Goal: Task Accomplishment & Management: Manage account settings

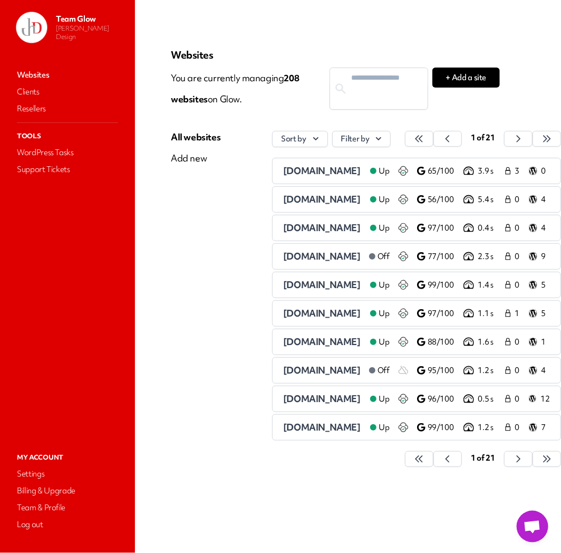
scroll to position [0, 39]
drag, startPoint x: 520, startPoint y: 139, endPoint x: 49, endPoint y: 111, distance: 472.0
click at [425, 139] on icon "button" at bounding box center [419, 138] width 11 height 11
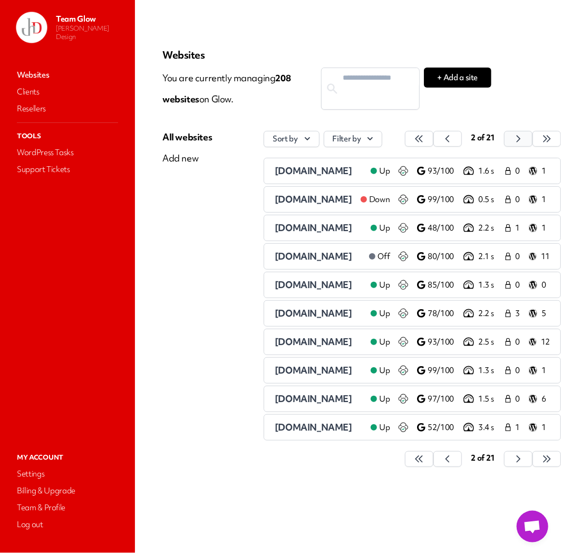
click at [425, 139] on icon "button" at bounding box center [419, 138] width 11 height 11
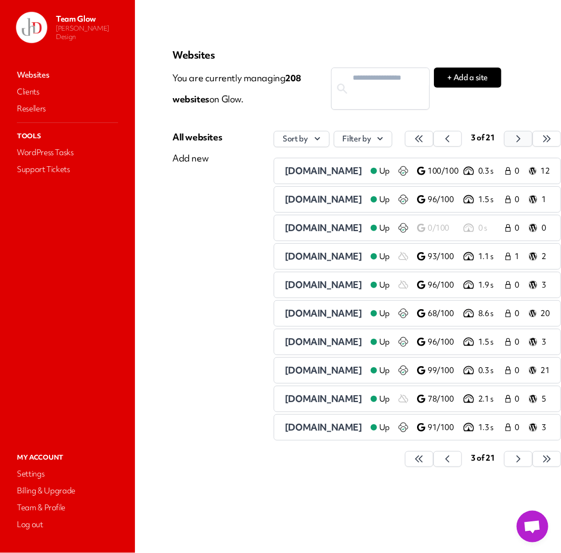
click at [425, 139] on icon "button" at bounding box center [419, 138] width 11 height 11
click at [434, 139] on button "button" at bounding box center [419, 139] width 28 height 16
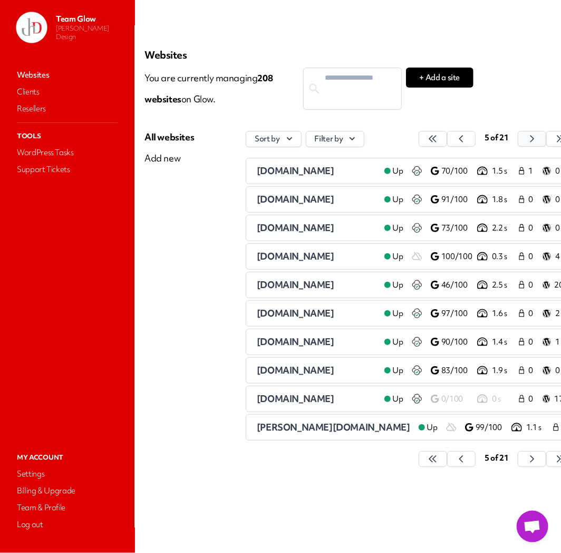
click at [447, 141] on button "button" at bounding box center [433, 139] width 28 height 16
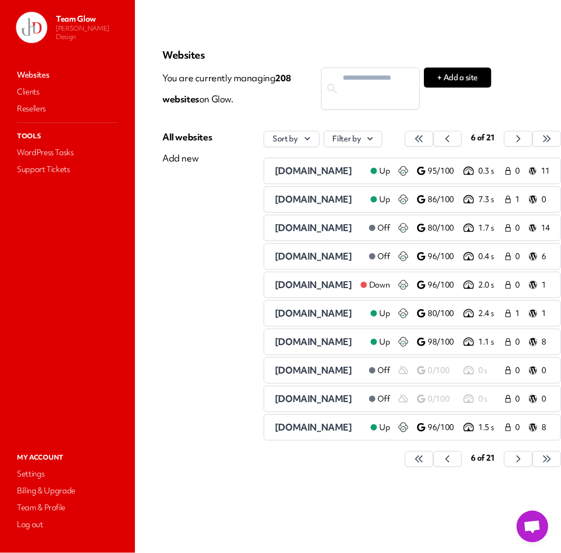
click at [276, 230] on span "[DOMAIN_NAME]" at bounding box center [314, 228] width 78 height 12
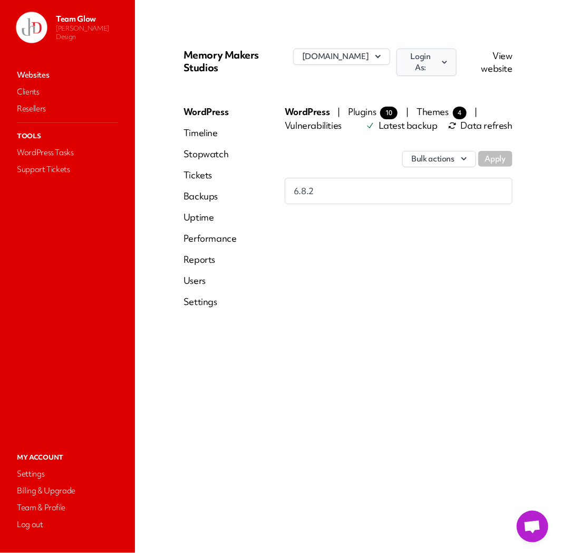
click at [456, 59] on button "Login As:" at bounding box center [427, 62] width 60 height 27
click at [425, 113] on link "[PERSON_NAME]" at bounding box center [397, 111] width 117 height 20
click at [195, 285] on link "Users" at bounding box center [210, 280] width 53 height 13
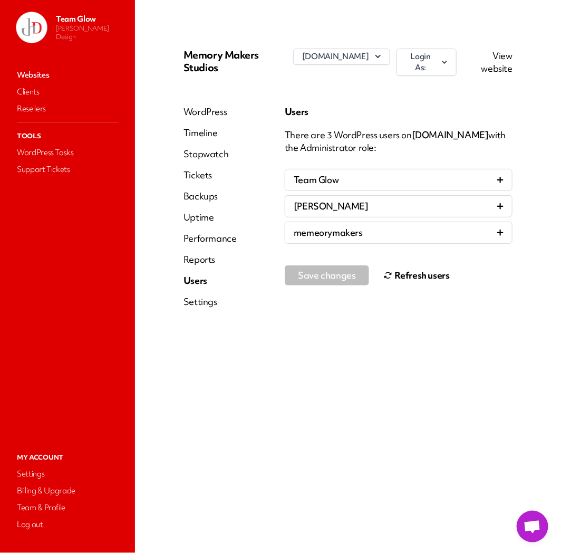
click at [413, 272] on button "Refresh users" at bounding box center [417, 275] width 66 height 21
click at [43, 77] on link "Websites" at bounding box center [68, 75] width 106 height 15
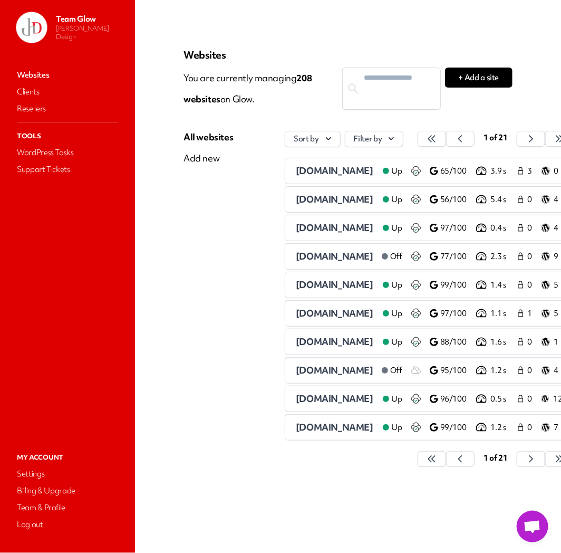
click at [446, 138] on button "button" at bounding box center [432, 139] width 28 height 16
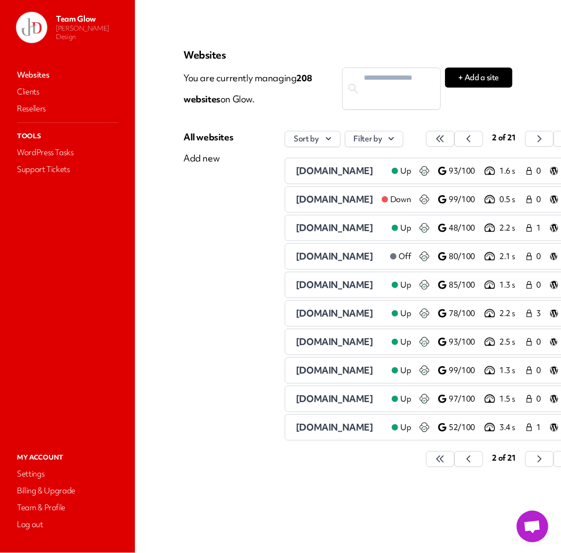
click at [521, 138] on div "2 of 21" at bounding box center [504, 139] width 34 height 16
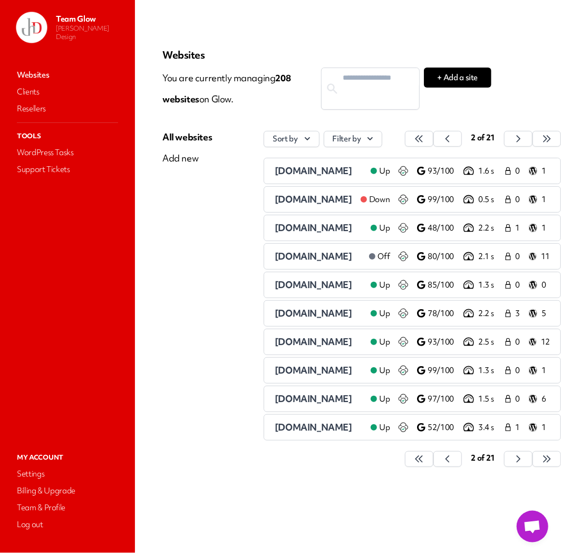
scroll to position [0, 53]
click at [425, 140] on icon "button" at bounding box center [419, 138] width 11 height 11
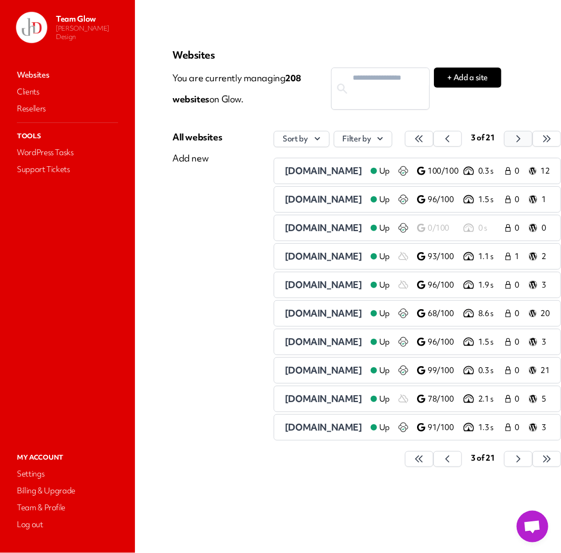
click at [425, 141] on icon "button" at bounding box center [419, 138] width 11 height 11
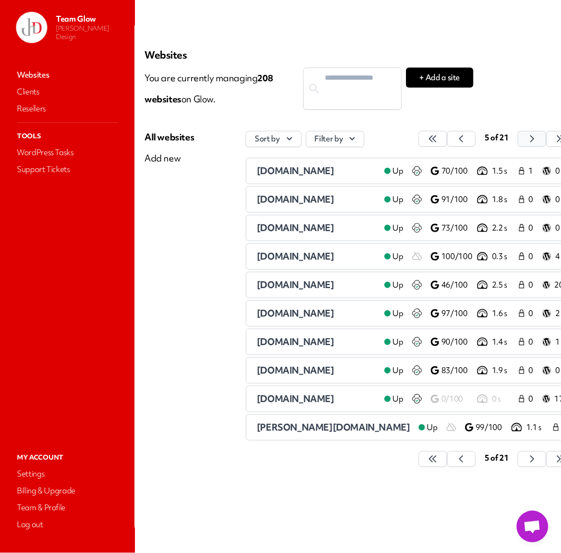
click at [438, 137] on icon "button" at bounding box center [433, 138] width 11 height 11
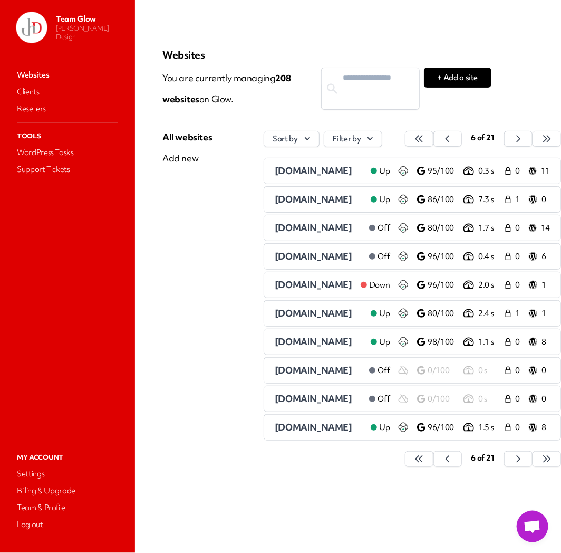
drag, startPoint x: 290, startPoint y: 314, endPoint x: 282, endPoint y: 314, distance: 7.9
click at [290, 315] on span "[DOMAIN_NAME]" at bounding box center [314, 313] width 78 height 12
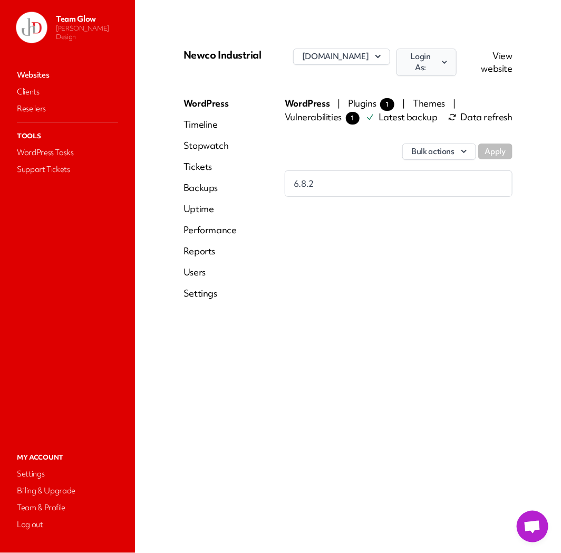
click at [441, 61] on icon "button" at bounding box center [444, 62] width 9 height 11
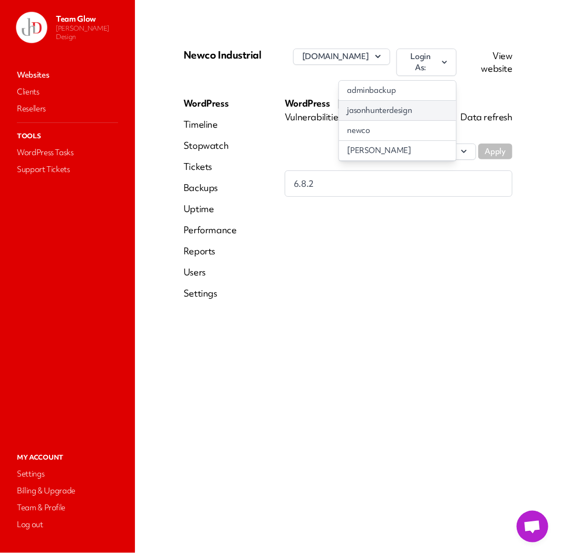
click at [398, 106] on link "jasonhunterdesign" at bounding box center [397, 111] width 117 height 20
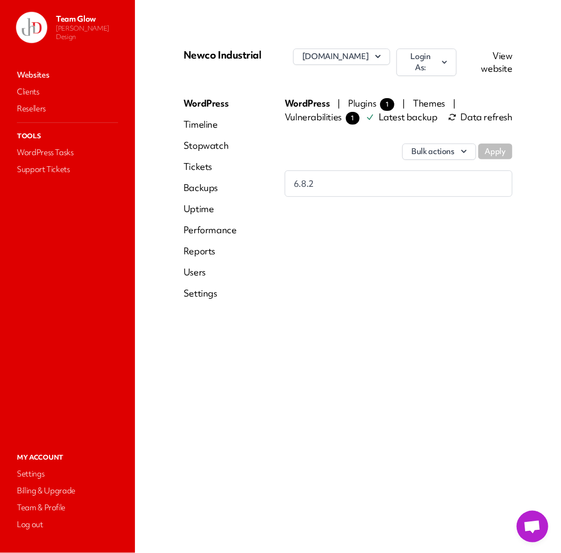
click at [188, 270] on link "Users" at bounding box center [210, 272] width 53 height 13
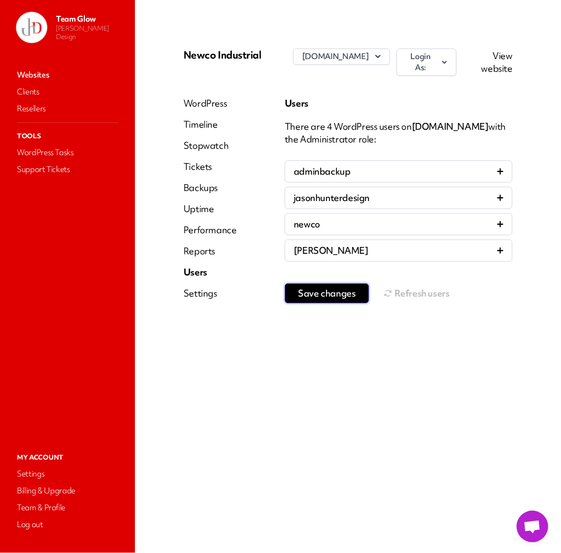
click at [342, 293] on span "Save changes" at bounding box center [327, 293] width 58 height 11
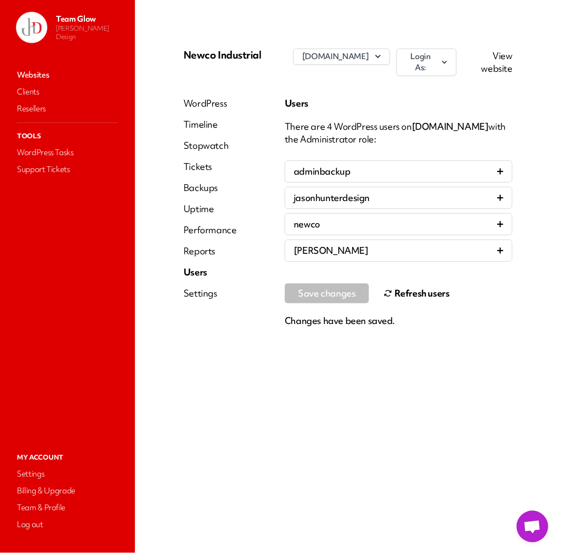
click at [416, 288] on button "Refresh users" at bounding box center [417, 293] width 66 height 21
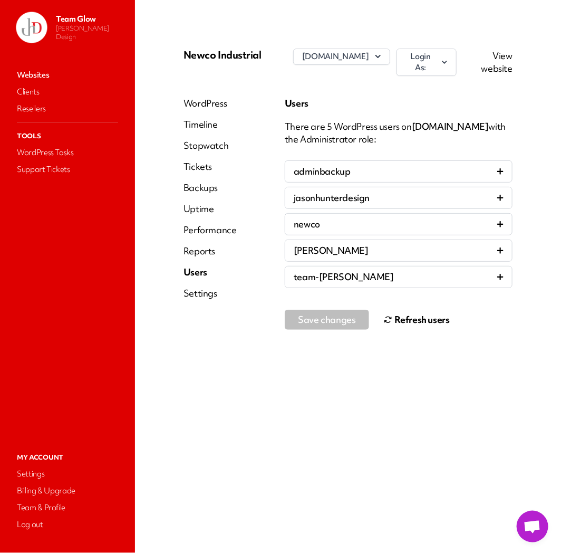
click at [52, 71] on link "Websites" at bounding box center [68, 75] width 106 height 15
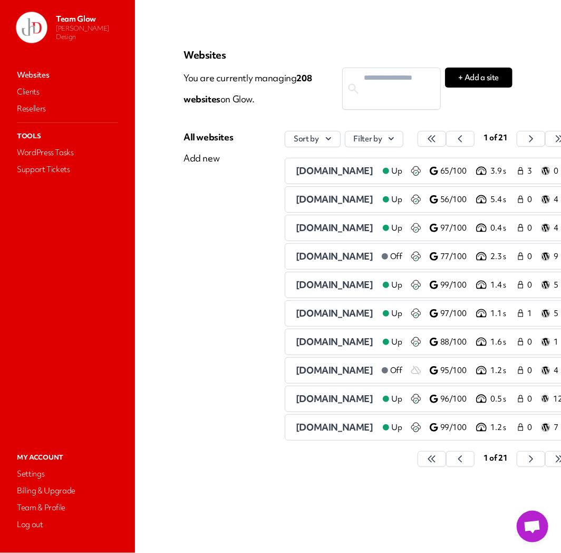
scroll to position [0, 39]
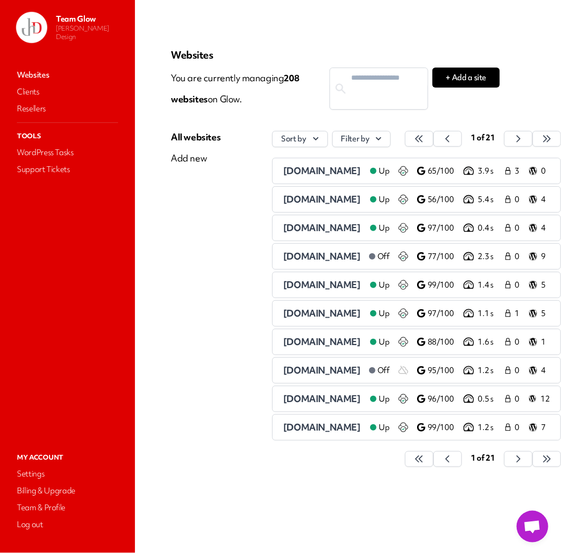
click at [434, 138] on button "button" at bounding box center [419, 139] width 28 height 16
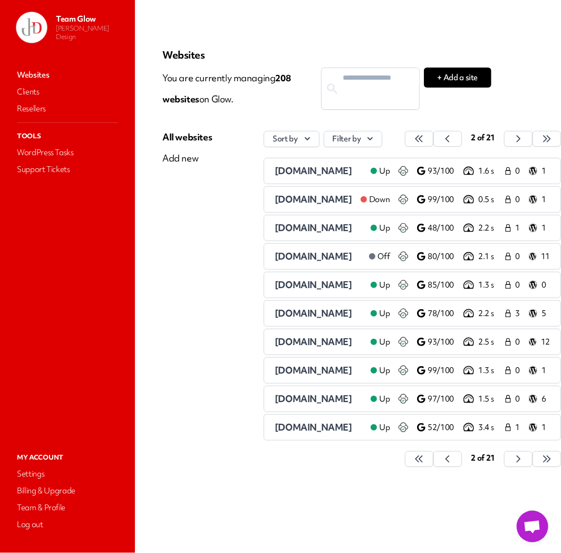
click at [500, 138] on div "2 of 21" at bounding box center [483, 139] width 34 height 16
click at [434, 139] on button "button" at bounding box center [419, 139] width 28 height 16
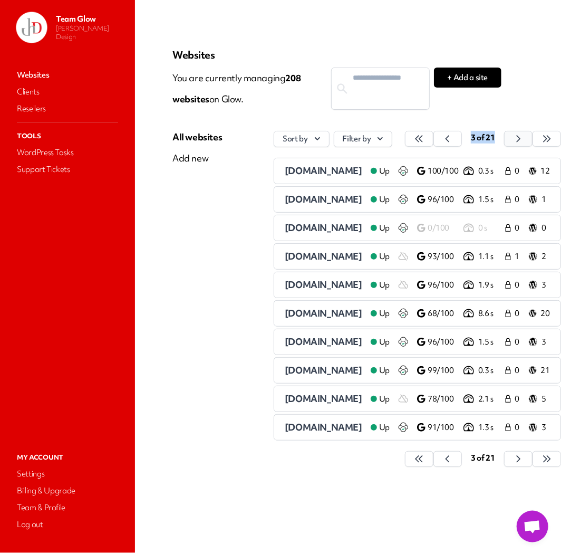
click at [434, 140] on button "button" at bounding box center [419, 139] width 28 height 16
click at [425, 139] on icon "button" at bounding box center [419, 138] width 11 height 11
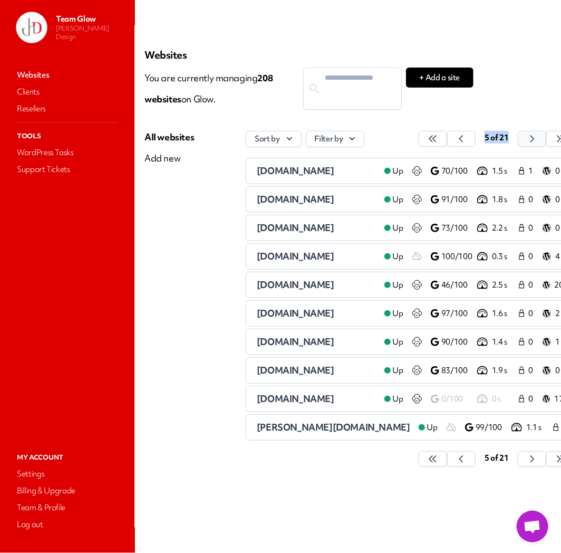
click at [438, 139] on icon "button" at bounding box center [433, 138] width 11 height 11
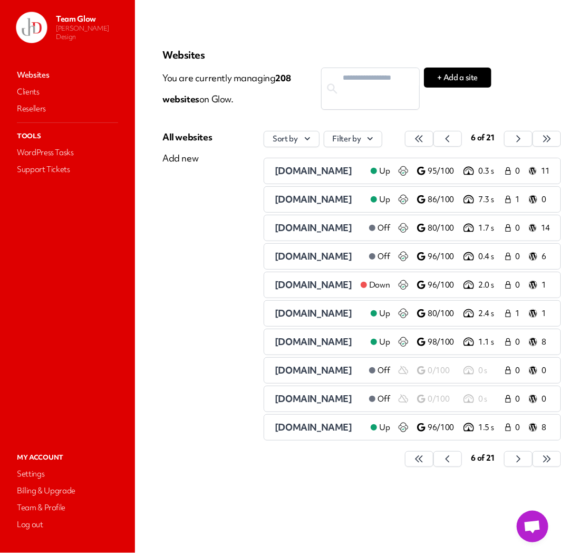
click at [510, 106] on main "Websites You are currently managing 208 website s on Glow. + Add a site All web…" at bounding box center [348, 276] width 426 height 553
click at [275, 342] on span "[DOMAIN_NAME]" at bounding box center [314, 342] width 78 height 12
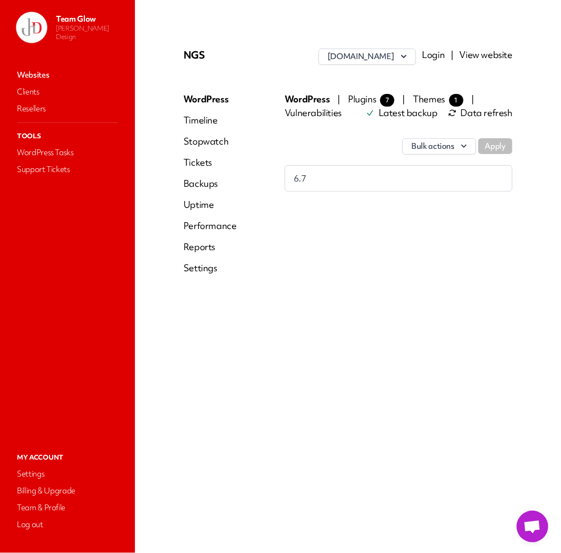
click at [434, 56] on link "Login" at bounding box center [434, 55] width 23 height 12
click at [51, 72] on link "Websites" at bounding box center [68, 75] width 106 height 15
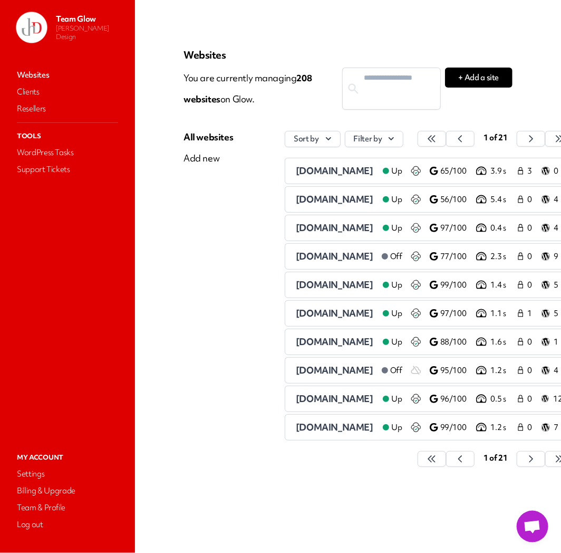
scroll to position [0, 39]
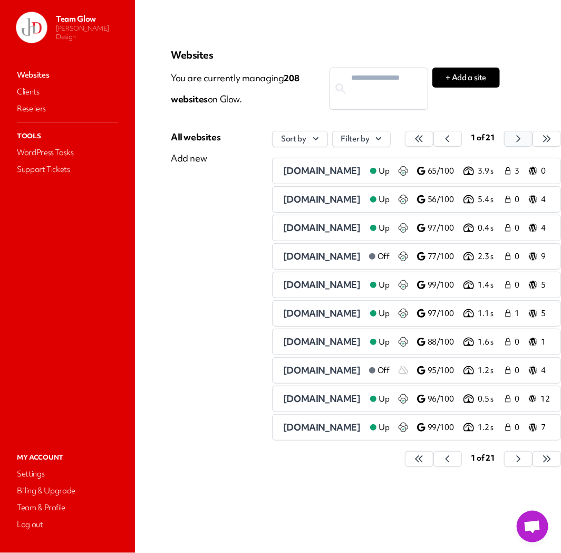
click at [425, 138] on icon "button" at bounding box center [419, 138] width 11 height 11
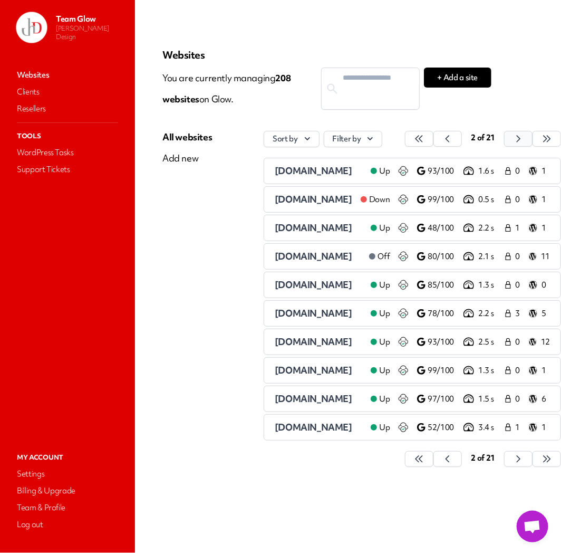
click at [434, 138] on button "button" at bounding box center [419, 139] width 28 height 16
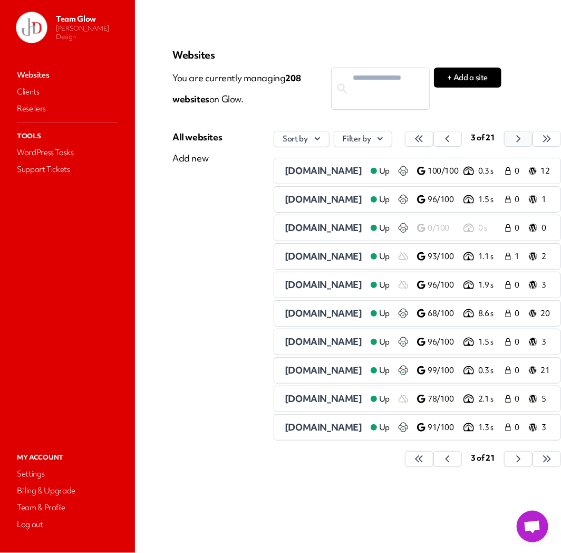
click at [434, 138] on button "button" at bounding box center [419, 139] width 28 height 16
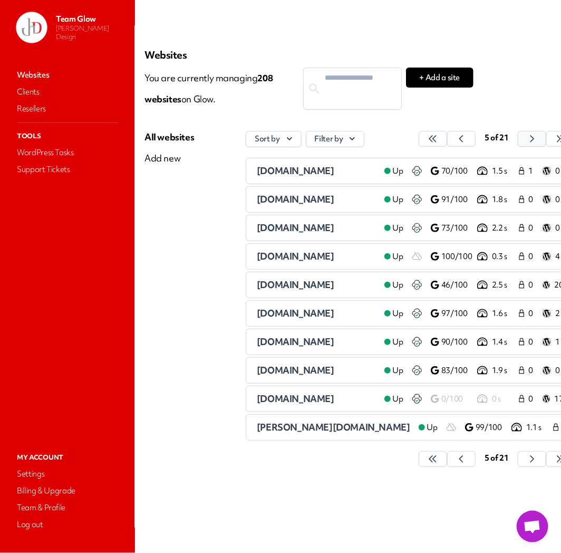
click at [438, 138] on icon "button" at bounding box center [433, 138] width 11 height 11
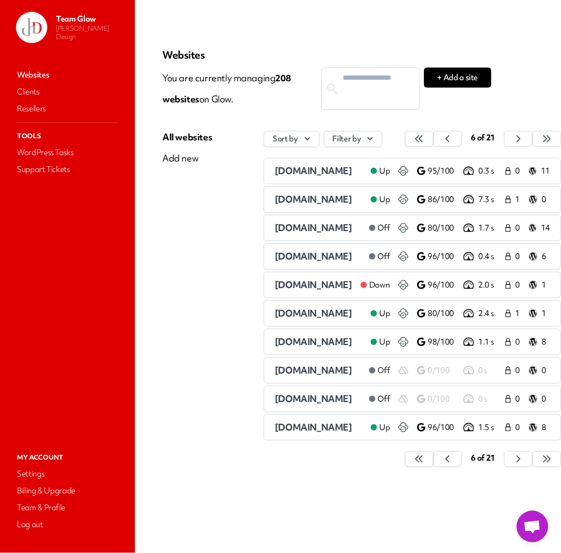
click at [279, 398] on span "[DOMAIN_NAME]" at bounding box center [314, 399] width 78 height 12
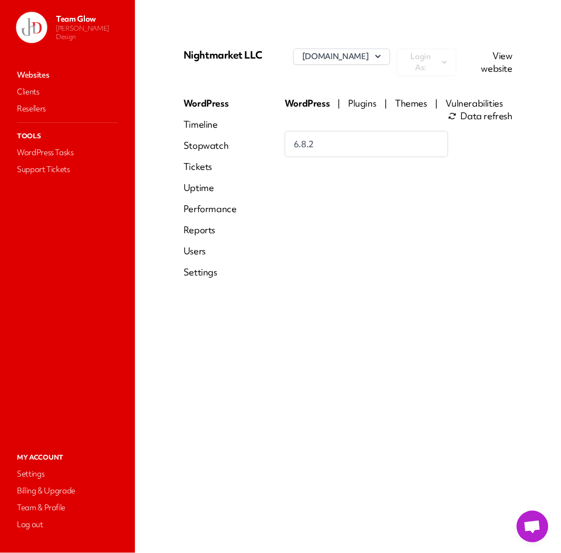
click at [34, 71] on link "Websites" at bounding box center [68, 75] width 106 height 15
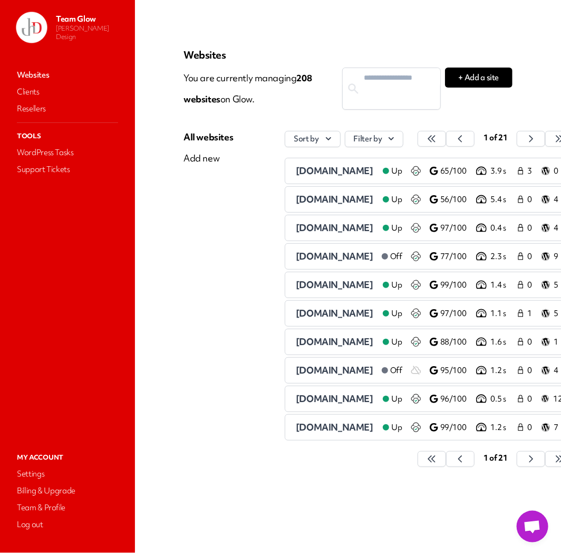
click at [437, 136] on icon "button" at bounding box center [432, 138] width 11 height 11
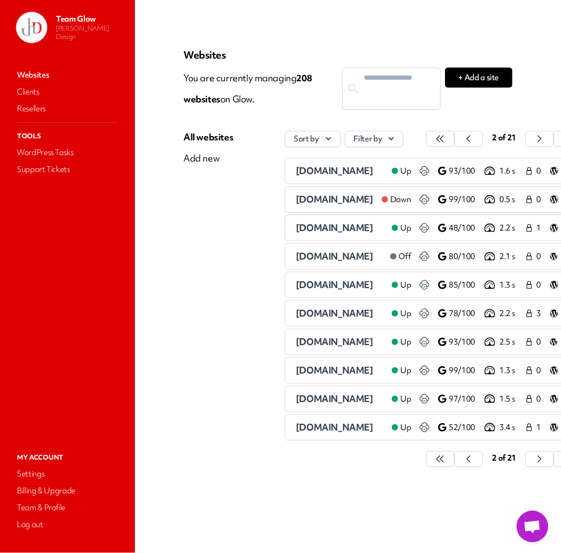
click at [553, 136] on div "2 of 21" at bounding box center [504, 139] width 156 height 16
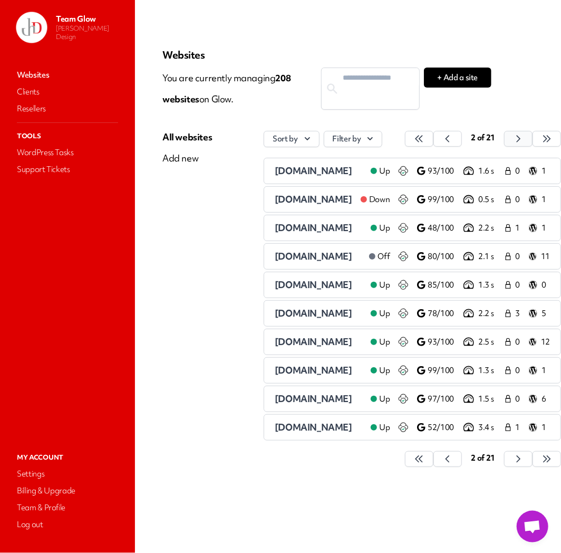
click at [434, 141] on button "button" at bounding box center [419, 139] width 28 height 16
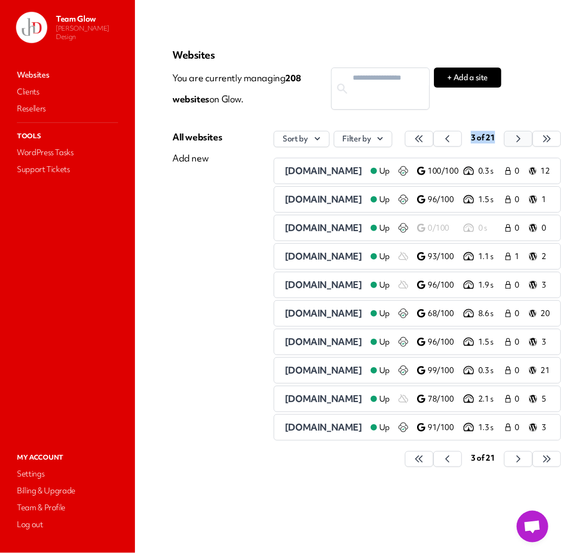
click at [423, 139] on icon "button" at bounding box center [419, 139] width 7 height 6
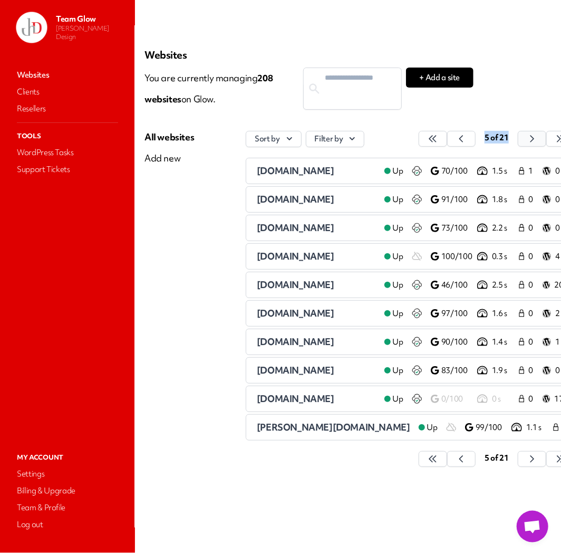
click at [438, 139] on icon "button" at bounding box center [433, 138] width 11 height 11
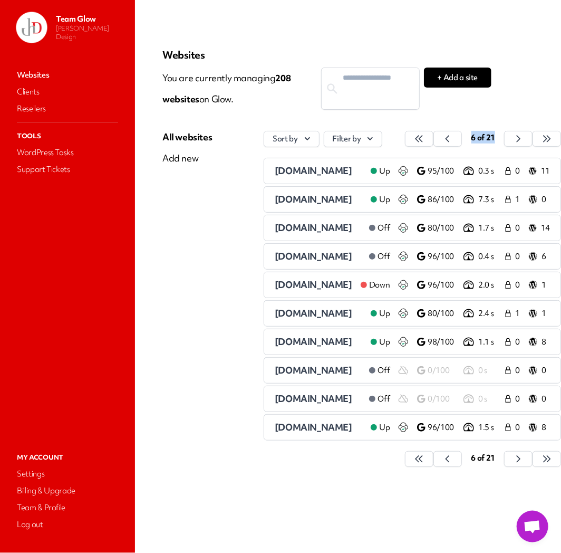
click at [312, 399] on span "[DOMAIN_NAME]" at bounding box center [314, 399] width 78 height 12
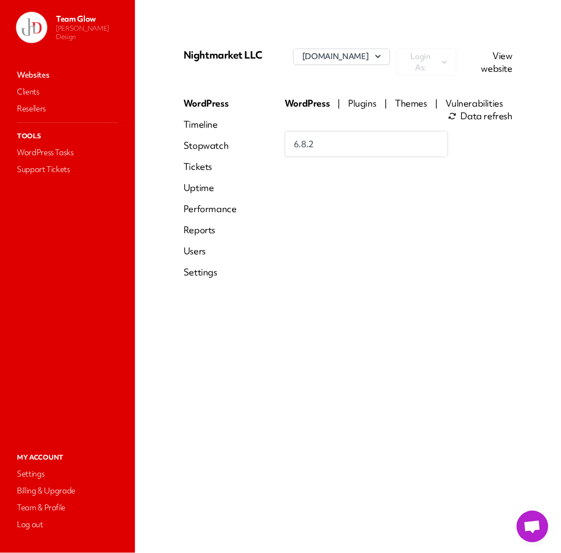
click at [503, 62] on link "View website" at bounding box center [497, 62] width 31 height 25
click at [41, 72] on link "Websites" at bounding box center [68, 75] width 106 height 15
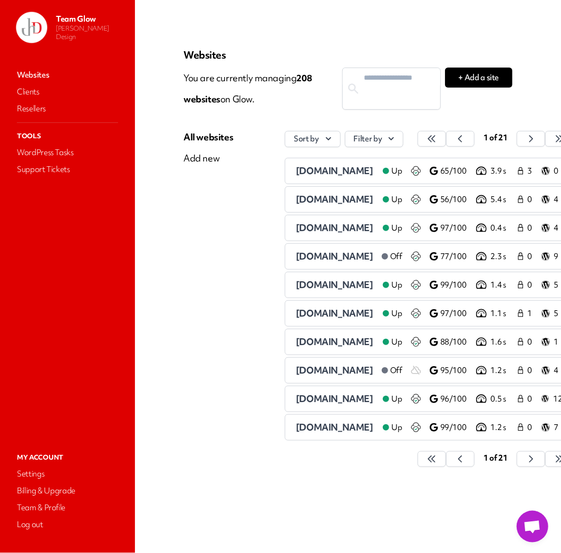
scroll to position [0, 39]
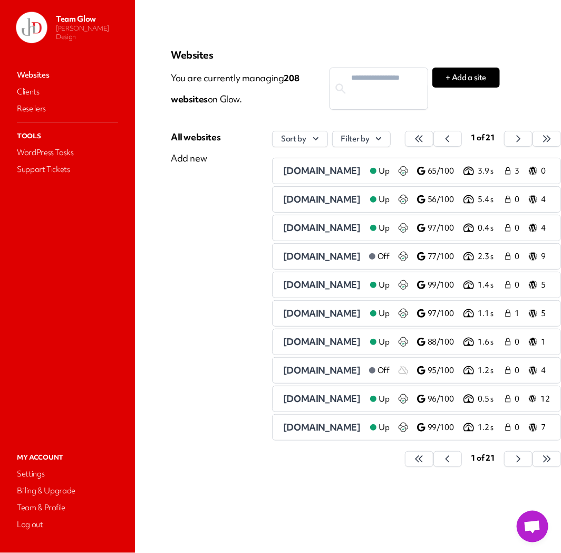
click at [522, 148] on div "Sort by Filter by 1 of 21 321gokids.com Up 65/100 3.9 s 3 0 3broscookies.com Up…" at bounding box center [416, 299] width 289 height 337
click at [434, 140] on button "button" at bounding box center [419, 139] width 28 height 16
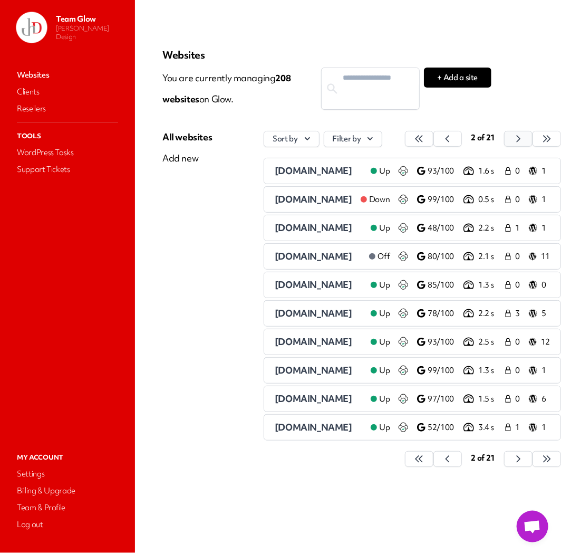
click at [425, 140] on icon "button" at bounding box center [419, 138] width 11 height 11
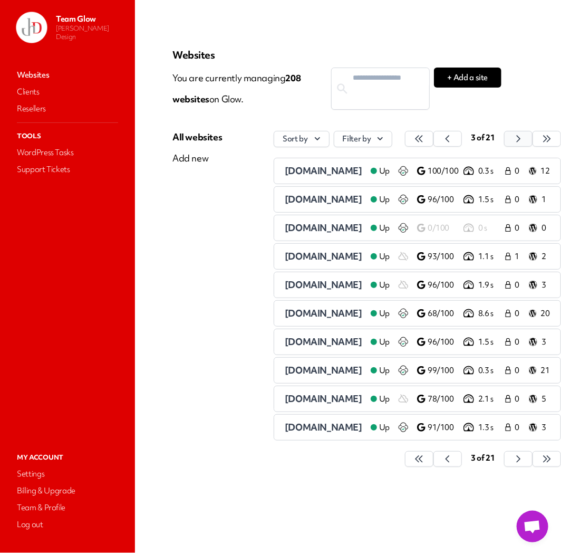
click at [425, 140] on icon "button" at bounding box center [419, 138] width 11 height 11
click at [434, 140] on button "button" at bounding box center [419, 139] width 28 height 16
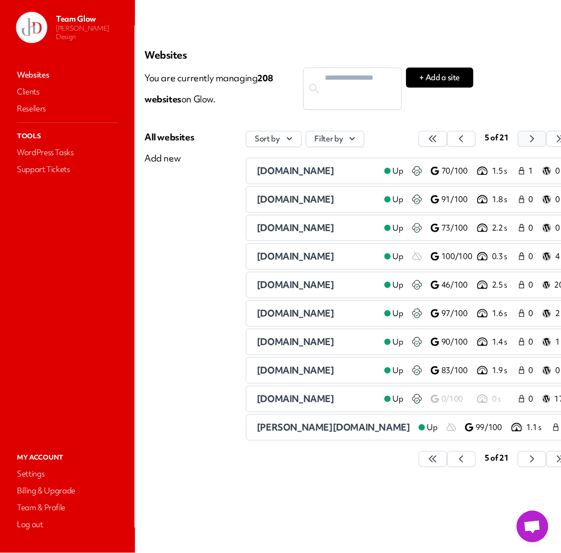
click at [438, 140] on icon "button" at bounding box center [433, 138] width 11 height 11
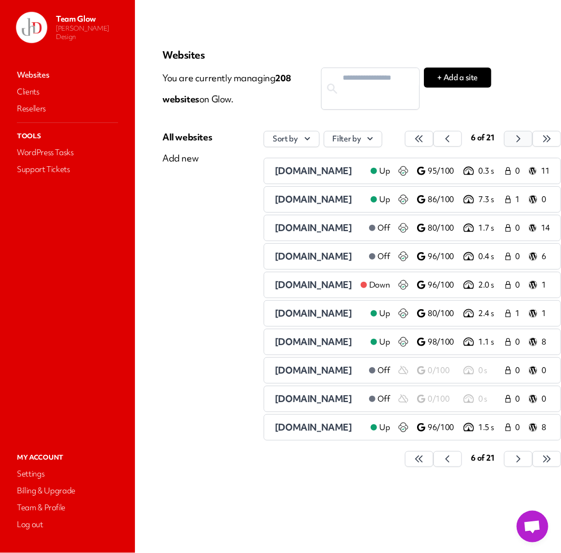
click at [425, 138] on icon "button" at bounding box center [419, 138] width 11 height 11
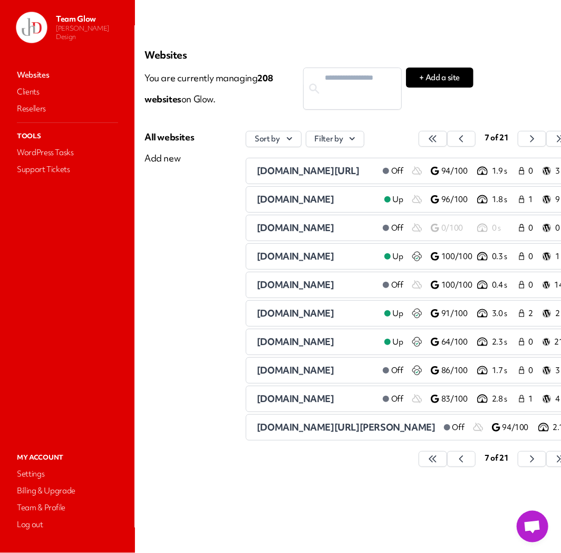
scroll to position [0, 136]
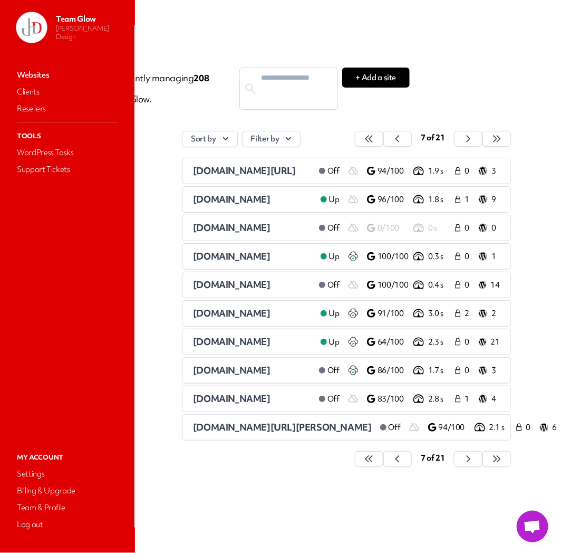
click at [199, 171] on span "[DOMAIN_NAME][URL]" at bounding box center [244, 171] width 103 height 12
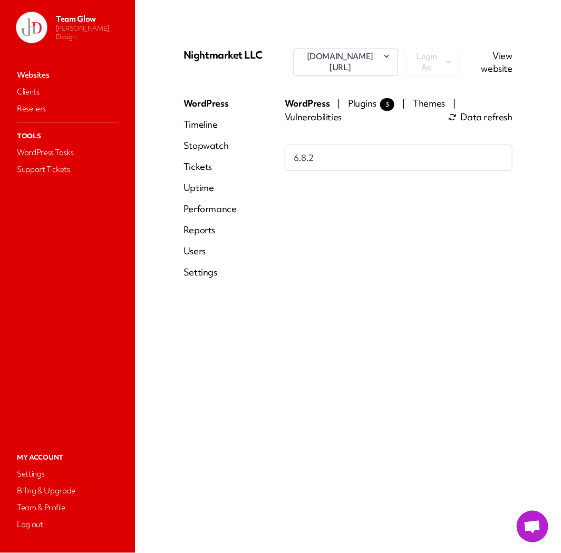
click at [506, 66] on link "View website" at bounding box center [497, 62] width 31 height 25
click at [37, 75] on link "Websites" at bounding box center [68, 75] width 106 height 15
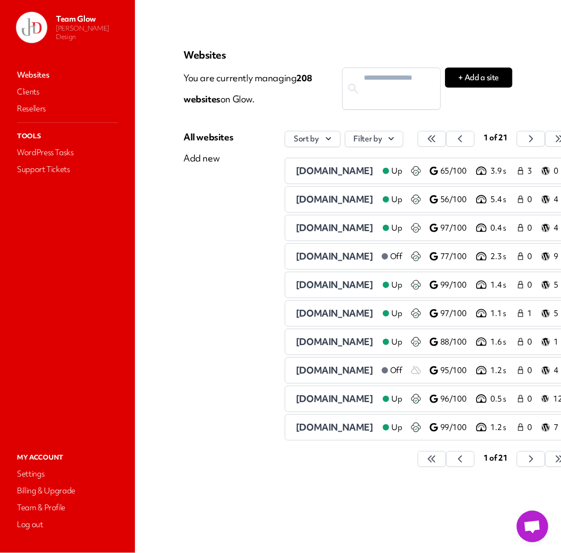
scroll to position [0, 39]
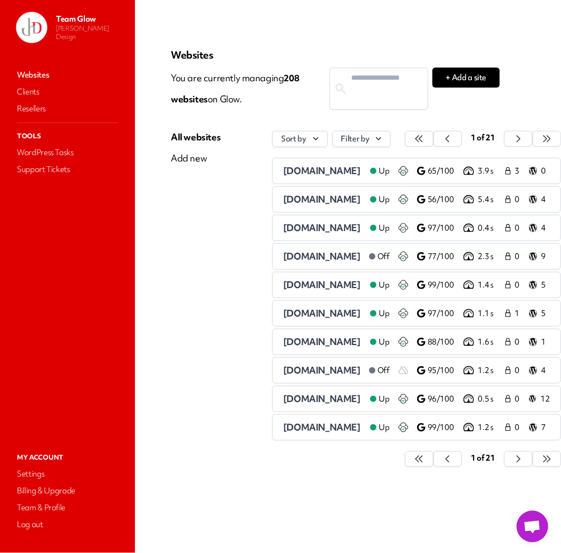
click at [425, 138] on icon "button" at bounding box center [419, 138] width 11 height 11
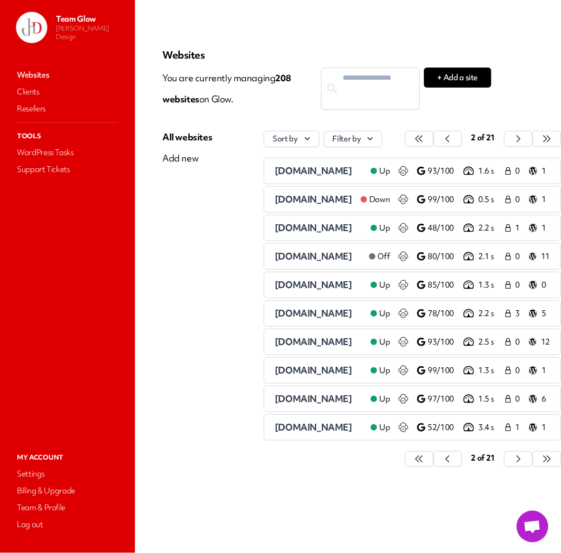
click at [515, 138] on div "2 of 21" at bounding box center [483, 139] width 156 height 16
click at [434, 135] on button "button" at bounding box center [419, 139] width 28 height 16
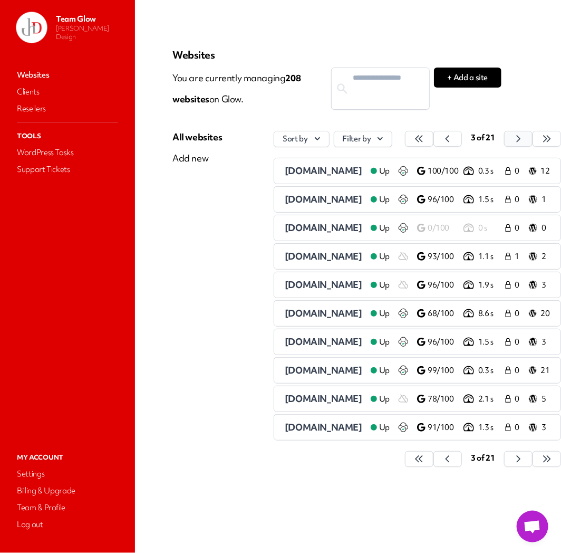
click at [434, 135] on button "button" at bounding box center [419, 139] width 28 height 16
click at [425, 135] on icon "button" at bounding box center [419, 138] width 11 height 11
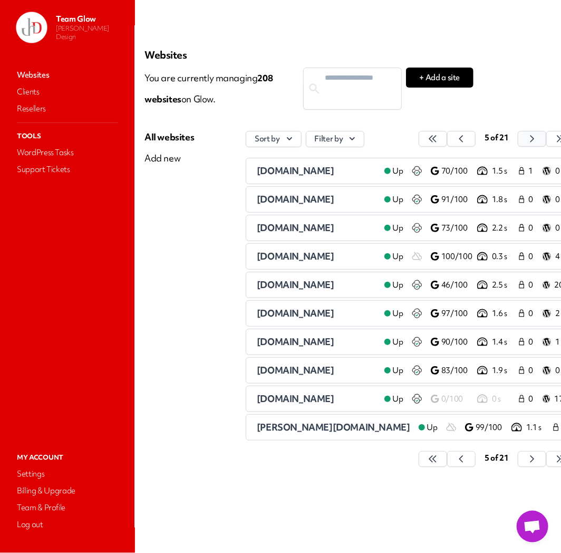
click at [438, 135] on icon "button" at bounding box center [433, 138] width 11 height 11
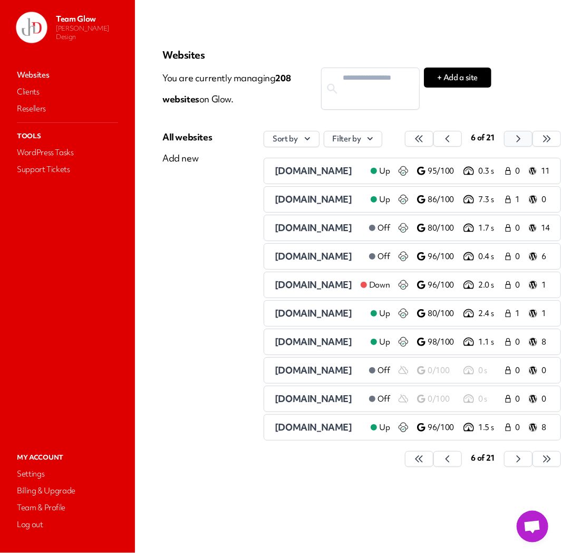
click at [425, 138] on icon "button" at bounding box center [419, 138] width 11 height 11
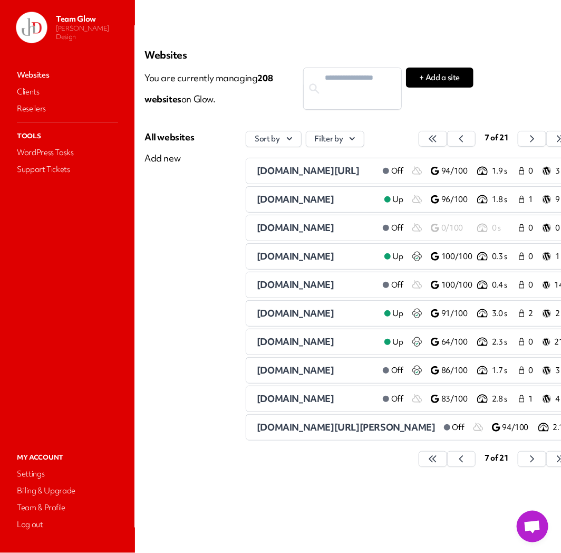
click at [331, 233] on span "[DOMAIN_NAME]" at bounding box center [296, 228] width 78 height 12
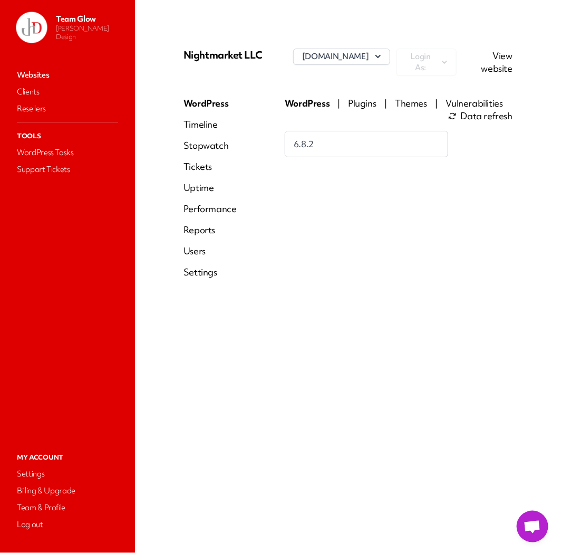
click at [505, 61] on link "View website" at bounding box center [497, 62] width 31 height 25
click at [37, 70] on link "Websites" at bounding box center [68, 75] width 106 height 15
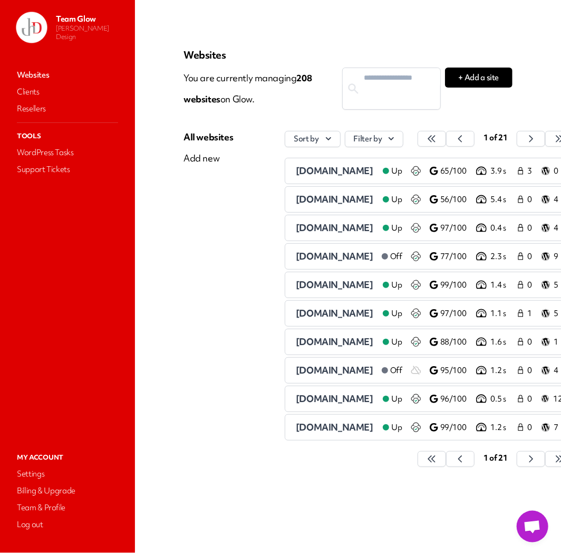
scroll to position [0, 39]
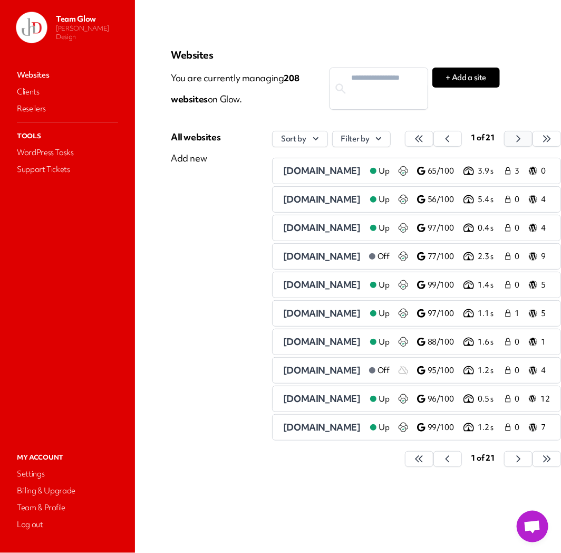
click at [425, 141] on icon "button" at bounding box center [419, 138] width 11 height 11
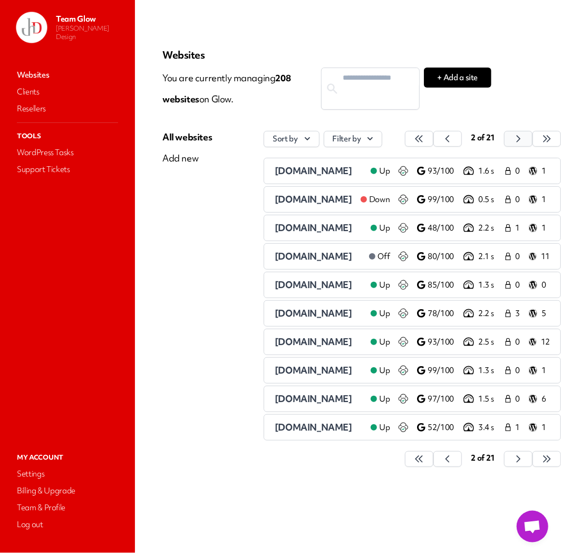
click at [514, 141] on div "2 of 21" at bounding box center [483, 139] width 156 height 16
click at [434, 139] on button "button" at bounding box center [419, 139] width 28 height 16
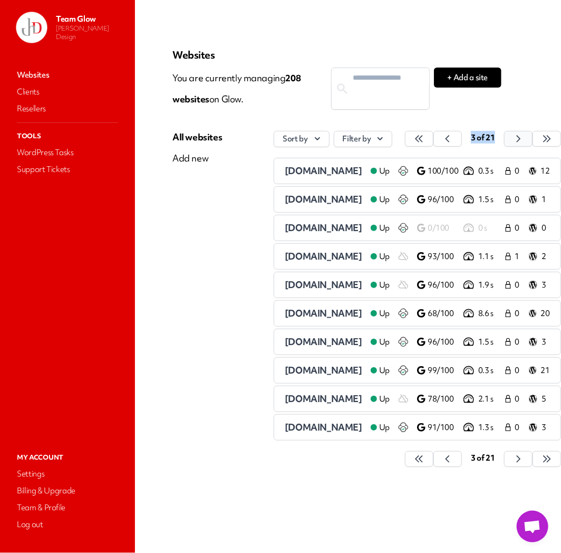
click at [434, 139] on button "button" at bounding box center [419, 139] width 28 height 16
click at [425, 139] on icon "button" at bounding box center [419, 138] width 11 height 11
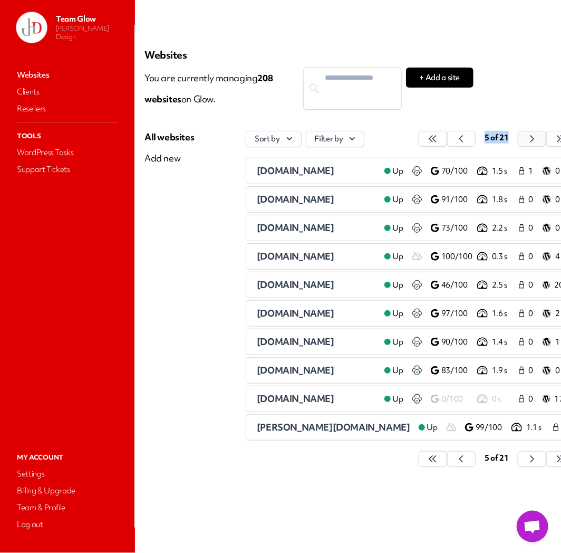
click at [436, 139] on icon "button" at bounding box center [432, 139] width 7 height 6
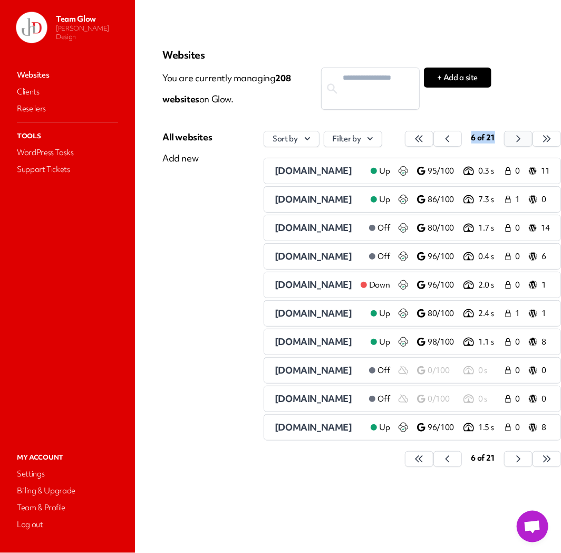
click at [434, 139] on button "button" at bounding box center [419, 139] width 28 height 16
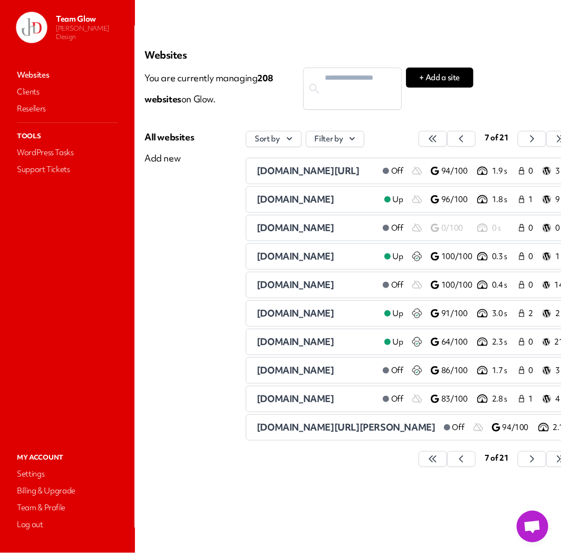
click at [523, 93] on main "Websites You are currently managing 208 website s on Glow. + Add a site All web…" at bounding box center [348, 276] width 426 height 553
click at [288, 286] on span "[DOMAIN_NAME]" at bounding box center [296, 285] width 78 height 12
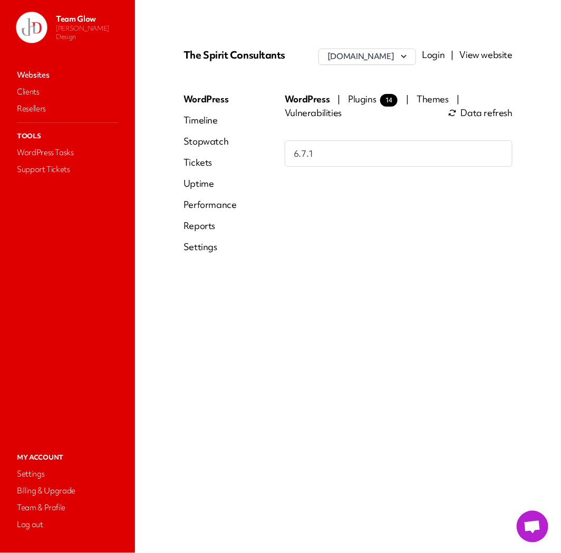
click at [436, 56] on link "Login" at bounding box center [434, 55] width 23 height 12
click at [34, 69] on link "Websites" at bounding box center [68, 75] width 106 height 15
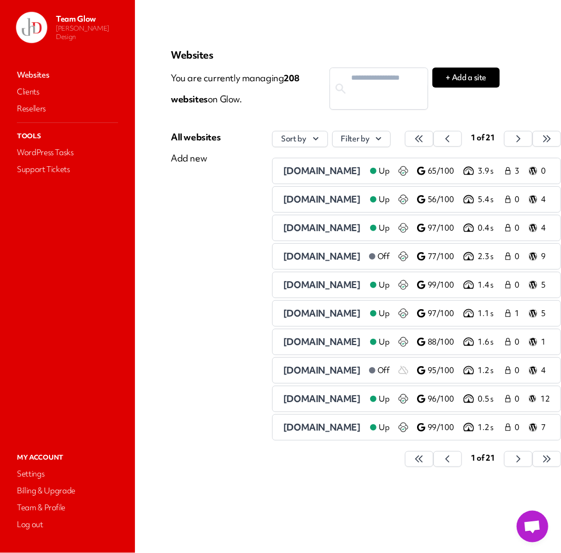
scroll to position [0, 39]
click at [434, 135] on button "button" at bounding box center [419, 139] width 28 height 16
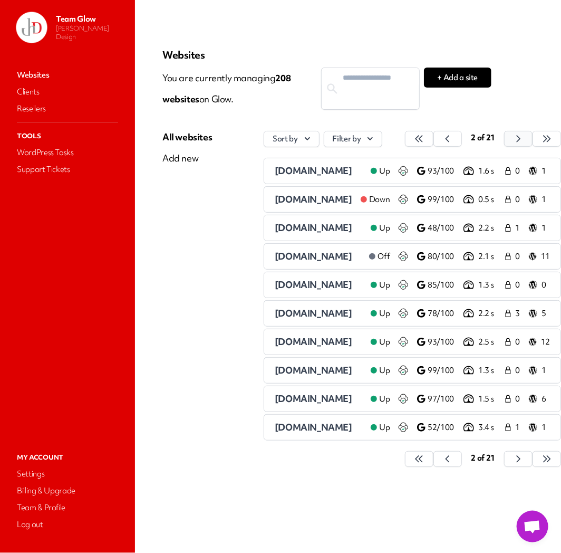
click at [425, 134] on icon "button" at bounding box center [419, 138] width 11 height 11
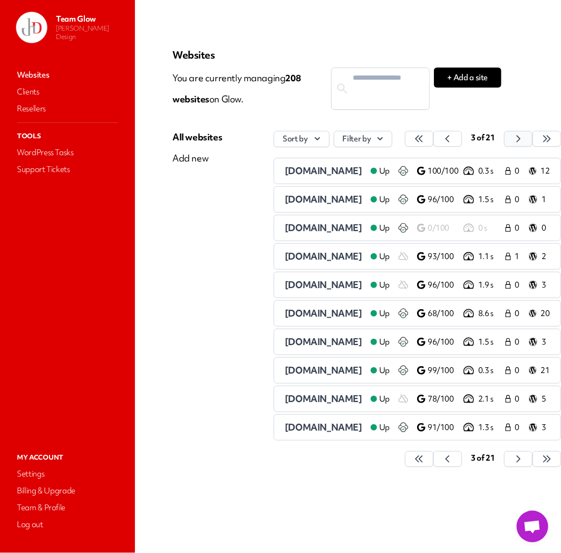
click at [425, 134] on icon "button" at bounding box center [419, 138] width 11 height 11
click at [425, 136] on icon "button" at bounding box center [419, 138] width 11 height 11
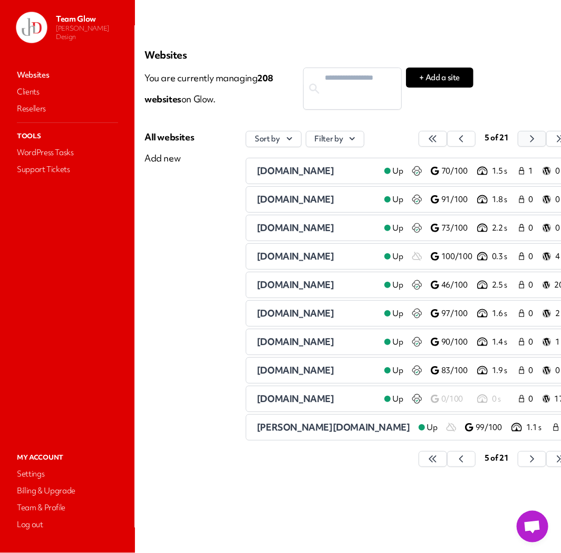
click at [438, 136] on icon "button" at bounding box center [433, 138] width 11 height 11
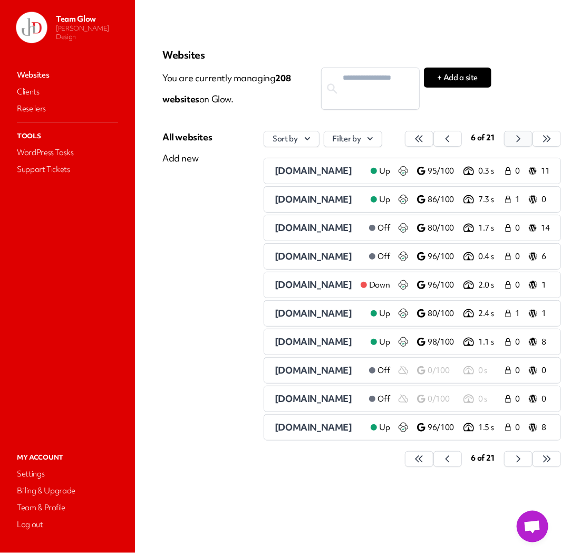
drag, startPoint x: 525, startPoint y: 136, endPoint x: 518, endPoint y: 140, distance: 8.1
click at [434, 138] on button "button" at bounding box center [419, 139] width 28 height 16
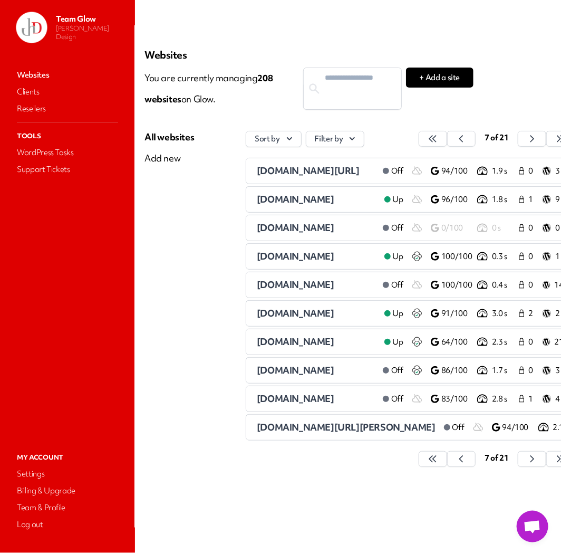
click at [289, 345] on span "[DOMAIN_NAME]" at bounding box center [296, 342] width 78 height 12
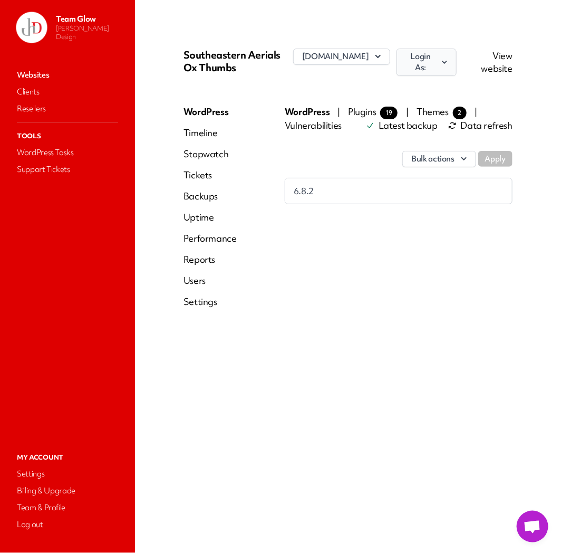
click at [440, 57] on icon "button" at bounding box center [444, 62] width 9 height 11
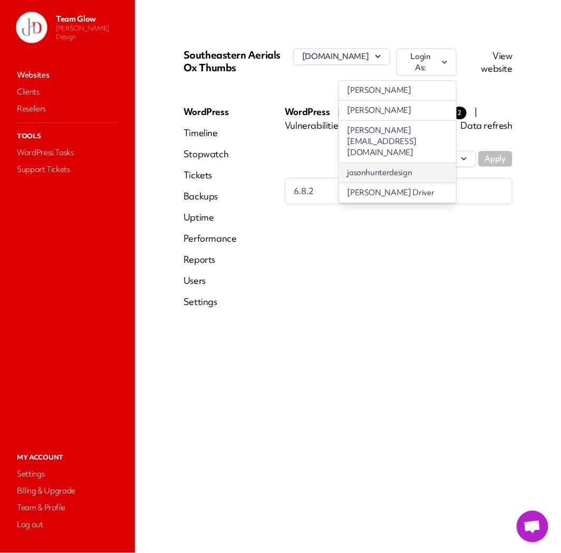
click at [405, 163] on link "jasonhunterdesign" at bounding box center [397, 173] width 117 height 20
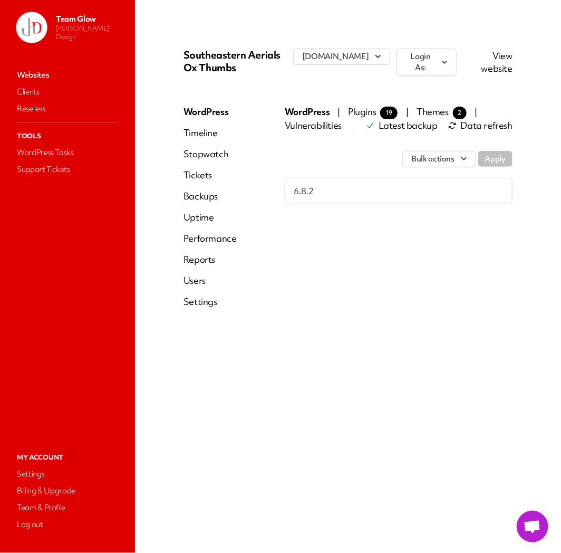
click at [202, 281] on link "Users" at bounding box center [210, 280] width 53 height 13
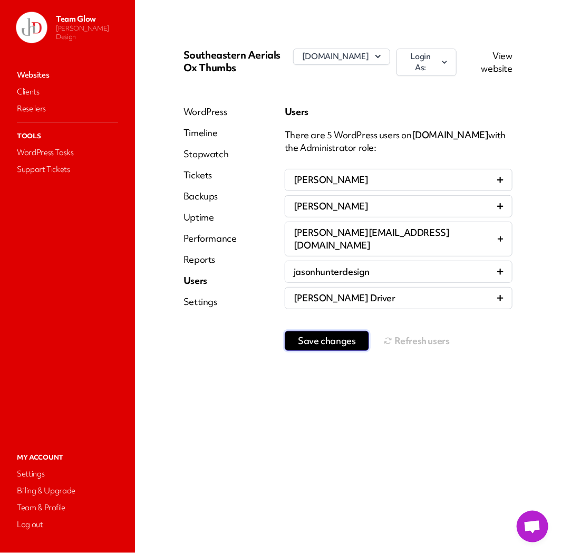
click at [342, 336] on span "Save changes" at bounding box center [327, 341] width 58 height 11
click at [419, 330] on button "Refresh users" at bounding box center [417, 340] width 66 height 21
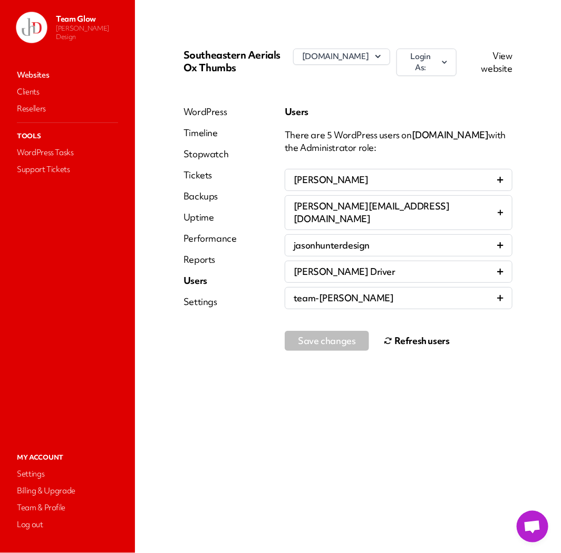
click at [43, 75] on link "Websites" at bounding box center [68, 75] width 106 height 15
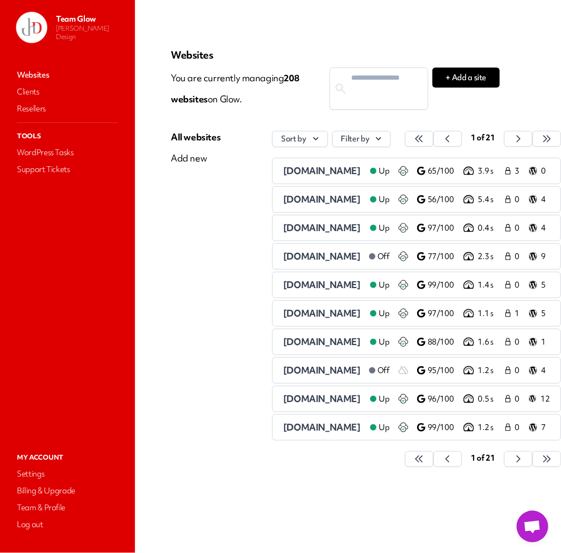
scroll to position [0, 39]
click at [434, 140] on button "button" at bounding box center [419, 139] width 28 height 16
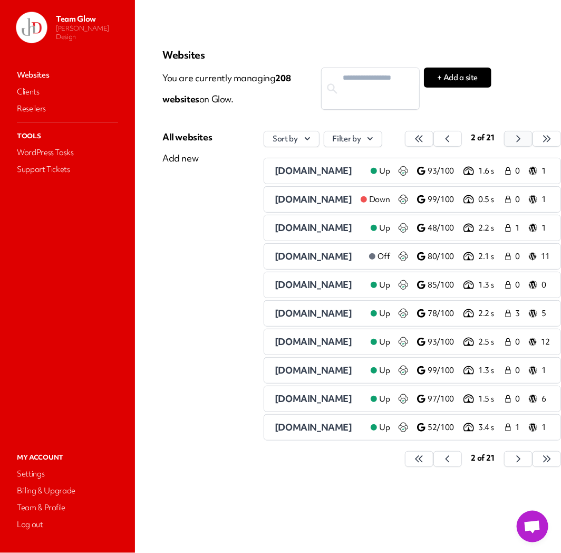
click at [425, 139] on icon "button" at bounding box center [419, 138] width 11 height 11
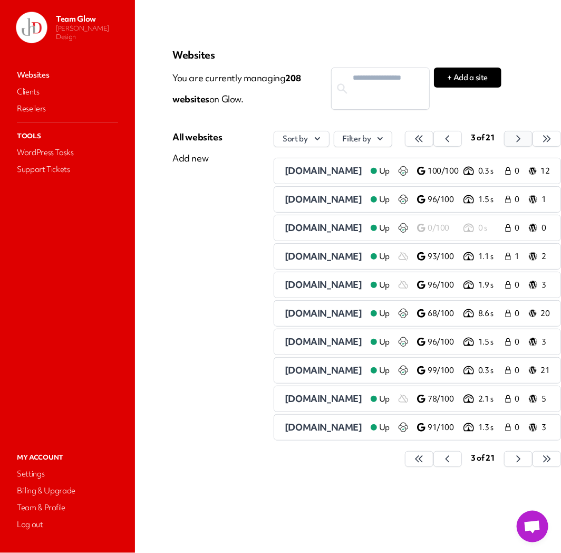
click at [425, 139] on icon "button" at bounding box center [419, 138] width 11 height 11
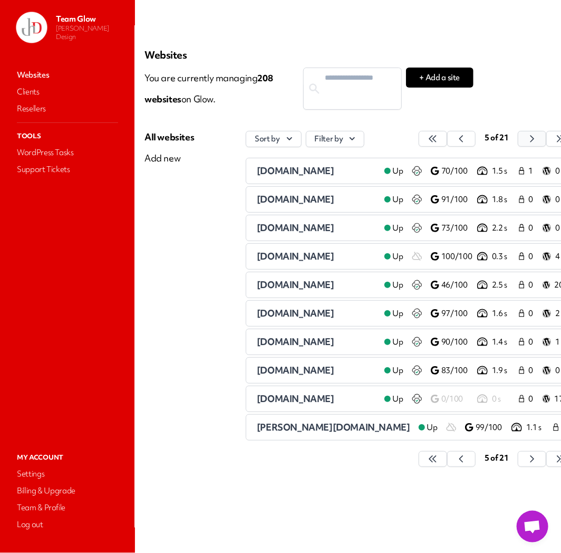
click at [438, 139] on icon "button" at bounding box center [433, 138] width 11 height 11
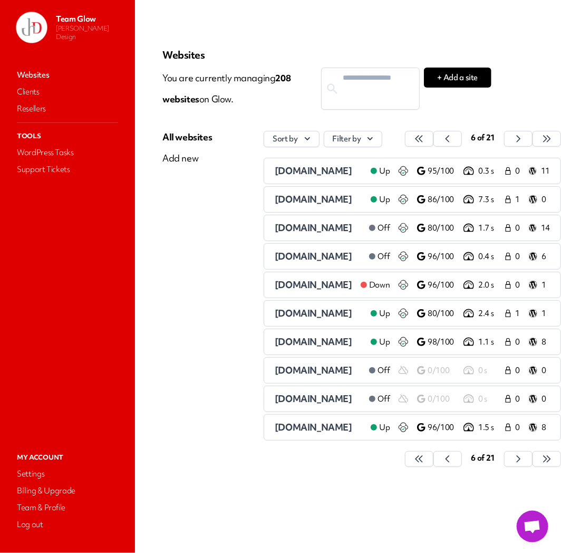
scroll to position [0, 57]
click at [425, 140] on icon "button" at bounding box center [419, 138] width 11 height 11
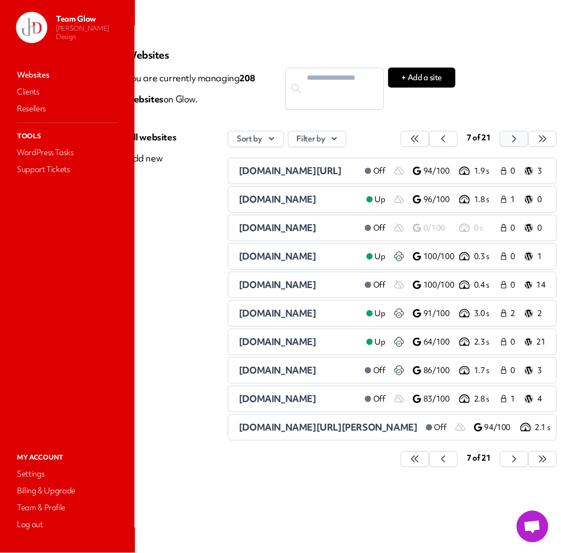
click at [420, 140] on icon "button" at bounding box center [415, 138] width 11 height 11
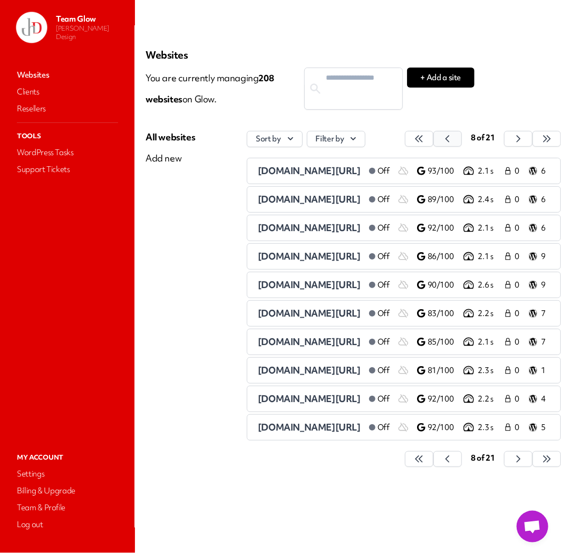
click at [425, 141] on icon "button" at bounding box center [419, 138] width 11 height 11
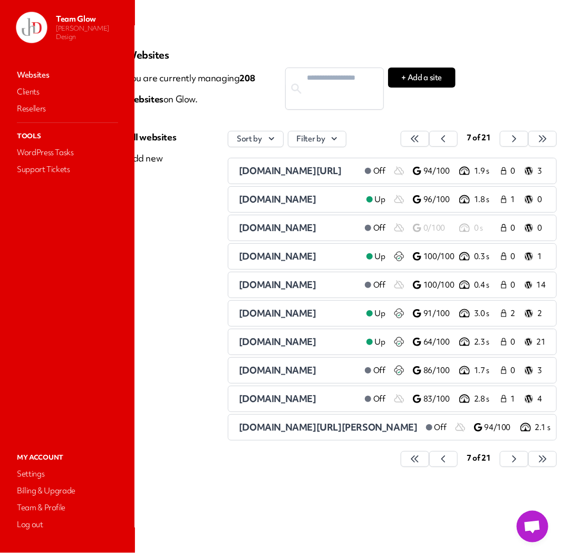
click at [277, 375] on span "[DOMAIN_NAME]" at bounding box center [278, 370] width 78 height 12
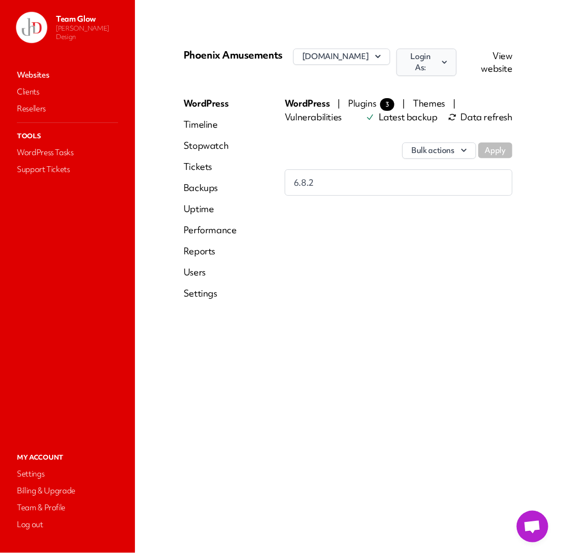
click at [456, 64] on button "Login As:" at bounding box center [427, 62] width 60 height 27
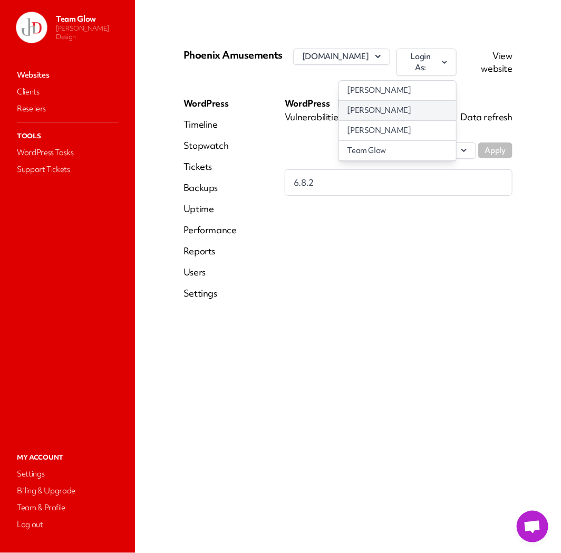
click at [426, 112] on link "Jason Hunter" at bounding box center [397, 111] width 117 height 20
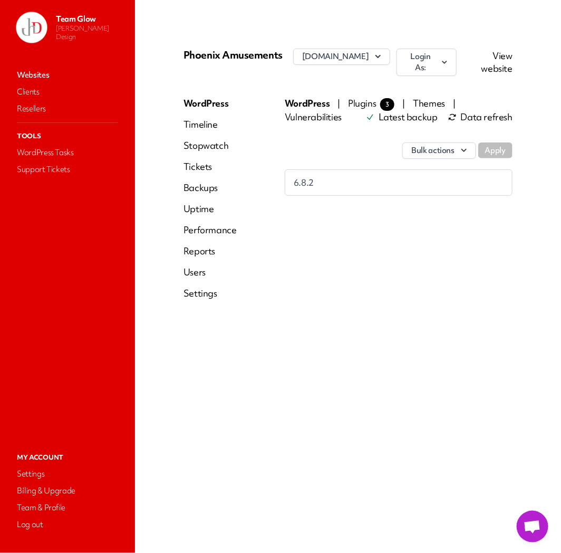
click at [199, 273] on link "Users" at bounding box center [210, 272] width 53 height 13
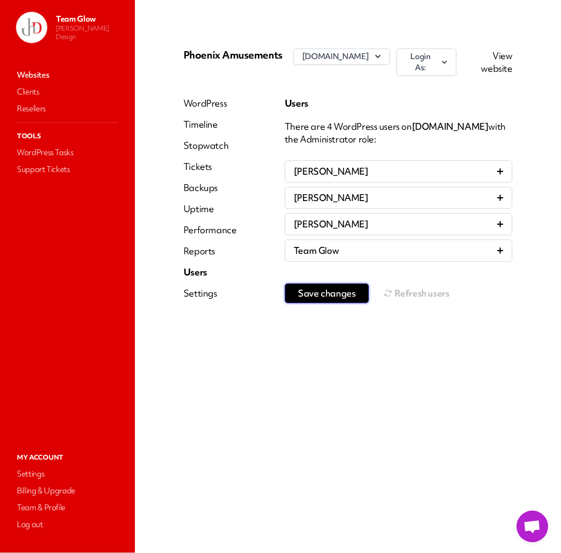
click at [335, 301] on button "Save changes" at bounding box center [327, 293] width 84 height 20
click at [403, 292] on button "Refresh users" at bounding box center [417, 293] width 66 height 21
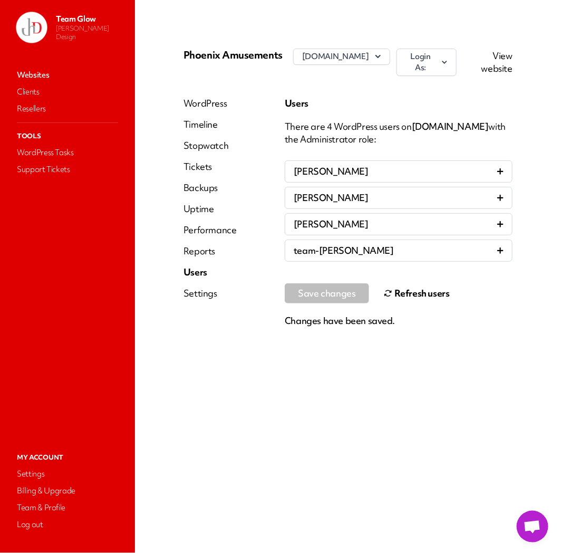
click at [38, 78] on link "Websites" at bounding box center [68, 75] width 106 height 15
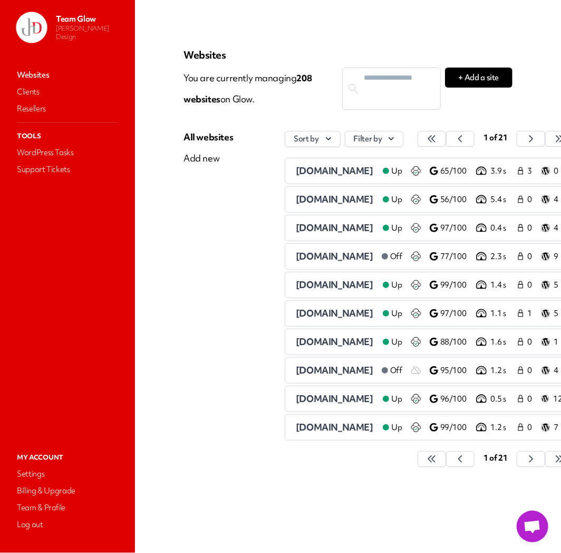
scroll to position [0, 39]
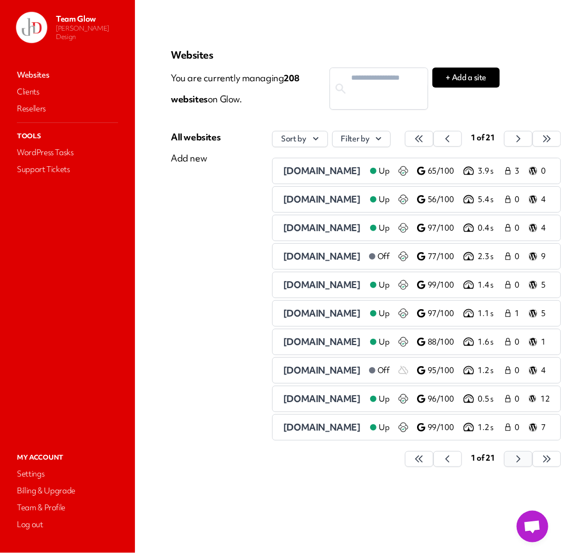
click at [425, 464] on icon "button" at bounding box center [419, 459] width 11 height 11
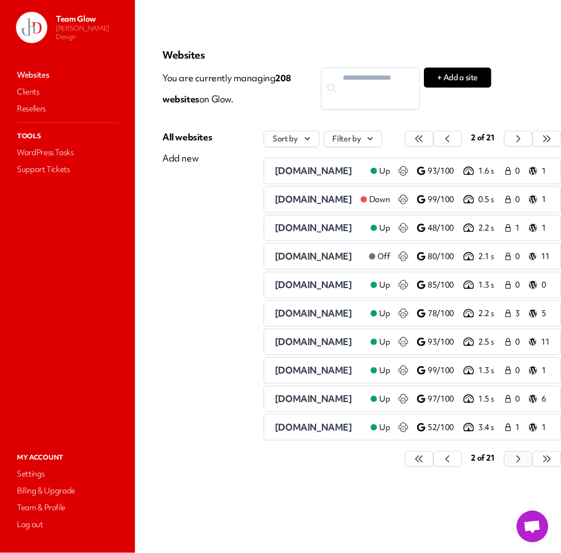
click at [434, 463] on button "button" at bounding box center [419, 459] width 28 height 16
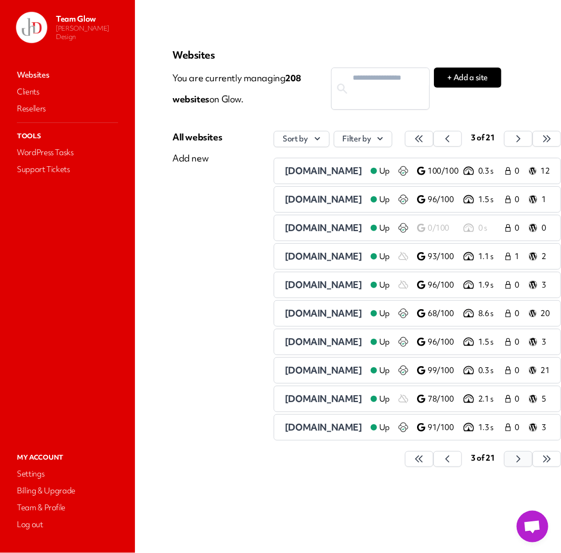
click at [434, 463] on button "button" at bounding box center [419, 459] width 28 height 16
click at [425, 463] on icon "button" at bounding box center [419, 459] width 11 height 11
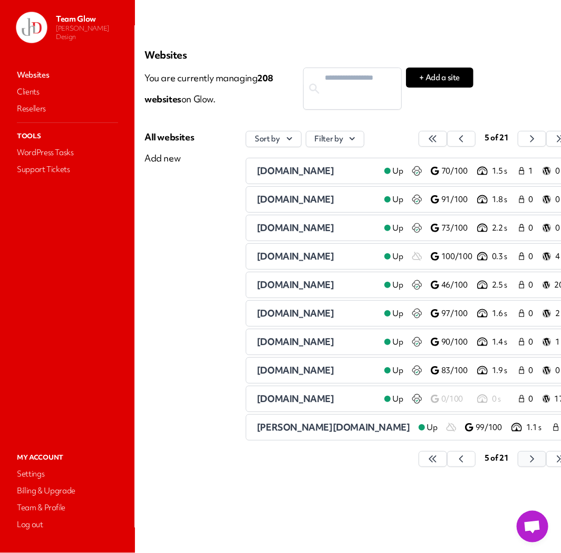
click at [438, 463] on icon "button" at bounding box center [433, 459] width 11 height 11
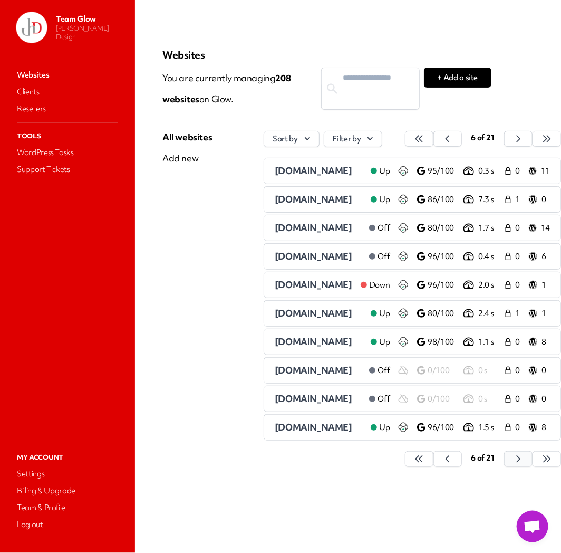
click at [434, 463] on button "button" at bounding box center [419, 459] width 28 height 16
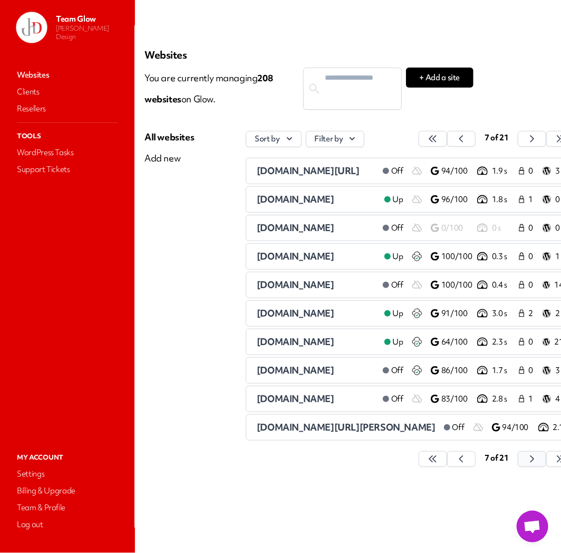
click at [447, 463] on button "button" at bounding box center [433, 459] width 28 height 16
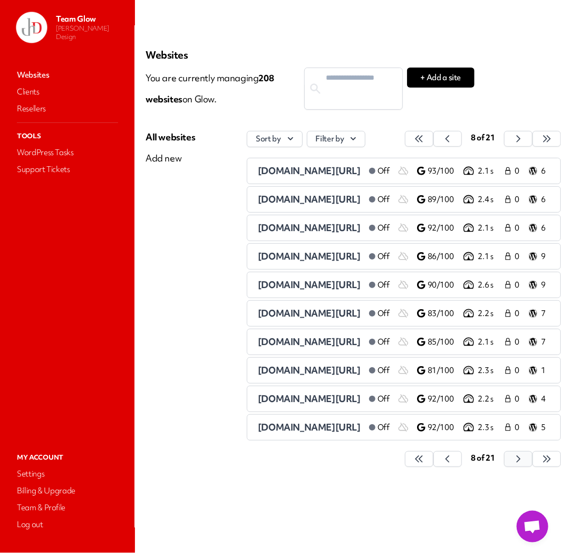
click at [434, 464] on button "button" at bounding box center [419, 459] width 28 height 16
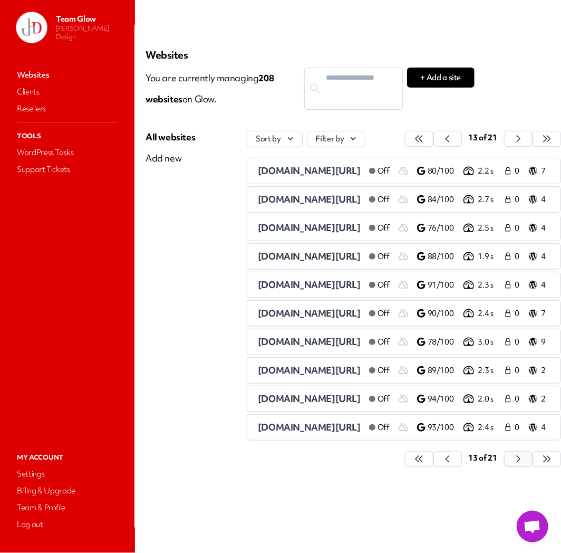
click at [434, 466] on button "button" at bounding box center [419, 459] width 28 height 16
click at [425, 463] on icon "button" at bounding box center [419, 459] width 11 height 11
click at [425, 462] on icon "button" at bounding box center [419, 459] width 11 height 11
click at [425, 461] on icon "button" at bounding box center [419, 459] width 11 height 11
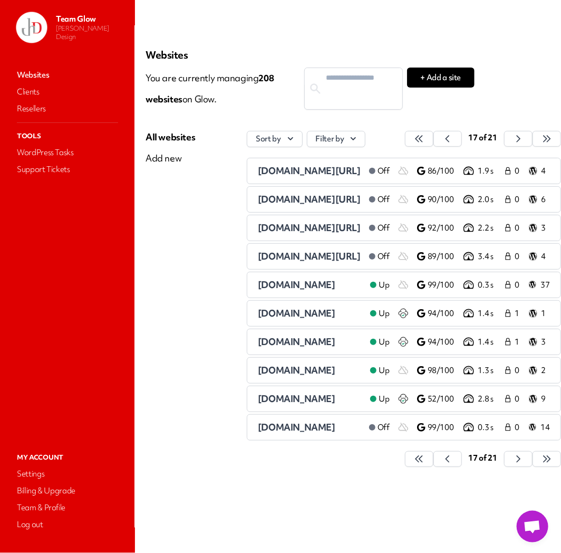
click at [258, 343] on span "[DOMAIN_NAME]" at bounding box center [297, 342] width 78 height 12
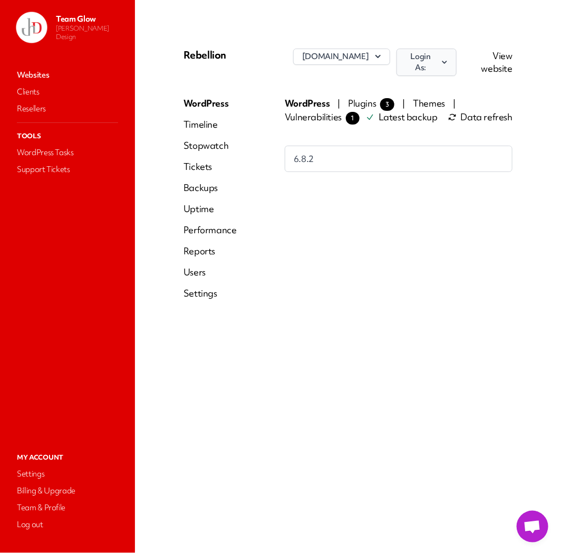
click at [453, 72] on button "Login As:" at bounding box center [427, 62] width 60 height 27
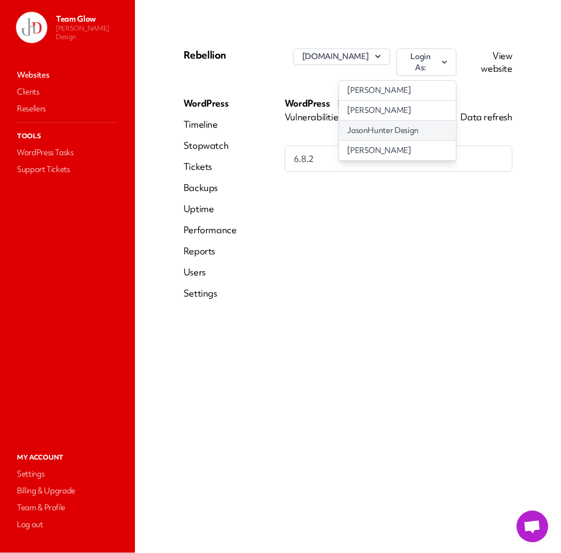
click at [418, 128] on link "JasonHunter Design" at bounding box center [397, 131] width 117 height 20
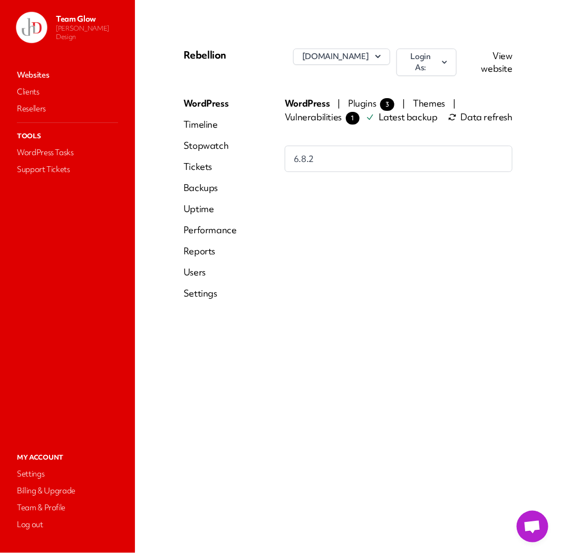
click at [44, 75] on link "Websites" at bounding box center [68, 75] width 106 height 15
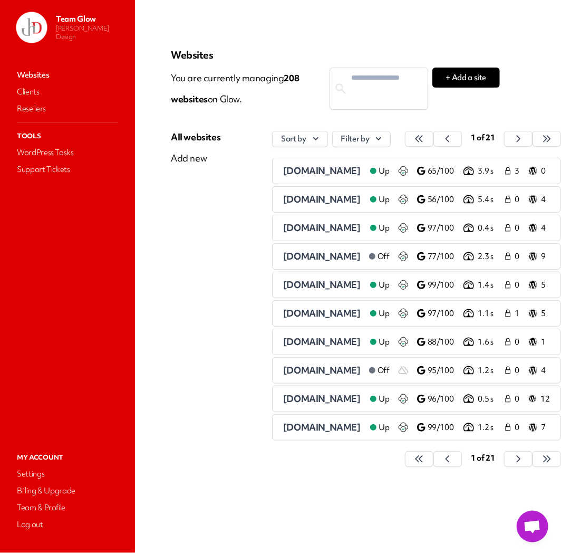
scroll to position [0, 39]
click at [425, 142] on icon "button" at bounding box center [419, 138] width 11 height 11
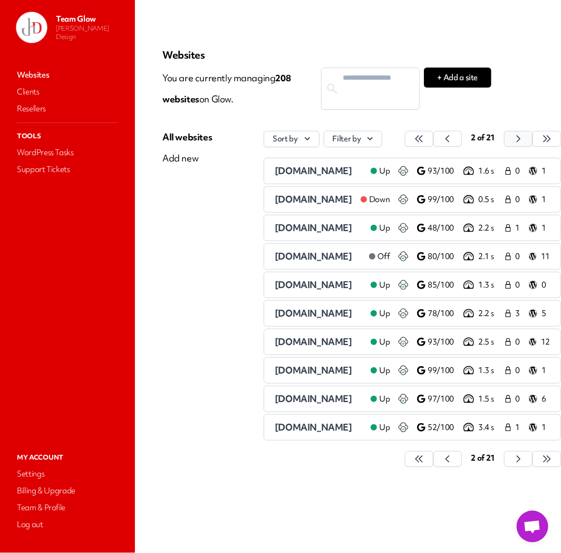
click at [425, 139] on icon "button" at bounding box center [419, 138] width 11 height 11
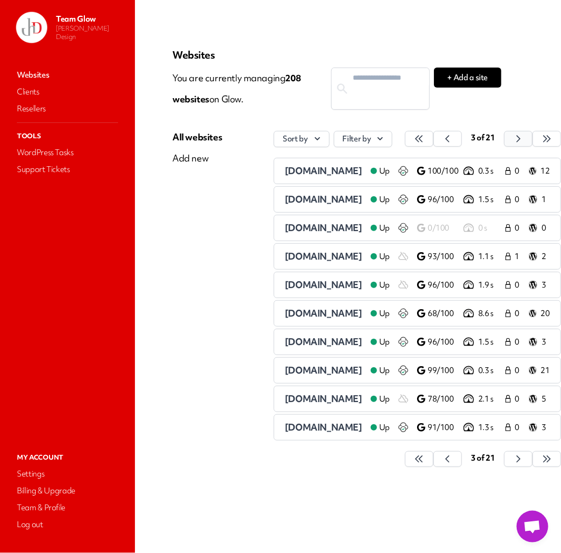
click at [425, 139] on icon "button" at bounding box center [419, 138] width 11 height 11
click at [434, 139] on button "button" at bounding box center [419, 139] width 28 height 16
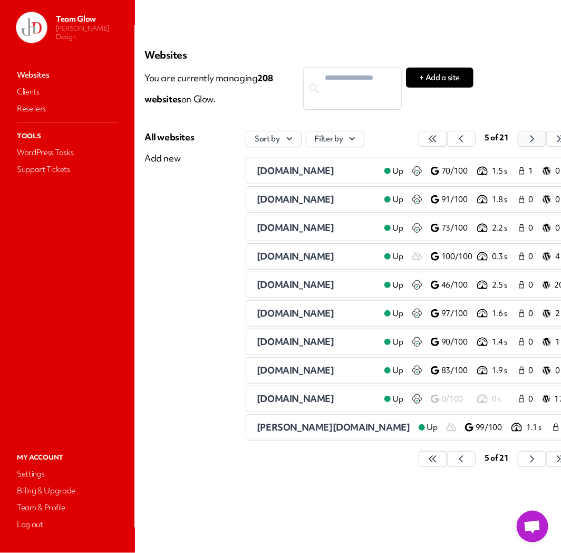
click at [438, 139] on icon "button" at bounding box center [433, 138] width 11 height 11
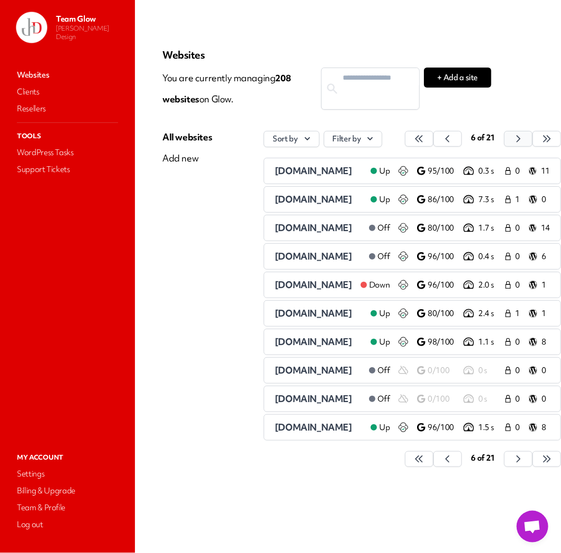
click at [425, 139] on icon "button" at bounding box center [419, 138] width 11 height 11
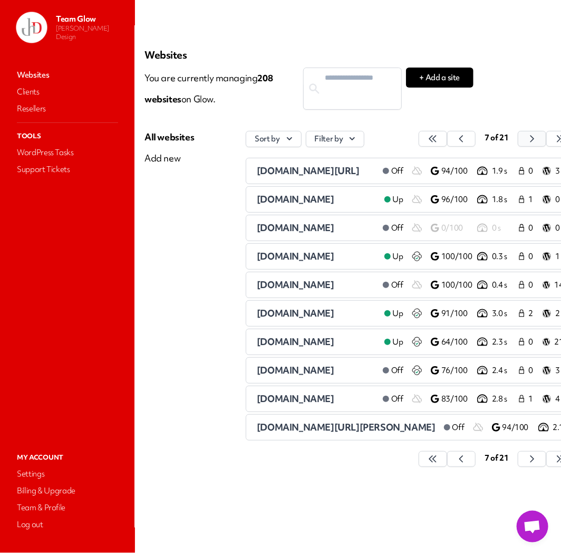
click at [447, 139] on button "button" at bounding box center [433, 139] width 28 height 16
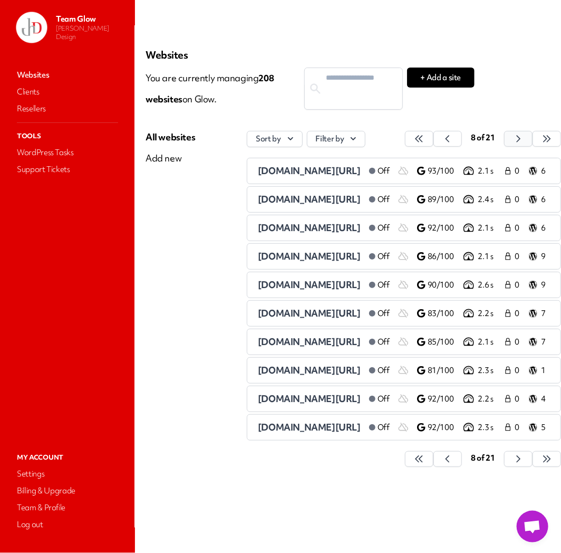
click at [434, 140] on button "button" at bounding box center [419, 139] width 28 height 16
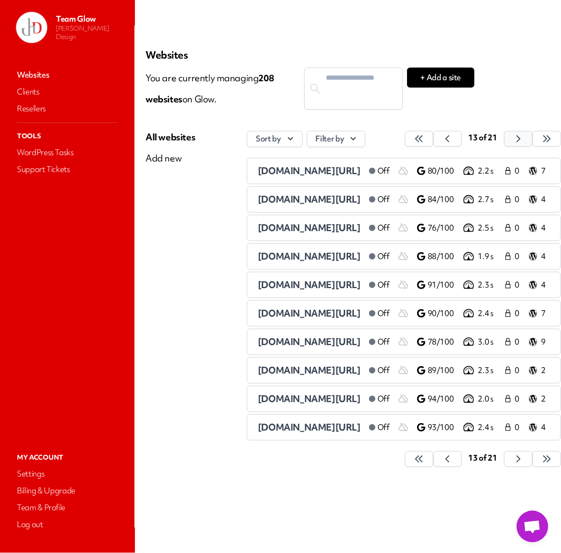
click at [434, 140] on button "button" at bounding box center [419, 139] width 28 height 16
drag, startPoint x: 272, startPoint y: 376, endPoint x: 264, endPoint y: 375, distance: 7.9
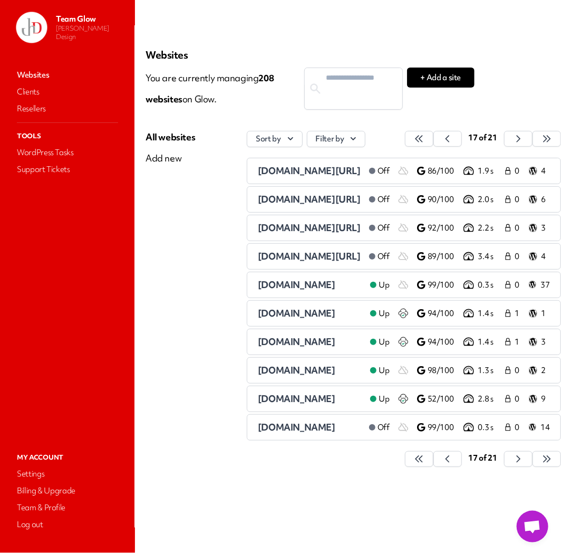
click at [272, 376] on span "[DOMAIN_NAME]" at bounding box center [297, 370] width 78 height 12
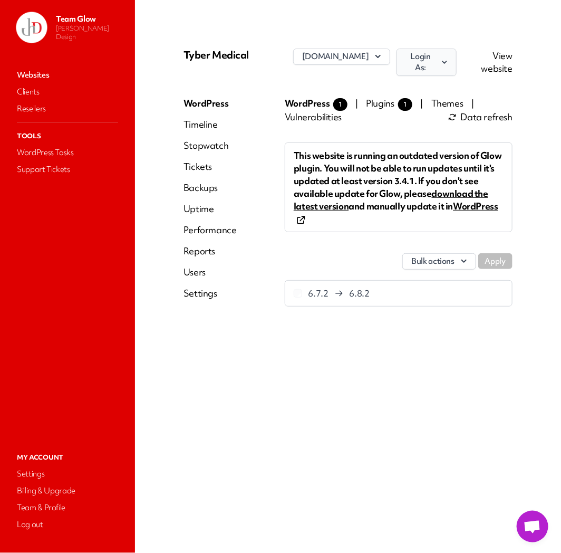
click at [441, 62] on button "Login As:" at bounding box center [427, 62] width 60 height 27
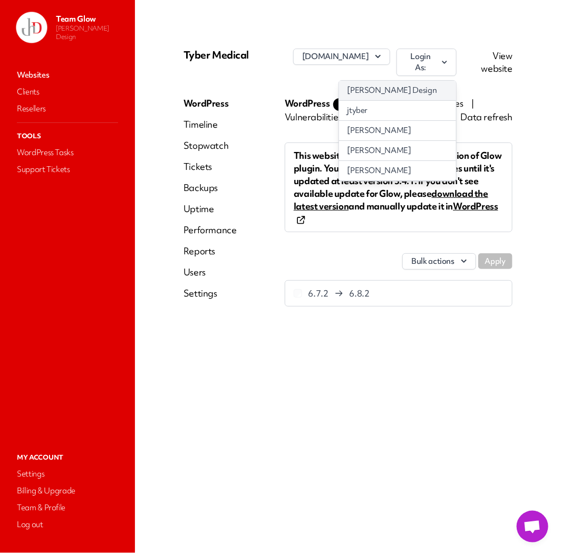
click at [393, 87] on link "[PERSON_NAME] Design" at bounding box center [397, 91] width 117 height 20
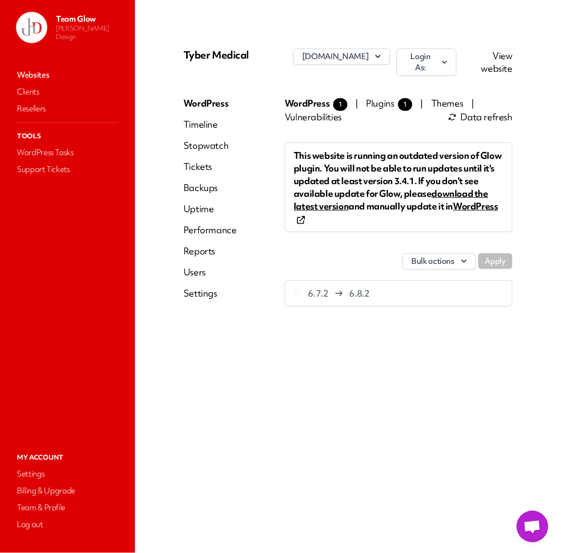
click at [206, 267] on link "Users" at bounding box center [210, 272] width 53 height 13
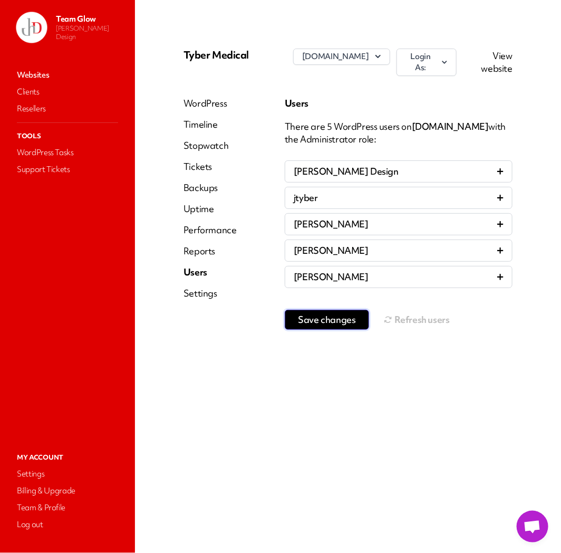
click at [331, 314] on span "Save changes" at bounding box center [327, 319] width 58 height 11
click at [30, 77] on link "Websites" at bounding box center [68, 75] width 106 height 15
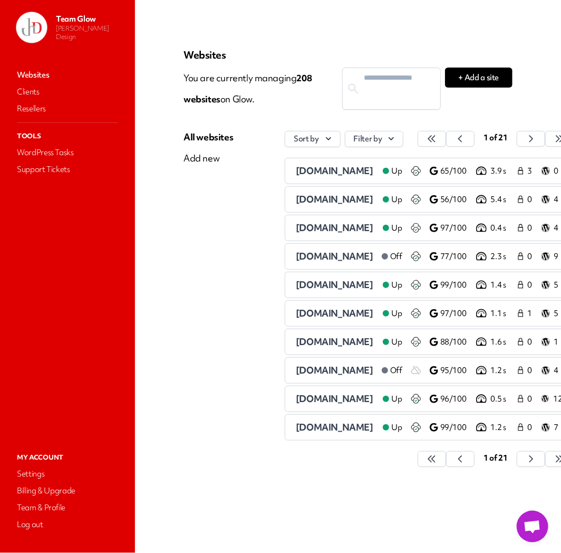
scroll to position [0, 39]
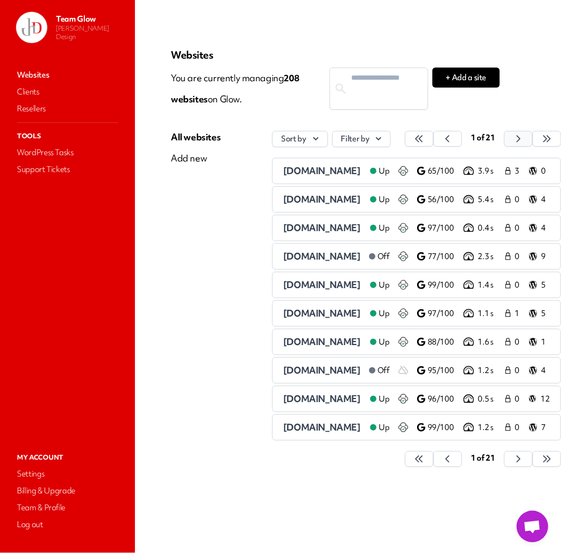
click at [425, 140] on icon "button" at bounding box center [419, 138] width 11 height 11
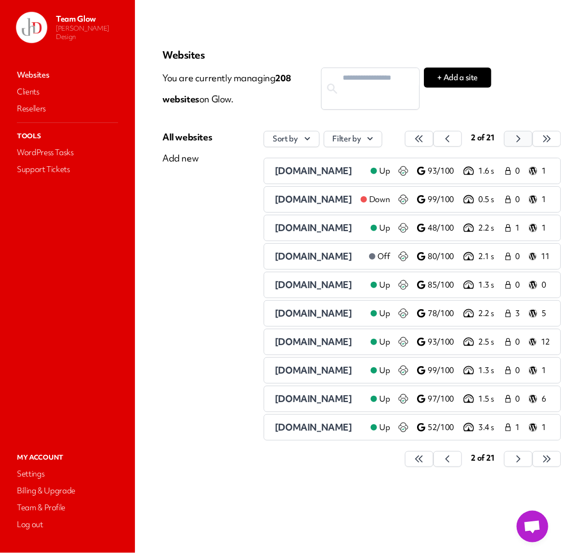
click at [434, 140] on button "button" at bounding box center [419, 139] width 28 height 16
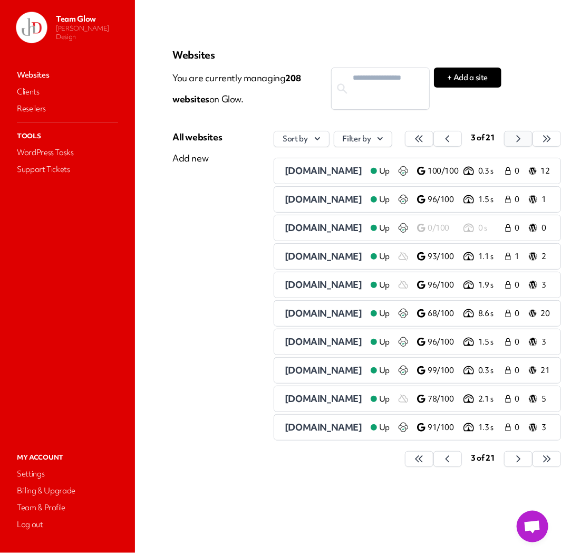
click at [425, 139] on icon "button" at bounding box center [419, 138] width 11 height 11
click at [434, 139] on button "button" at bounding box center [419, 139] width 28 height 16
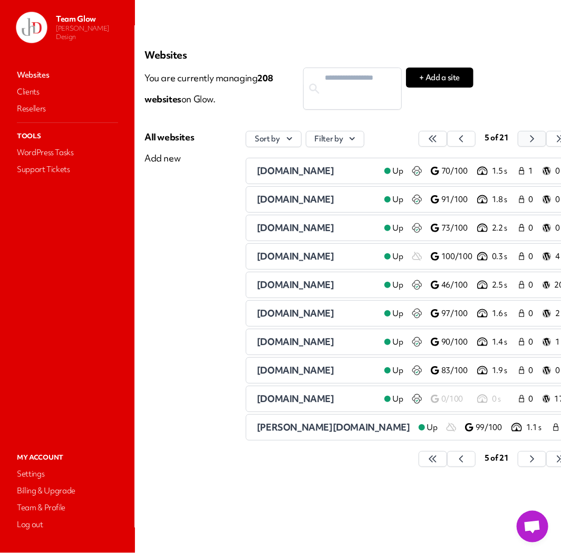
click at [447, 139] on button "button" at bounding box center [433, 139] width 28 height 16
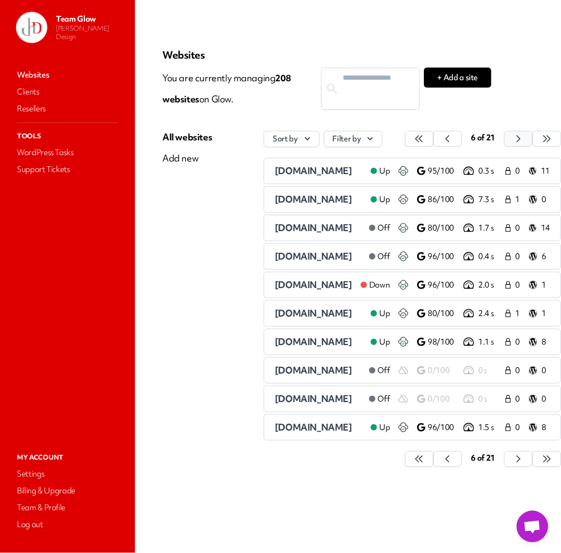
click at [425, 139] on icon "button" at bounding box center [419, 138] width 11 height 11
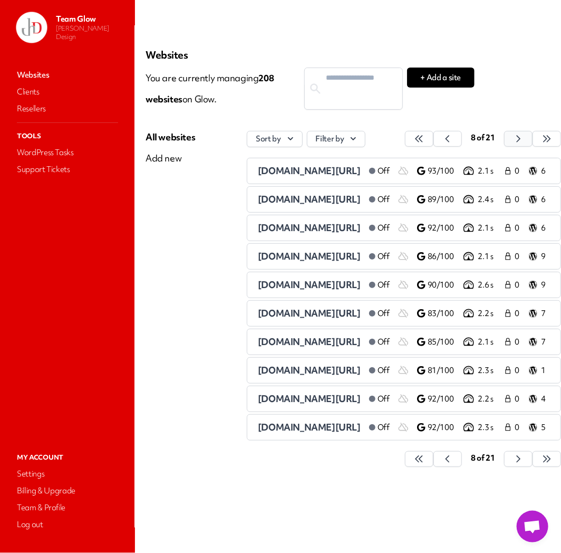
click at [425, 139] on icon "button" at bounding box center [419, 138] width 11 height 11
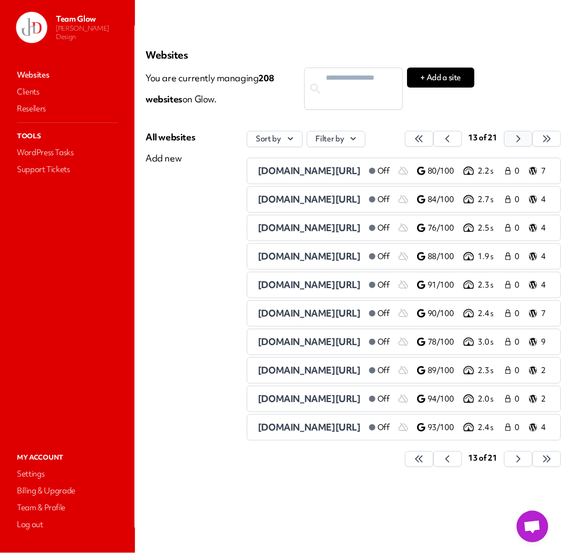
click at [425, 139] on icon "button" at bounding box center [419, 138] width 11 height 11
click at [313, 432] on span "[DOMAIN_NAME]" at bounding box center [297, 427] width 78 height 12
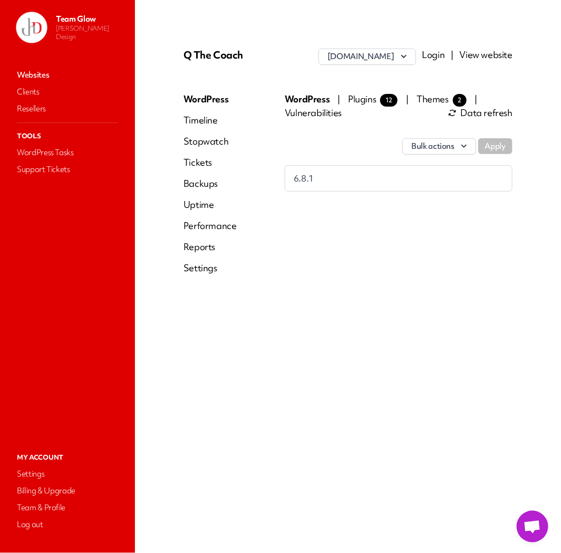
click at [445, 54] on link "Login" at bounding box center [434, 55] width 23 height 12
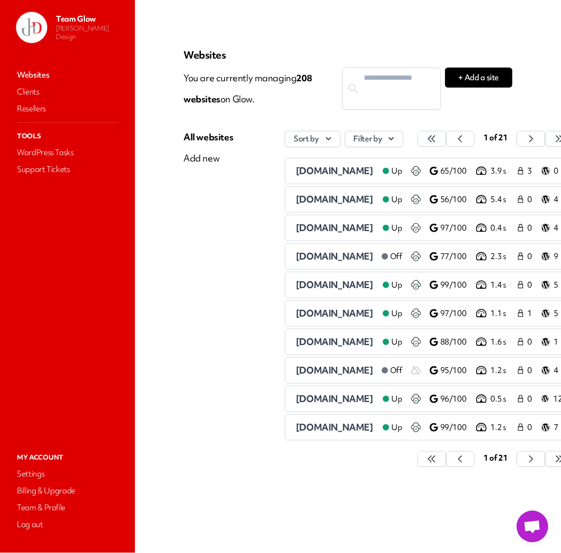
scroll to position [0, 39]
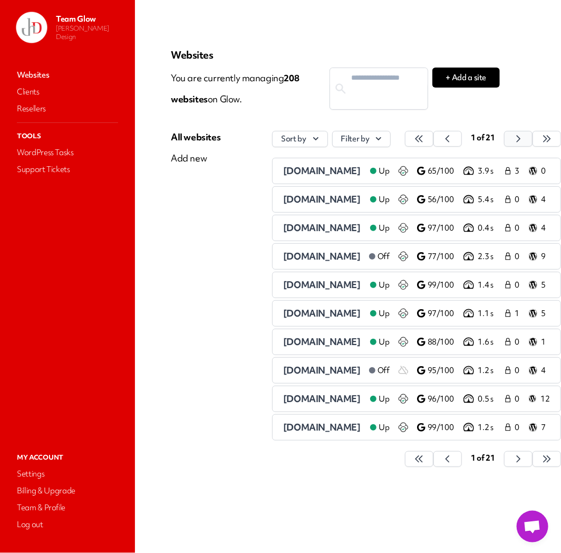
click at [425, 140] on icon "button" at bounding box center [419, 138] width 11 height 11
click at [434, 139] on button "button" at bounding box center [419, 139] width 28 height 16
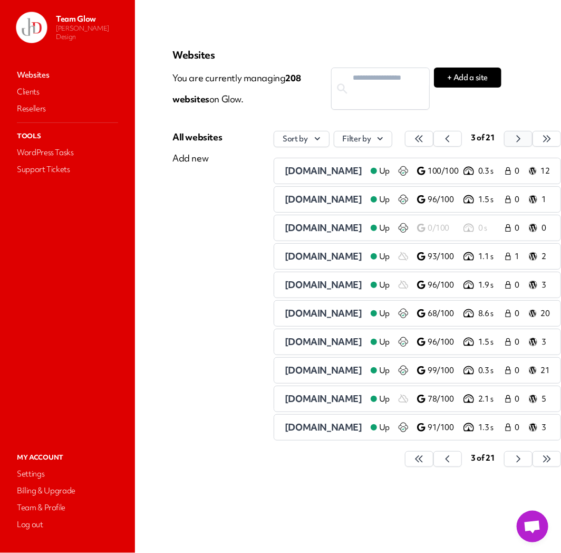
click at [434, 139] on button "button" at bounding box center [419, 139] width 28 height 16
click at [425, 138] on icon "button" at bounding box center [419, 138] width 11 height 11
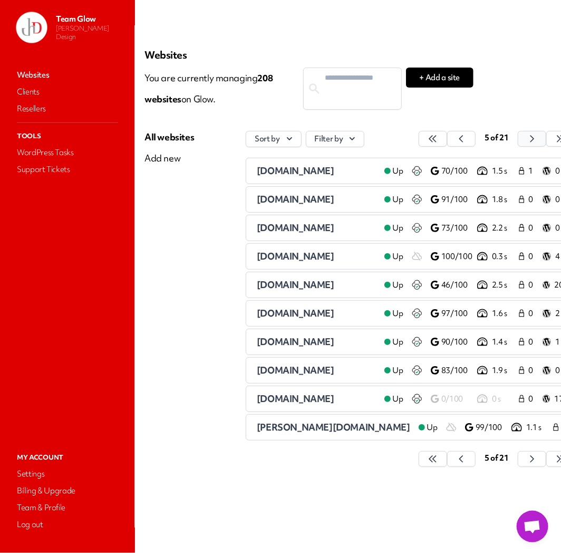
click at [438, 135] on icon "button" at bounding box center [433, 138] width 11 height 11
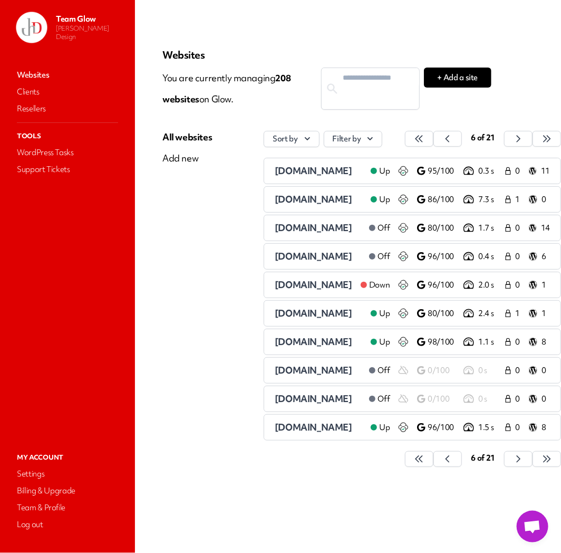
click at [275, 254] on span "[DOMAIN_NAME]" at bounding box center [314, 256] width 78 height 12
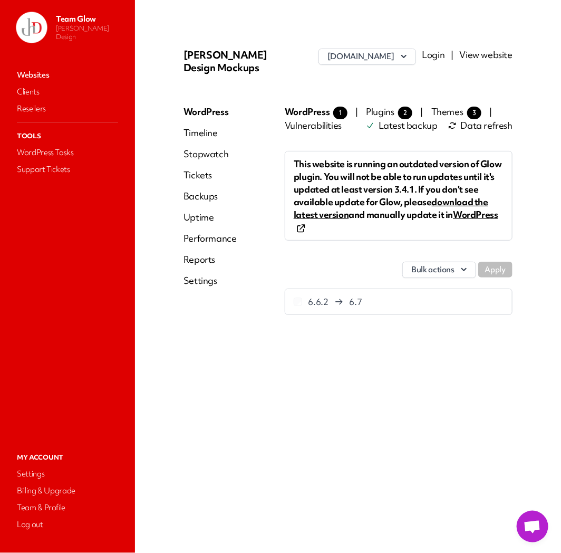
click at [445, 51] on link "Login" at bounding box center [434, 55] width 23 height 12
click at [500, 54] on link "View website" at bounding box center [486, 55] width 53 height 12
click at [28, 78] on link "Websites" at bounding box center [68, 75] width 106 height 15
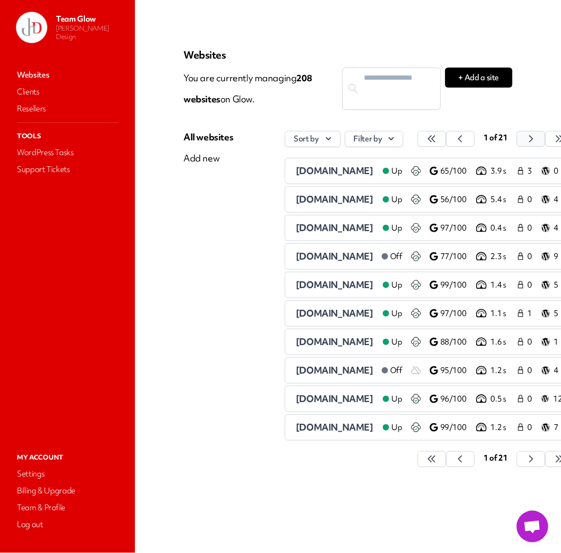
click at [435, 141] on icon "button" at bounding box center [431, 139] width 7 height 6
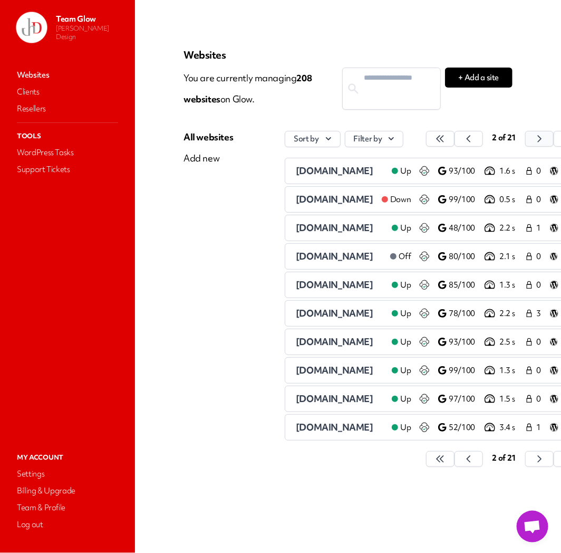
click at [455, 141] on button "button" at bounding box center [440, 139] width 28 height 16
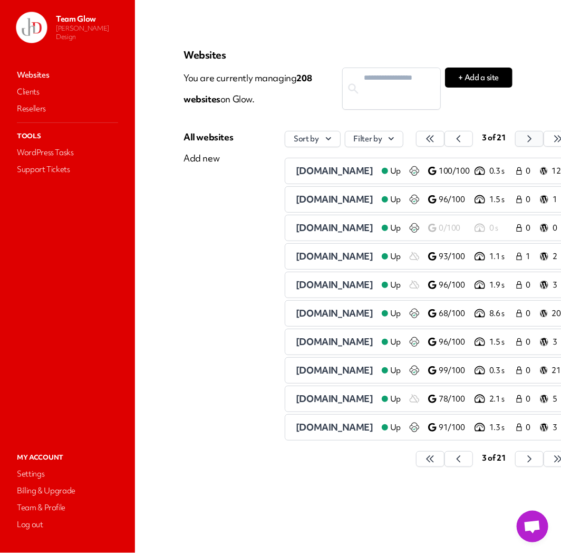
click at [445, 141] on button "button" at bounding box center [430, 139] width 28 height 16
click at [436, 141] on icon "button" at bounding box center [430, 138] width 11 height 11
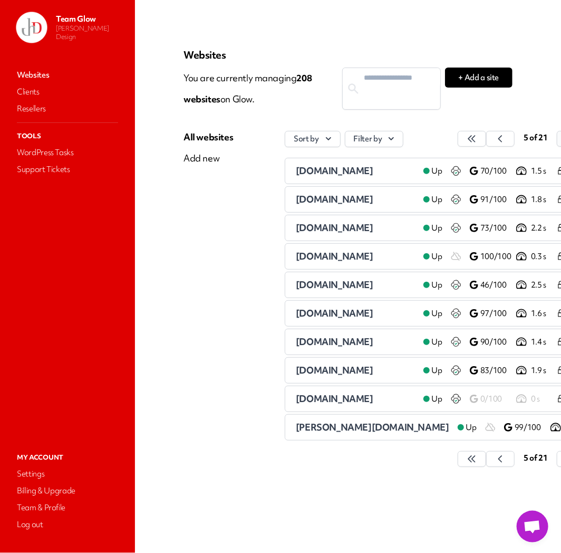
click at [486, 143] on button "button" at bounding box center [472, 139] width 28 height 16
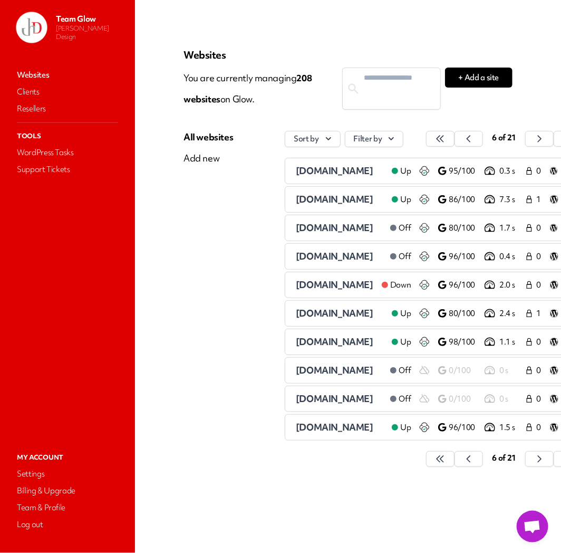
click at [312, 287] on span "[DOMAIN_NAME]" at bounding box center [335, 285] width 78 height 12
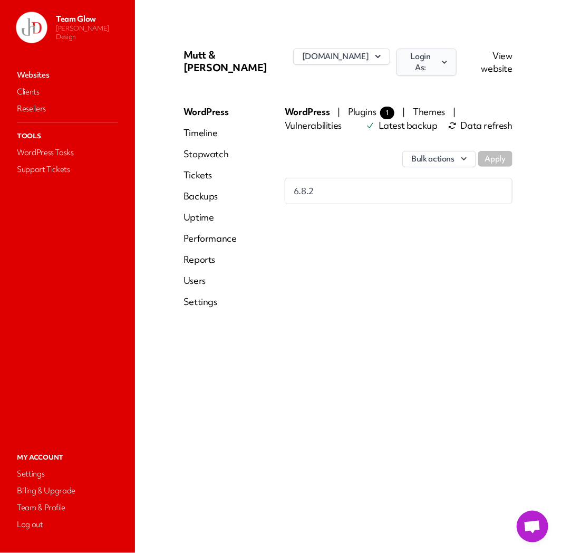
click at [456, 59] on button "Login As:" at bounding box center [427, 62] width 60 height 27
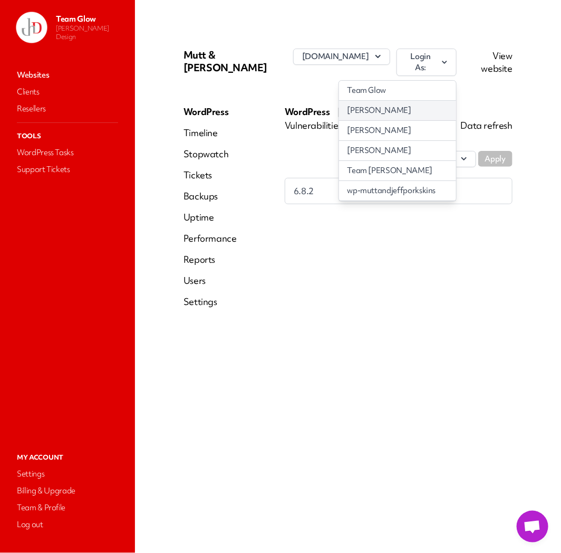
click at [415, 115] on link "[PERSON_NAME]" at bounding box center [397, 111] width 117 height 20
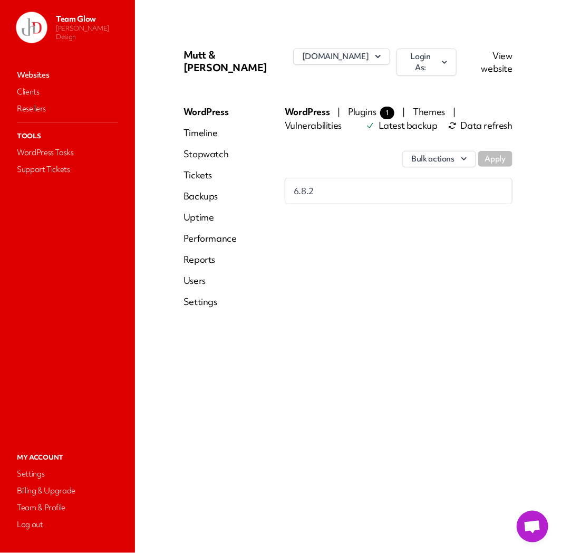
click at [202, 274] on link "Users" at bounding box center [210, 280] width 53 height 13
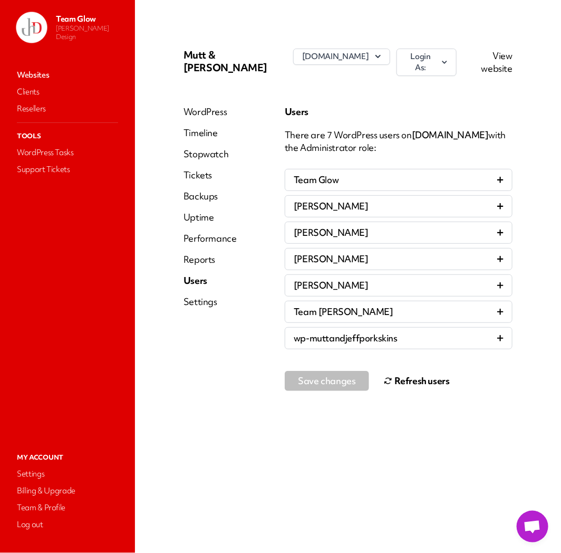
click at [424, 375] on button "Refresh users" at bounding box center [417, 380] width 66 height 21
click at [412, 373] on button "Refresh users" at bounding box center [417, 380] width 66 height 21
click at [31, 74] on link "Websites" at bounding box center [68, 75] width 106 height 15
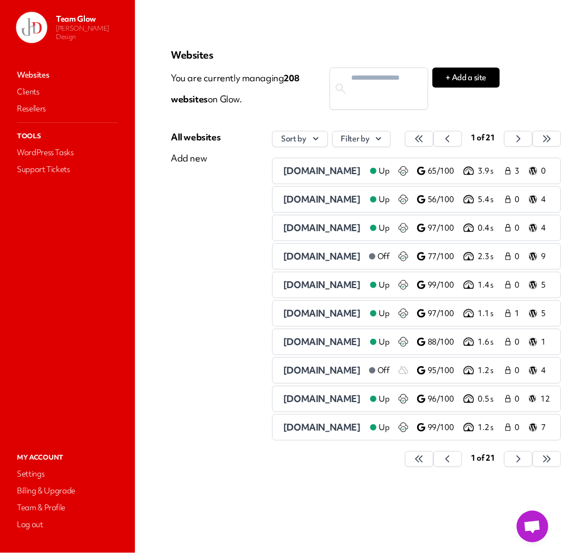
scroll to position [0, 39]
click at [519, 147] on div at bounding box center [518, 139] width 28 height 16
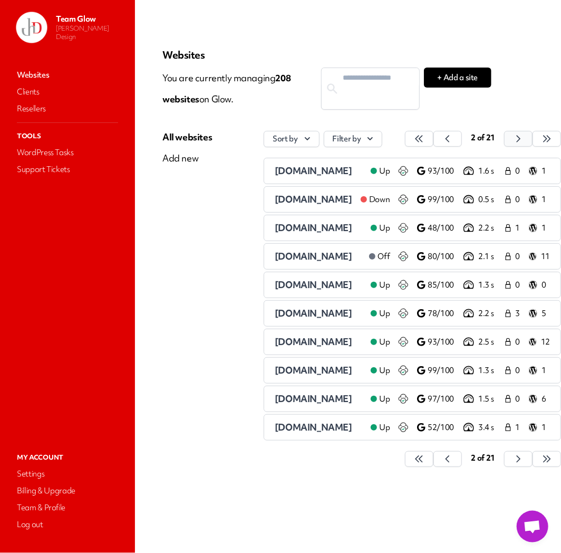
drag, startPoint x: 519, startPoint y: 147, endPoint x: 521, endPoint y: 141, distance: 5.7
click at [520, 144] on div at bounding box center [518, 139] width 28 height 16
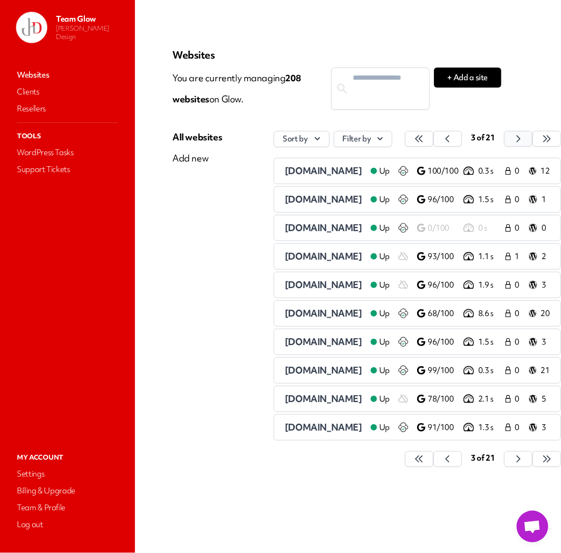
click at [434, 138] on button "button" at bounding box center [419, 139] width 28 height 16
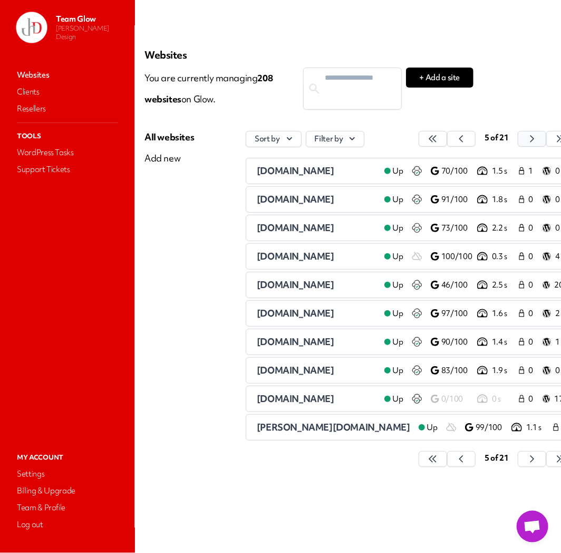
click at [438, 138] on icon "button" at bounding box center [433, 138] width 11 height 11
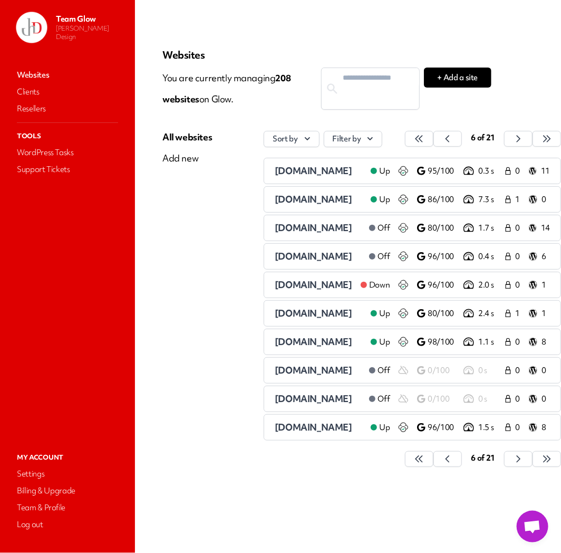
click at [292, 377] on div "[DOMAIN_NAME]" at bounding box center [318, 370] width 86 height 13
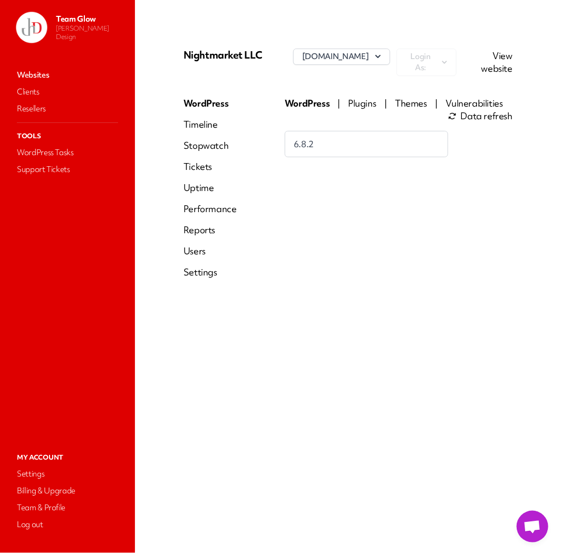
click at [503, 66] on link "View website" at bounding box center [497, 62] width 31 height 25
click at [198, 255] on link "Users" at bounding box center [210, 251] width 53 height 13
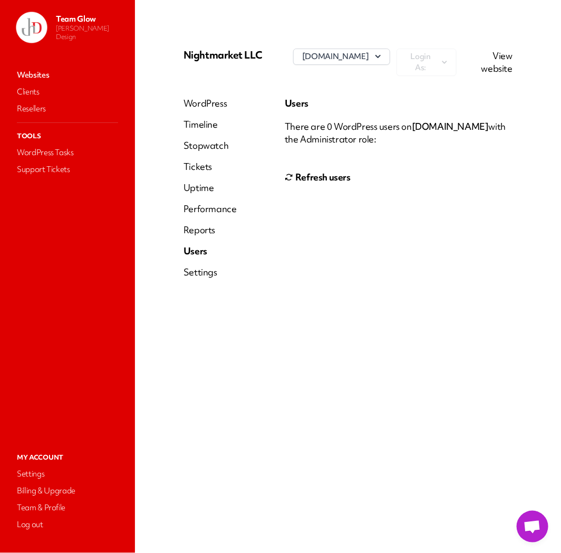
click at [334, 179] on button "Refresh users" at bounding box center [318, 177] width 66 height 21
click at [43, 76] on link "Websites" at bounding box center [68, 75] width 106 height 15
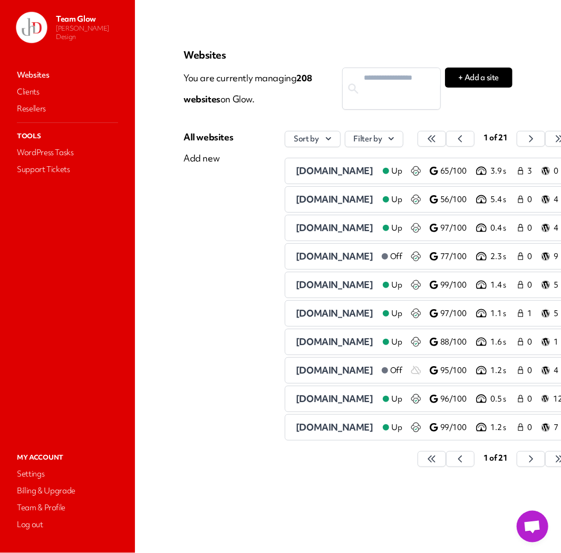
scroll to position [0, 39]
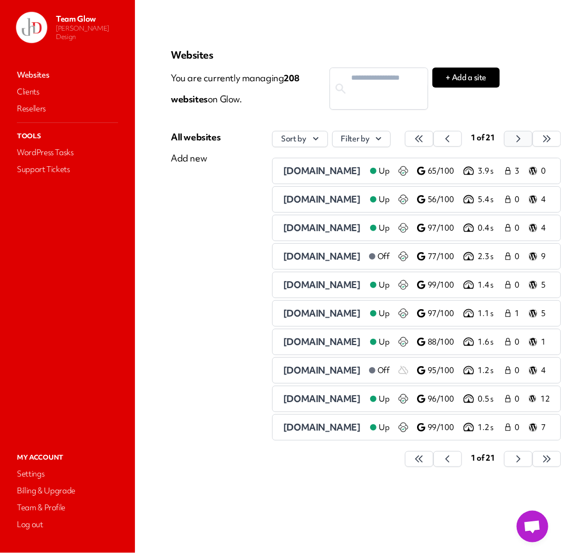
click at [425, 141] on icon "button" at bounding box center [419, 138] width 11 height 11
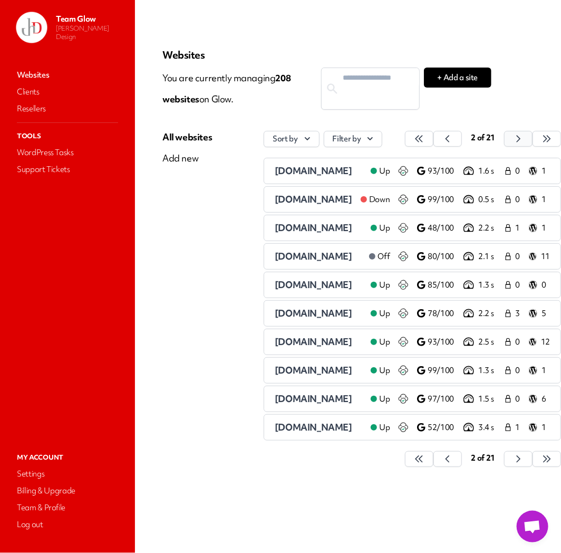
click at [434, 141] on button "button" at bounding box center [419, 139] width 28 height 16
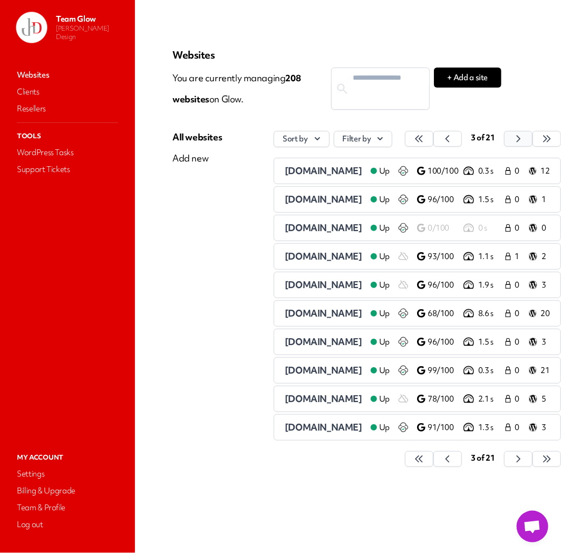
click at [425, 138] on icon "button" at bounding box center [419, 138] width 11 height 11
click at [434, 138] on button "button" at bounding box center [419, 139] width 28 height 16
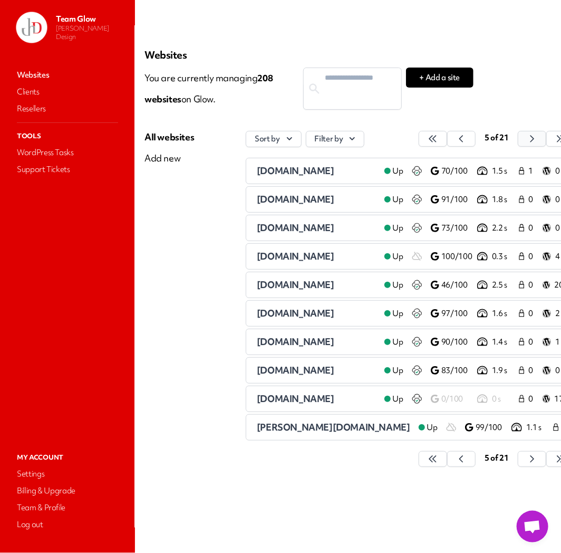
click at [438, 139] on icon "button" at bounding box center [433, 138] width 11 height 11
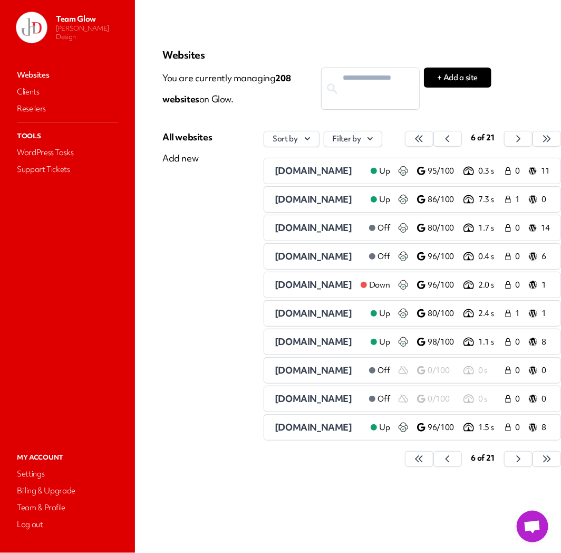
click at [297, 426] on span "[DOMAIN_NAME]" at bounding box center [314, 427] width 78 height 12
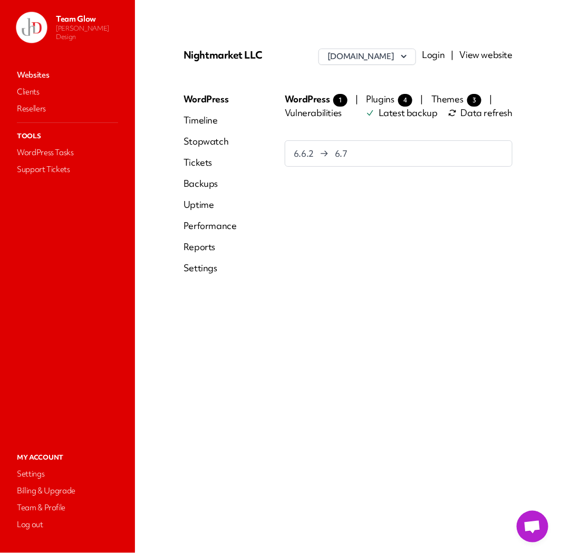
click at [440, 54] on link "Login" at bounding box center [434, 55] width 23 height 12
click at [33, 74] on link "Websites" at bounding box center [68, 75] width 106 height 15
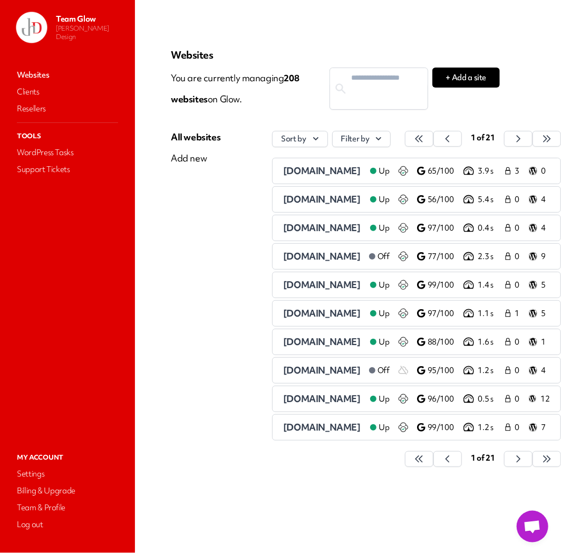
scroll to position [0, 39]
click at [425, 141] on icon "button" at bounding box center [419, 138] width 11 height 11
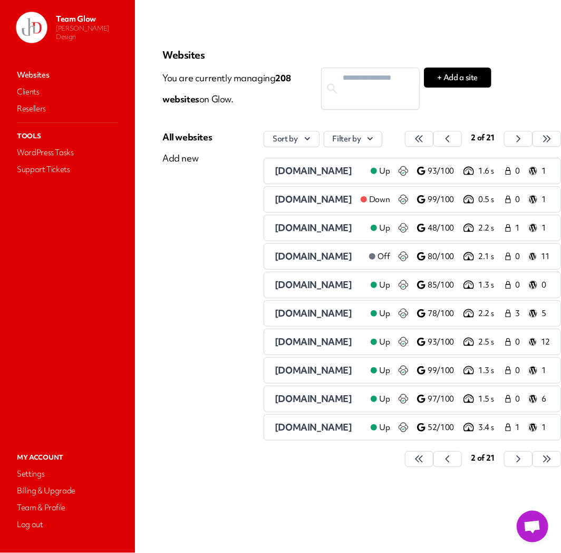
click at [515, 141] on div "2 of 21" at bounding box center [483, 139] width 156 height 16
click at [434, 138] on button "button" at bounding box center [419, 139] width 28 height 16
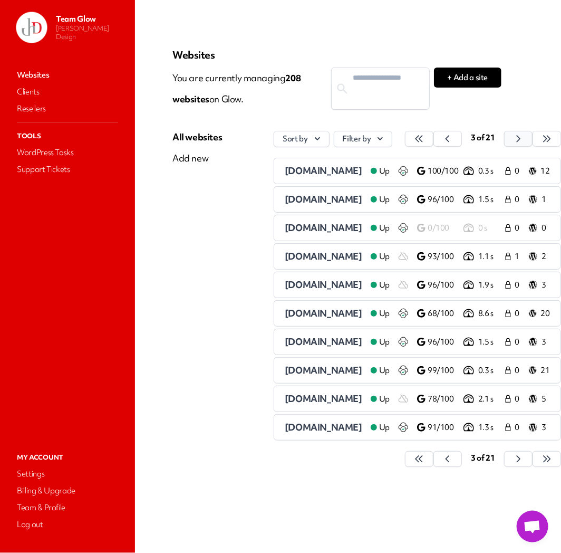
click at [434, 138] on button "button" at bounding box center [419, 139] width 28 height 16
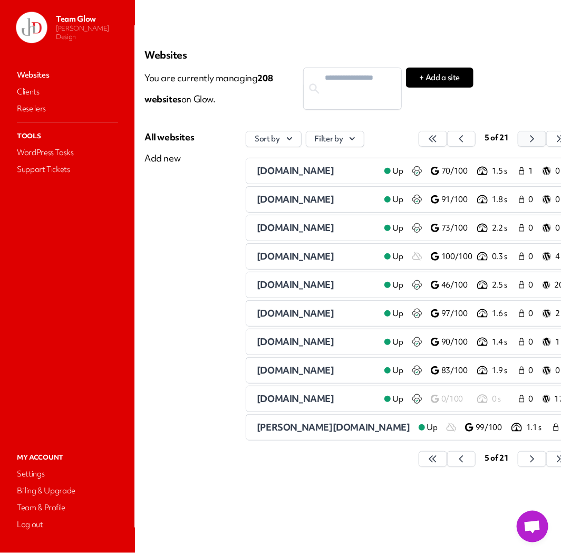
click at [438, 136] on icon "button" at bounding box center [433, 138] width 11 height 11
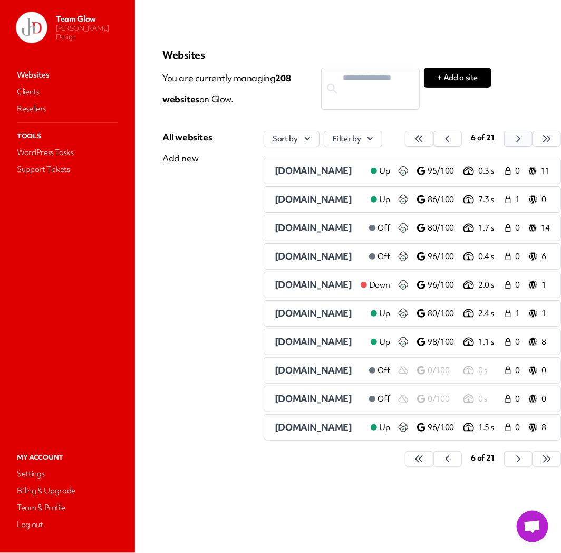
click at [434, 136] on button "button" at bounding box center [419, 139] width 28 height 16
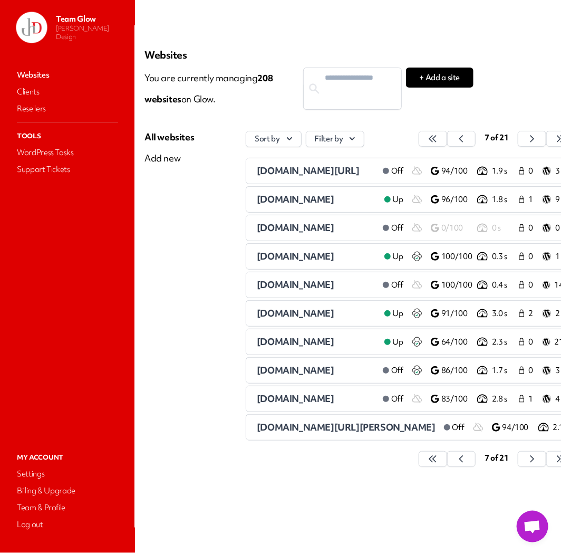
click at [280, 202] on span "[DOMAIN_NAME]" at bounding box center [296, 199] width 78 height 12
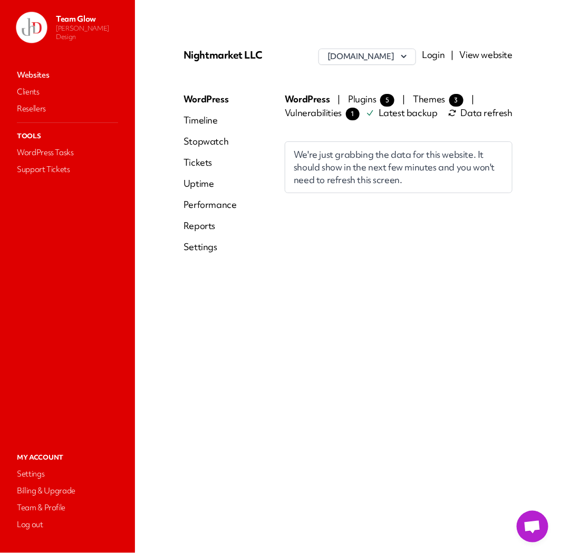
click at [495, 56] on link "View website" at bounding box center [486, 55] width 53 height 12
click at [44, 70] on link "Websites" at bounding box center [68, 75] width 106 height 15
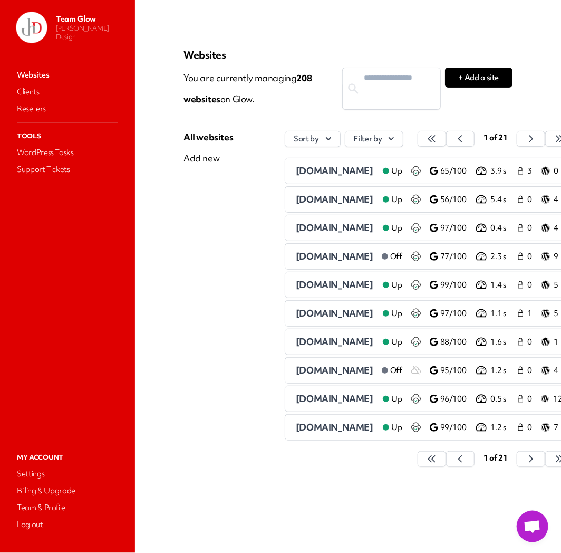
scroll to position [0, 39]
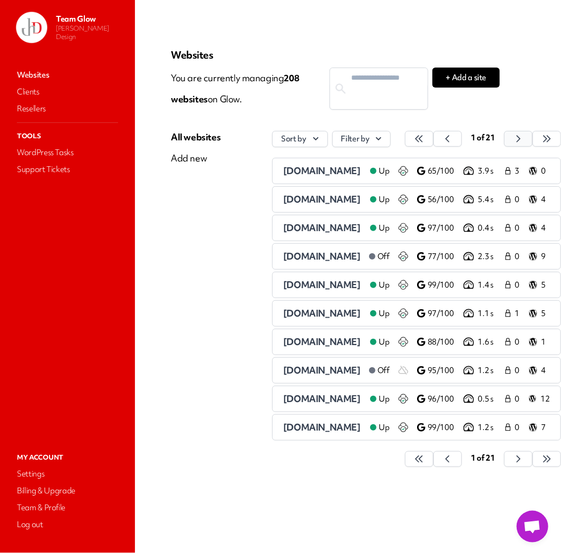
click at [425, 138] on icon "button" at bounding box center [419, 138] width 11 height 11
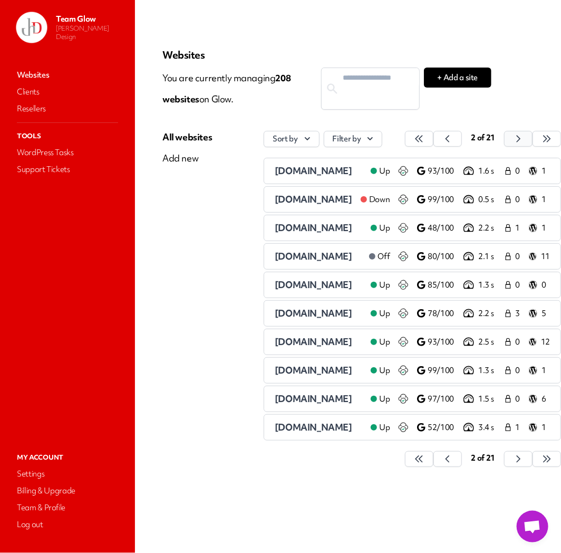
click at [434, 138] on button "button" at bounding box center [419, 139] width 28 height 16
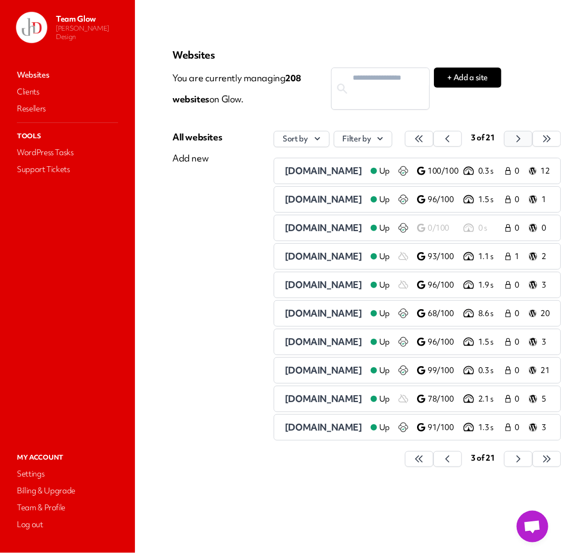
click at [434, 138] on button "button" at bounding box center [419, 139] width 28 height 16
click at [425, 138] on icon "button" at bounding box center [419, 138] width 11 height 11
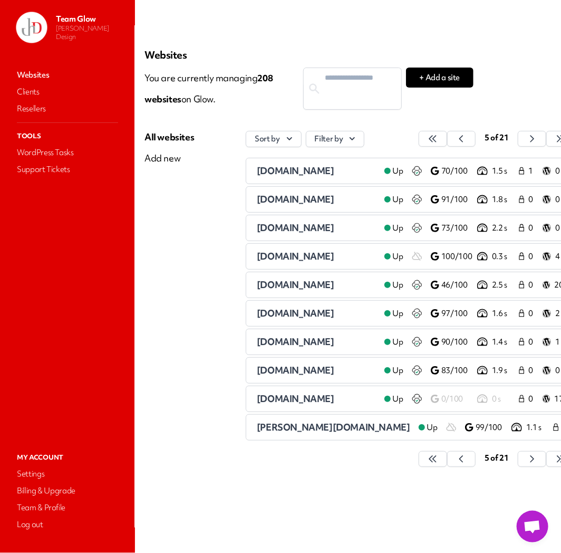
click at [438, 136] on icon "button" at bounding box center [433, 138] width 11 height 11
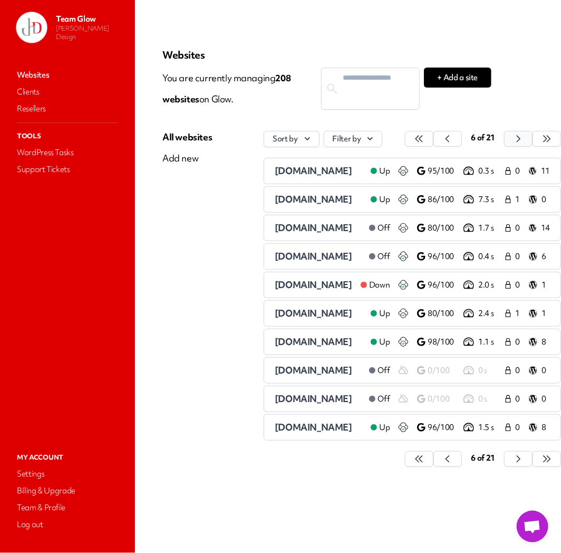
click at [434, 140] on button "button" at bounding box center [419, 139] width 28 height 16
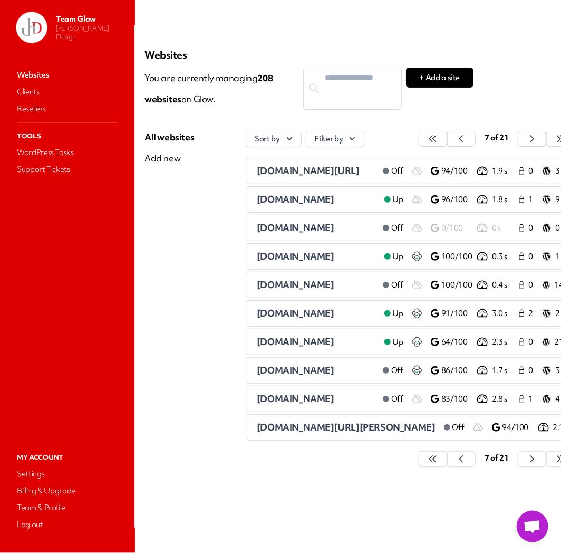
click at [304, 256] on span "[DOMAIN_NAME]" at bounding box center [296, 256] width 78 height 12
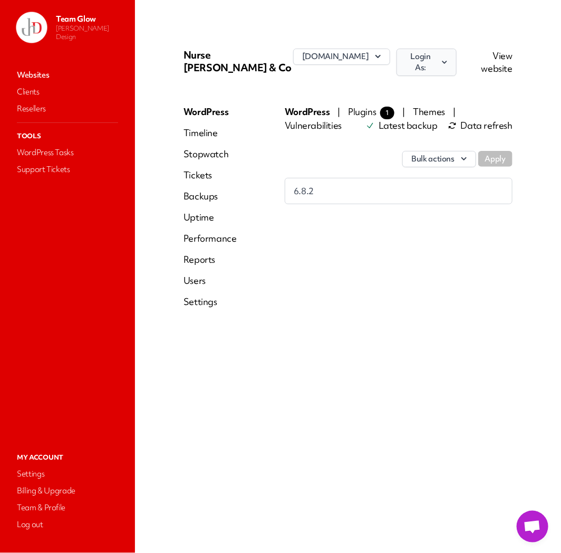
click at [455, 63] on button "Login As:" at bounding box center [427, 62] width 60 height 27
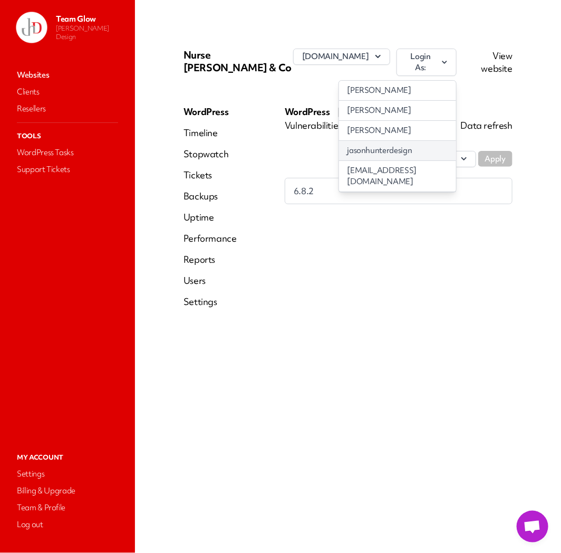
click at [387, 146] on link "jasonhunterdesign" at bounding box center [397, 151] width 117 height 20
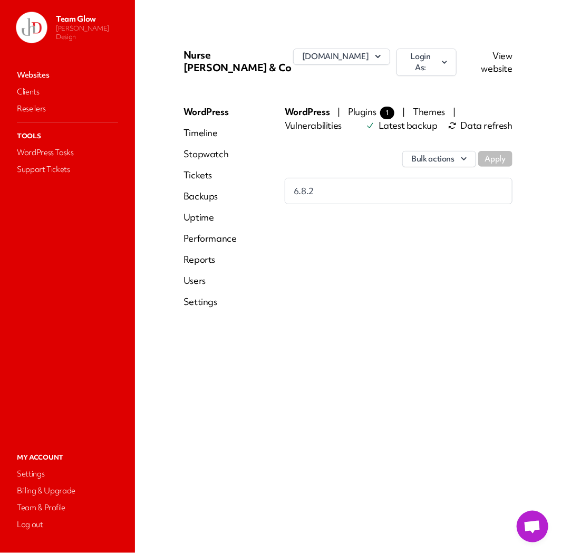
click at [183, 273] on div "Nurse [PERSON_NAME] & Co [DOMAIN_NAME] Login As: View website WordPress Timelin…" at bounding box center [348, 182] width 355 height 293
click at [196, 274] on link "Users" at bounding box center [210, 280] width 53 height 13
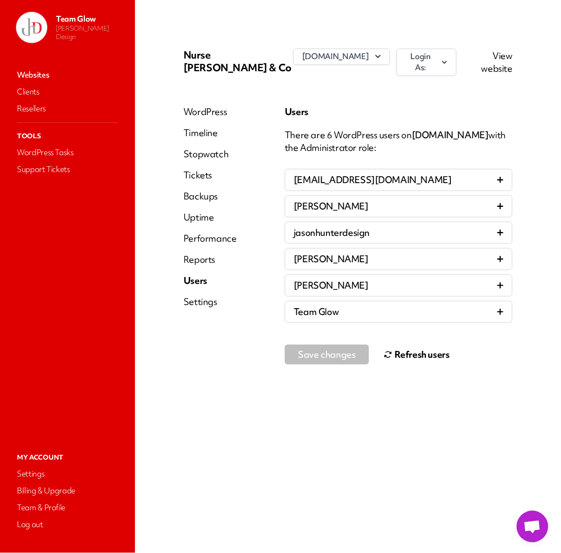
click at [400, 346] on button "Refresh users" at bounding box center [417, 354] width 66 height 21
click at [413, 346] on button "Refresh users" at bounding box center [417, 354] width 66 height 21
click at [35, 75] on link "Websites" at bounding box center [68, 75] width 106 height 15
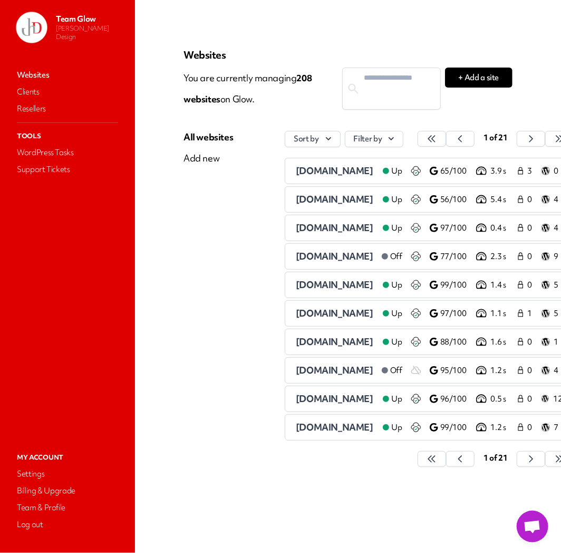
scroll to position [0, 39]
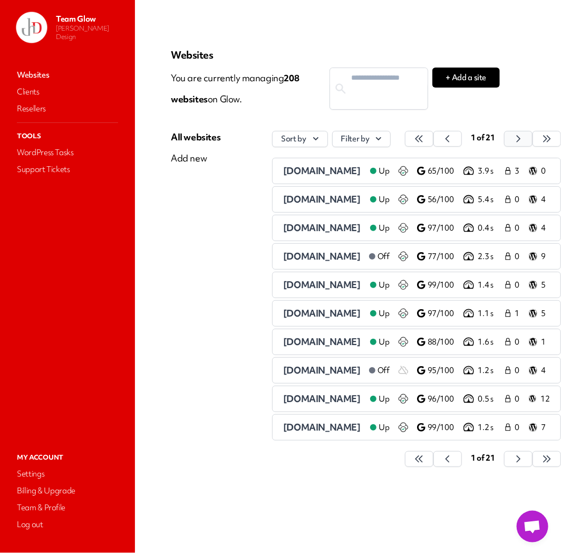
click at [425, 139] on icon "button" at bounding box center [419, 138] width 11 height 11
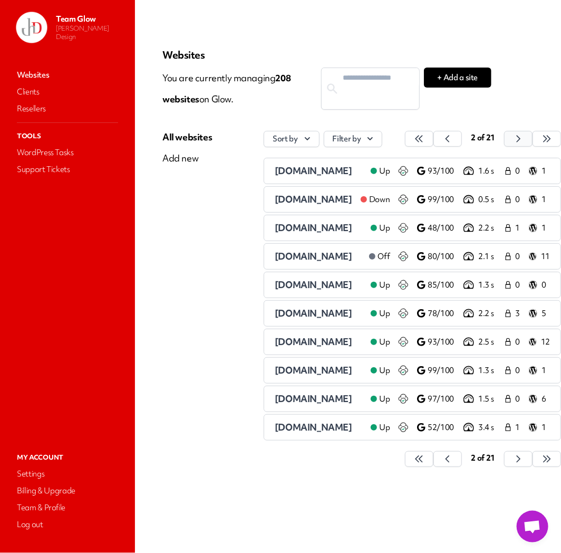
click at [434, 139] on button "button" at bounding box center [419, 139] width 28 height 16
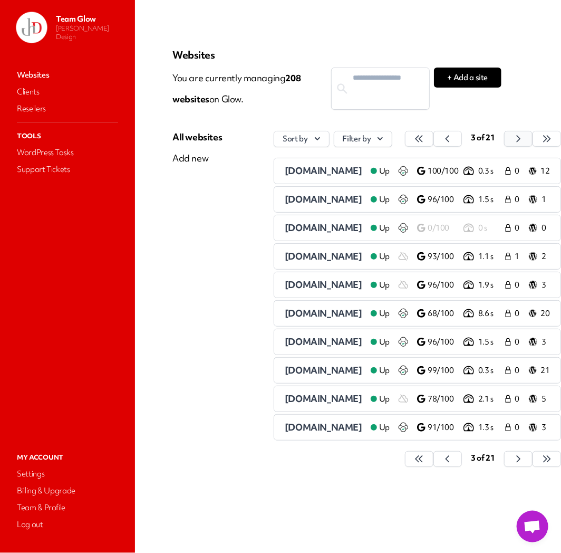
click at [434, 139] on button "button" at bounding box center [419, 139] width 28 height 16
click at [425, 139] on icon "button" at bounding box center [419, 138] width 11 height 11
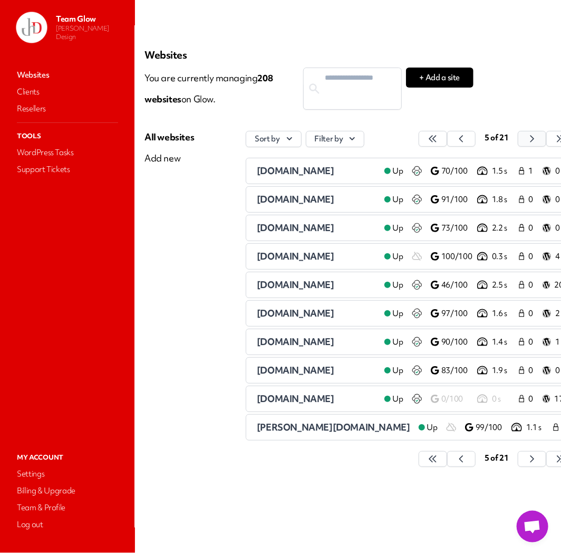
click at [438, 138] on icon "button" at bounding box center [433, 138] width 11 height 11
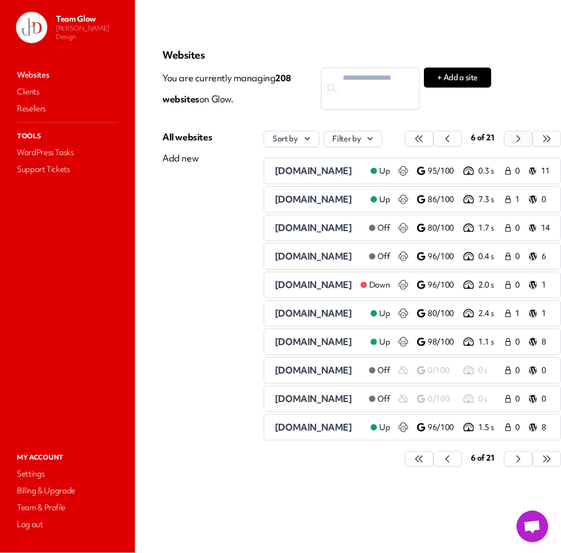
click at [425, 138] on icon "button" at bounding box center [419, 138] width 11 height 11
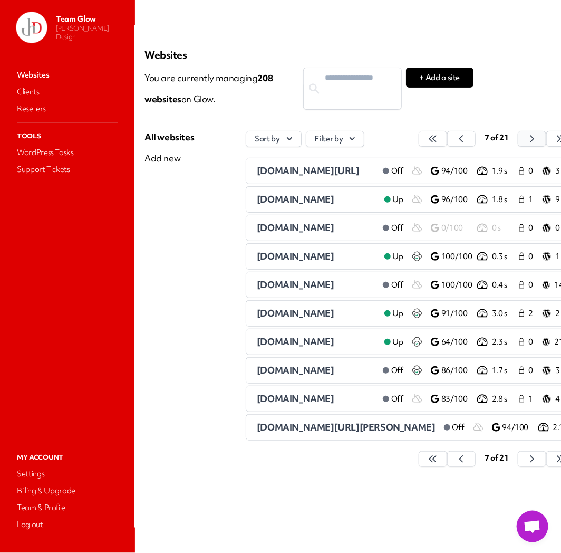
click at [438, 138] on icon "button" at bounding box center [433, 138] width 11 height 11
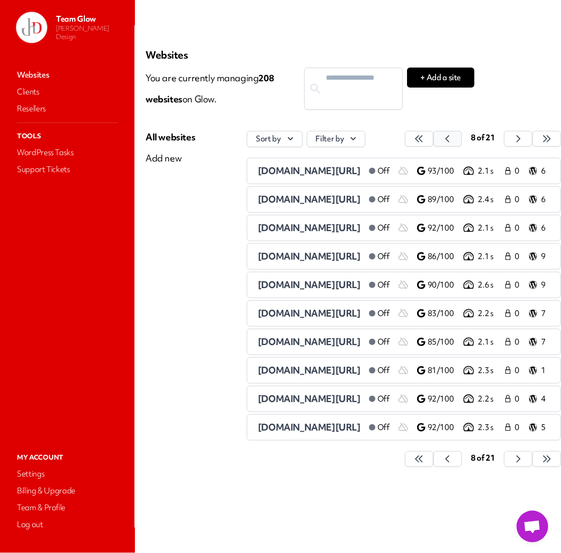
click at [434, 144] on button "button" at bounding box center [419, 139] width 28 height 16
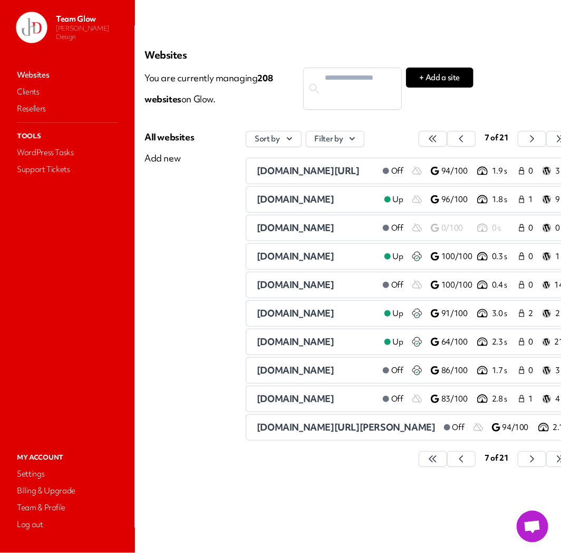
click at [288, 314] on span "[DOMAIN_NAME]" at bounding box center [296, 313] width 78 height 12
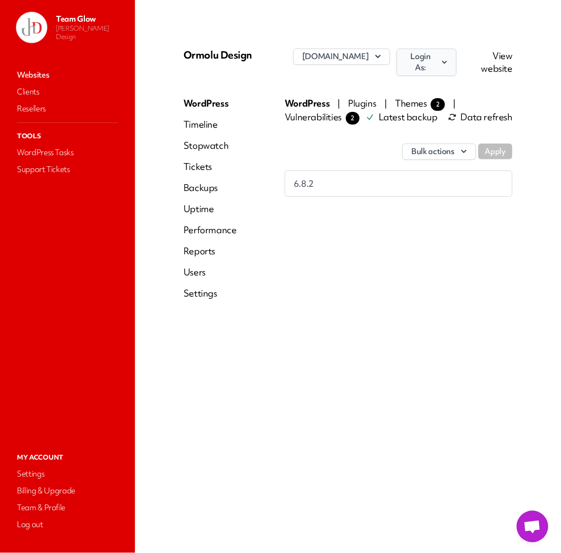
click at [454, 60] on button "Login As:" at bounding box center [427, 62] width 60 height 27
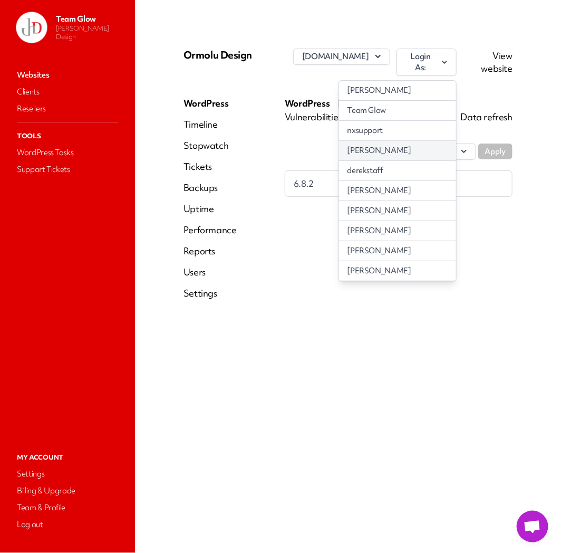
click at [390, 150] on link "[PERSON_NAME]" at bounding box center [397, 151] width 117 height 20
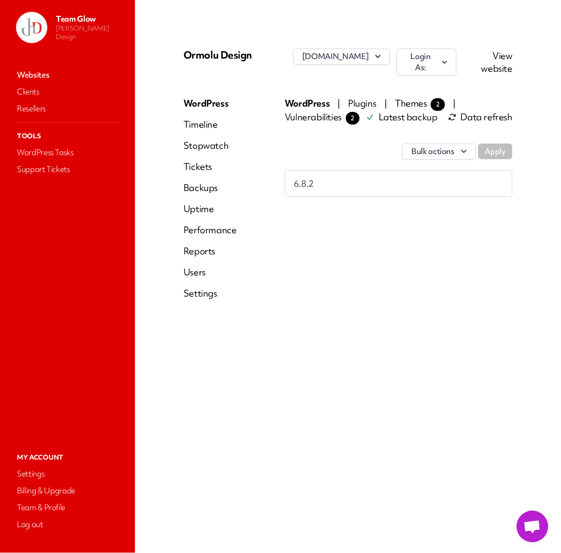
click at [193, 275] on link "Users" at bounding box center [210, 272] width 53 height 13
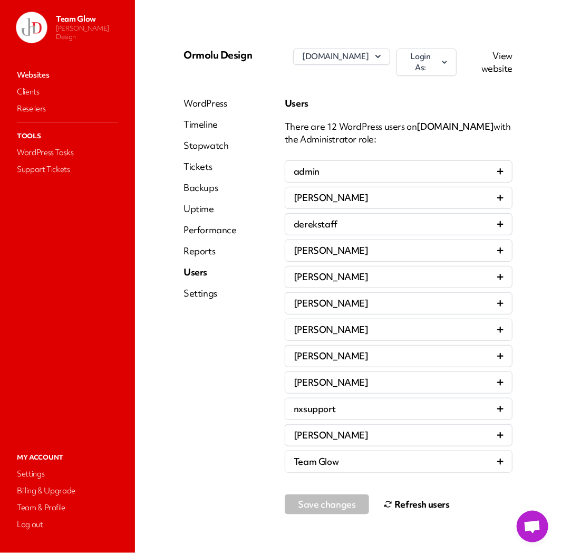
click at [426, 504] on button "Refresh users" at bounding box center [417, 504] width 66 height 21
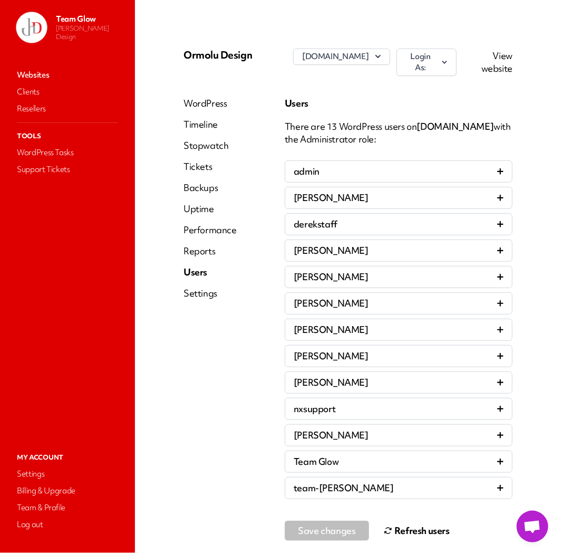
click at [416, 531] on button "Refresh users" at bounding box center [417, 530] width 66 height 21
click at [431, 533] on button "Refresh users" at bounding box center [417, 530] width 66 height 21
click at [32, 72] on link "Websites" at bounding box center [68, 75] width 106 height 15
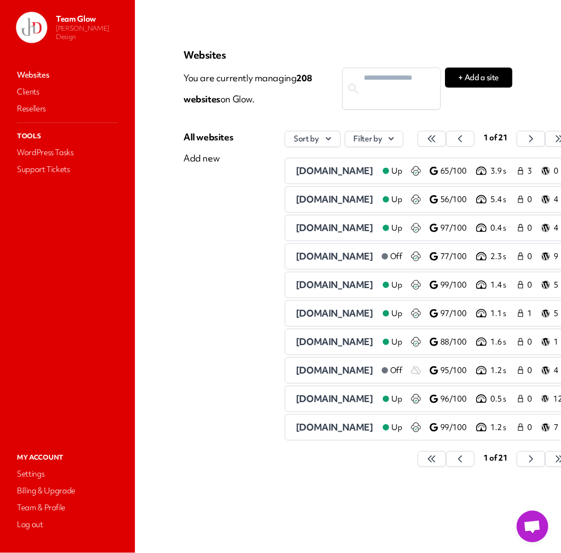
scroll to position [0, 39]
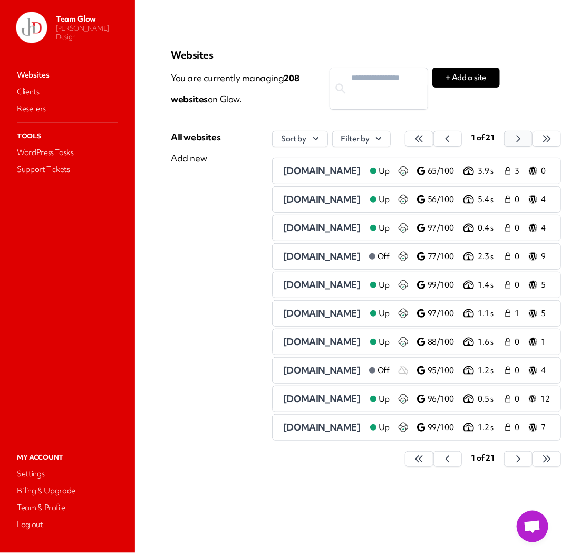
click at [425, 140] on icon "button" at bounding box center [419, 138] width 11 height 11
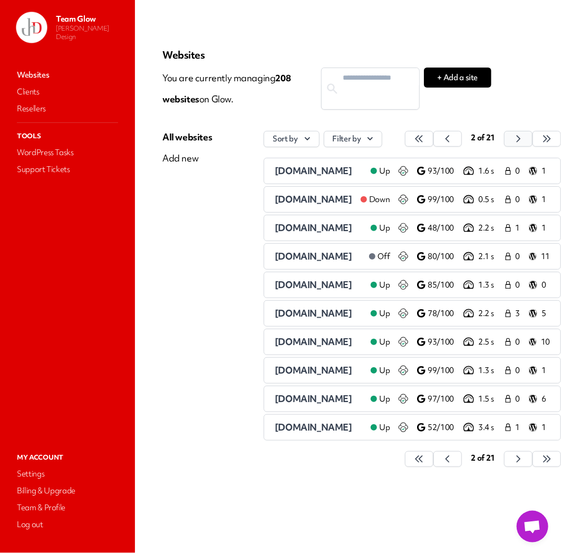
click at [434, 140] on button "button" at bounding box center [419, 139] width 28 height 16
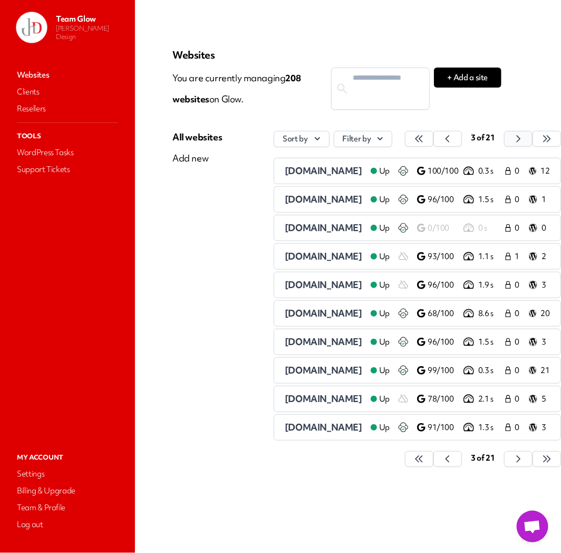
click at [425, 138] on icon "button" at bounding box center [419, 138] width 11 height 11
click at [434, 138] on button "button" at bounding box center [419, 139] width 28 height 16
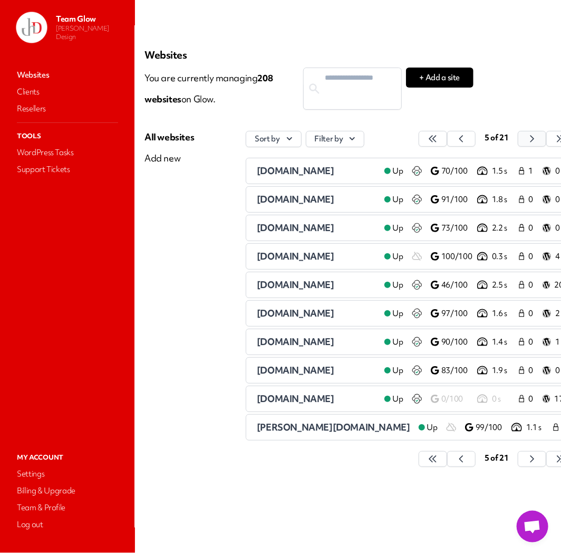
click at [438, 137] on icon "button" at bounding box center [433, 138] width 11 height 11
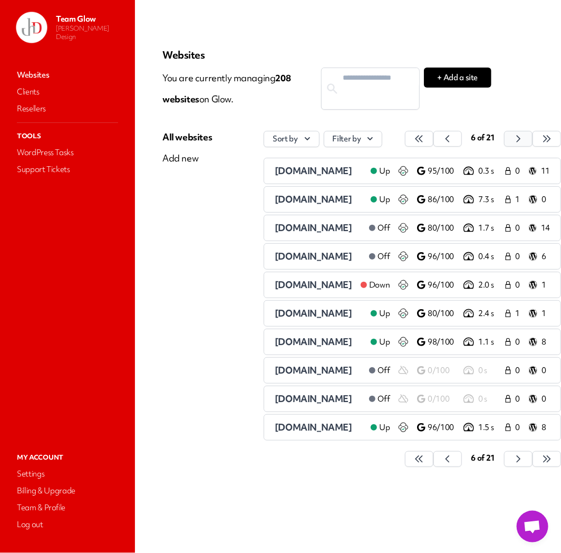
click at [434, 137] on button "button" at bounding box center [419, 139] width 28 height 16
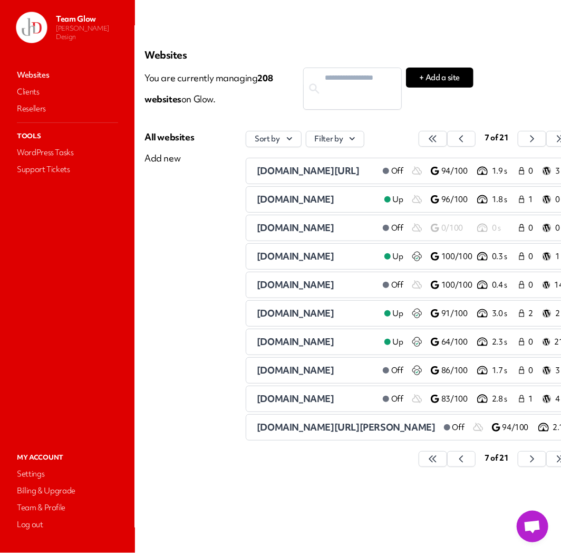
scroll to position [0, 136]
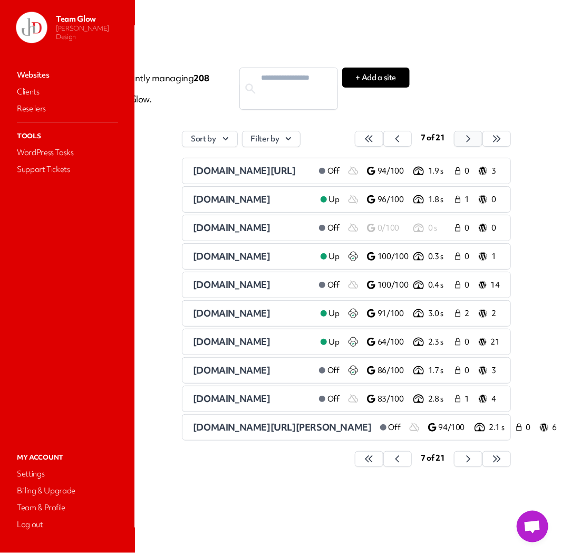
click at [375, 138] on icon "button" at bounding box center [369, 138] width 11 height 11
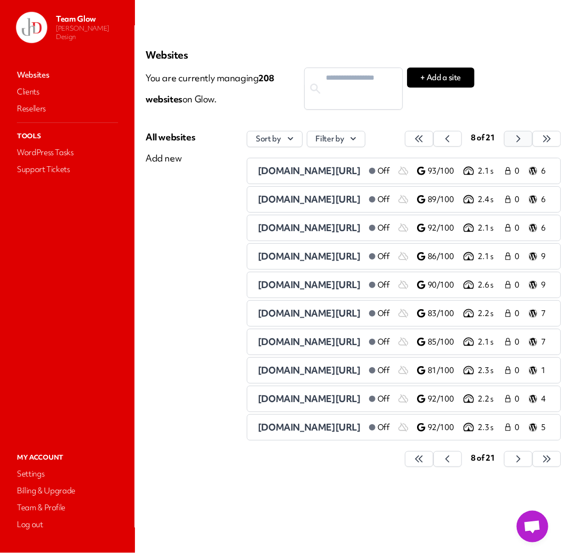
click at [425, 140] on icon "button" at bounding box center [419, 138] width 11 height 11
click at [427, 144] on button "button" at bounding box center [419, 139] width 28 height 16
click at [427, 145] on button "button" at bounding box center [419, 139] width 28 height 16
click at [425, 141] on button "button" at bounding box center [419, 139] width 28 height 16
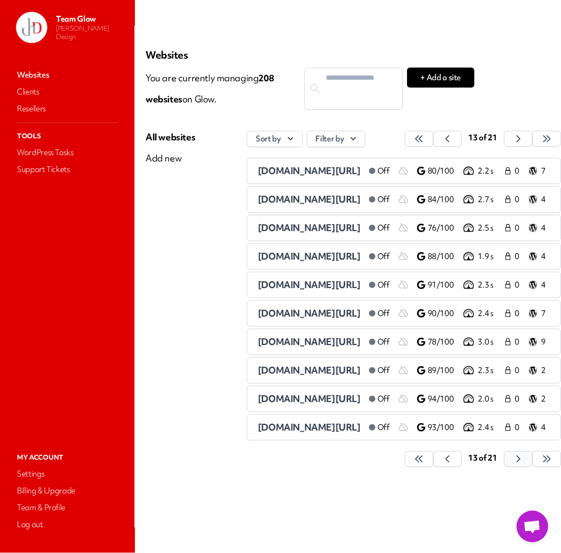
drag, startPoint x: 429, startPoint y: 462, endPoint x: 424, endPoint y: 458, distance: 6.4
click at [424, 460] on button "button" at bounding box center [419, 459] width 28 height 16
click at [425, 463] on icon "button" at bounding box center [419, 459] width 11 height 11
click at [425, 456] on button "button" at bounding box center [419, 459] width 28 height 16
click at [425, 464] on icon "button" at bounding box center [419, 459] width 11 height 11
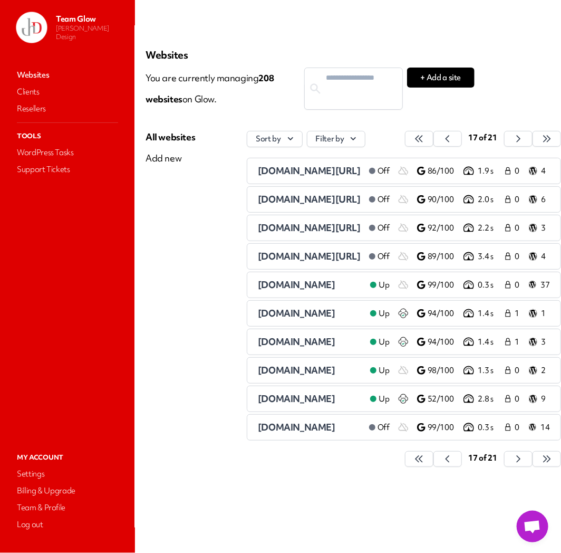
click at [258, 291] on span "[DOMAIN_NAME]" at bounding box center [297, 285] width 78 height 12
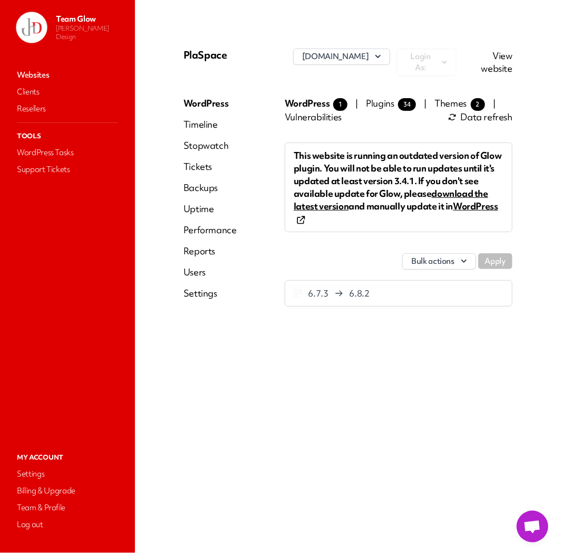
click at [508, 64] on link "View website" at bounding box center [497, 62] width 31 height 25
click at [49, 75] on link "Websites" at bounding box center [68, 75] width 106 height 15
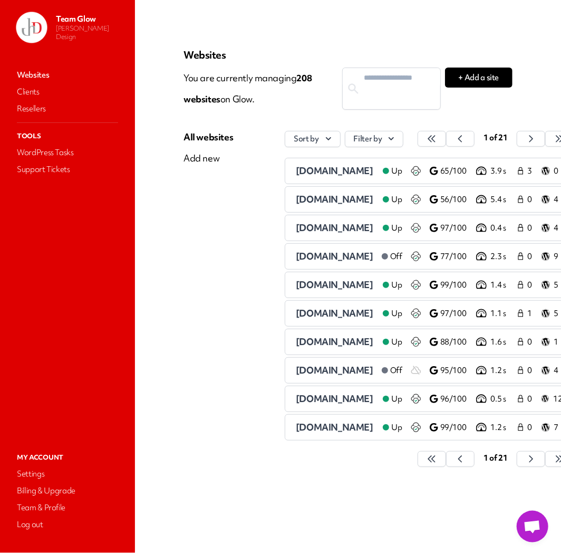
scroll to position [0, 39]
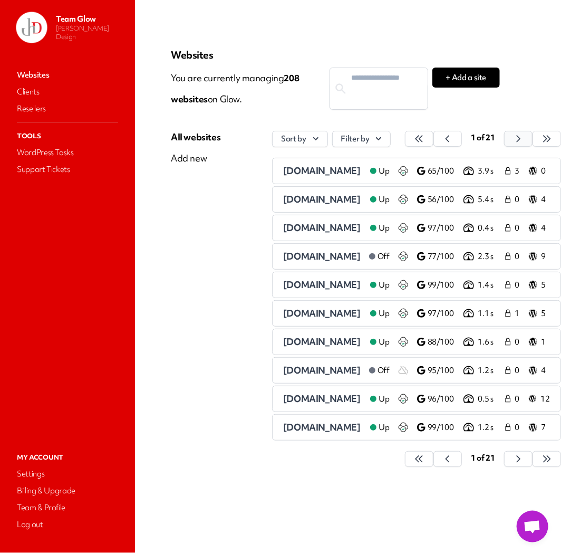
click at [423, 139] on icon "button" at bounding box center [419, 139] width 7 height 6
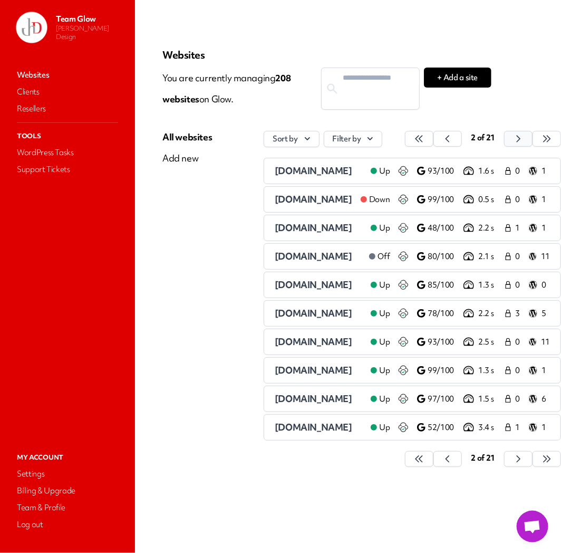
click at [425, 141] on icon "button" at bounding box center [419, 138] width 11 height 11
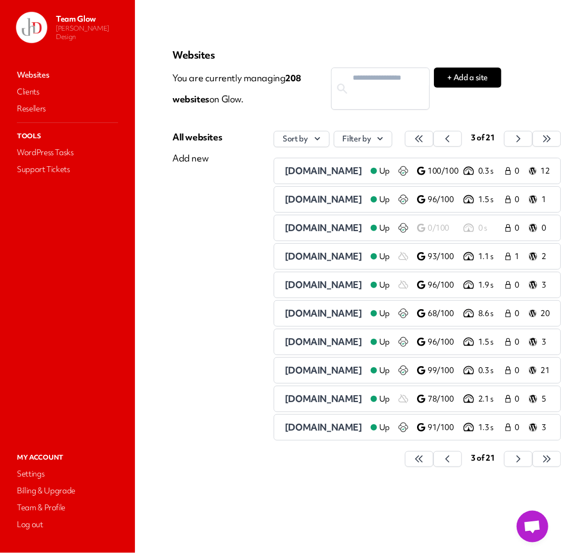
scroll to position [0, 72]
click at [425, 142] on icon "button" at bounding box center [419, 138] width 11 height 11
click at [434, 146] on button "button" at bounding box center [419, 139] width 28 height 16
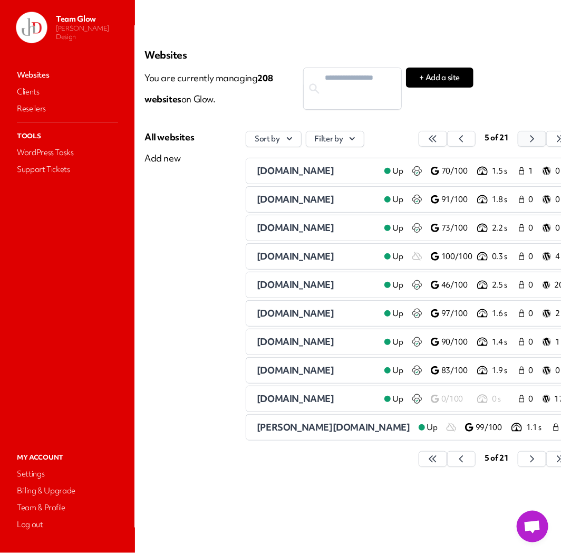
click at [438, 141] on icon "button" at bounding box center [433, 138] width 11 height 11
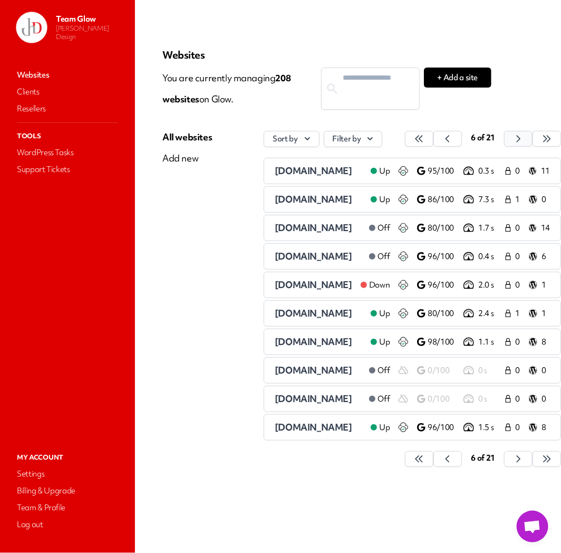
click at [434, 142] on button "button" at bounding box center [419, 139] width 28 height 16
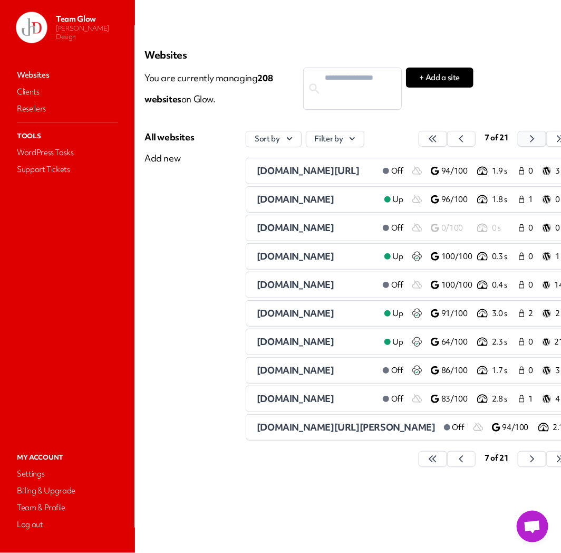
click at [447, 142] on button "button" at bounding box center [433, 139] width 28 height 16
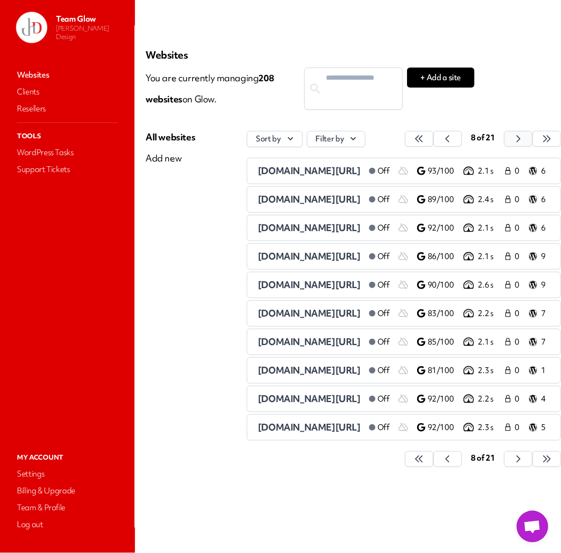
click at [425, 142] on icon "button" at bounding box center [419, 138] width 11 height 11
click at [425, 141] on icon "button" at bounding box center [419, 138] width 11 height 11
click at [434, 144] on button "button" at bounding box center [419, 139] width 28 height 16
click at [434, 143] on button "button" at bounding box center [419, 139] width 28 height 16
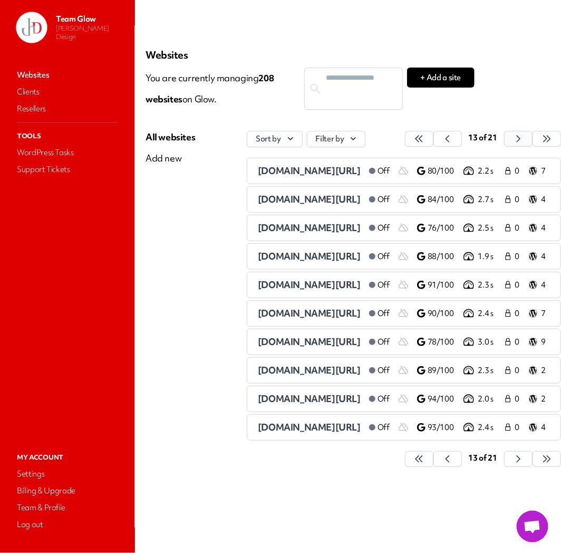
click at [434, 140] on button "button" at bounding box center [419, 139] width 28 height 16
click at [425, 140] on icon "button" at bounding box center [419, 138] width 11 height 11
click at [425, 141] on icon "button" at bounding box center [419, 138] width 11 height 11
click at [280, 312] on span "[DOMAIN_NAME]" at bounding box center [297, 313] width 78 height 12
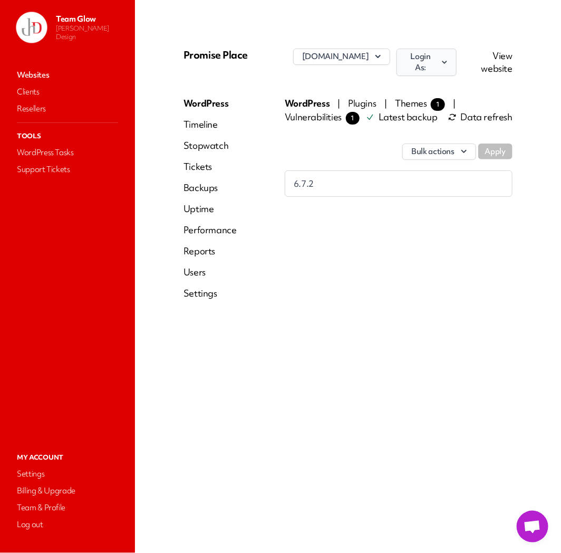
click at [447, 57] on icon "button" at bounding box center [444, 62] width 9 height 11
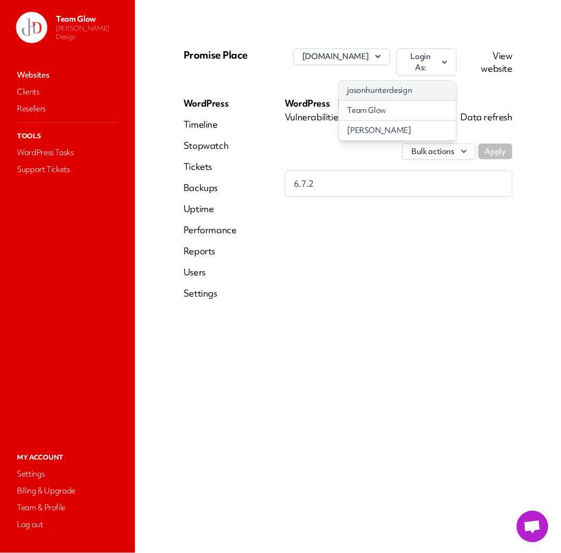
click at [439, 81] on link "jasonhunterdesign" at bounding box center [397, 91] width 117 height 20
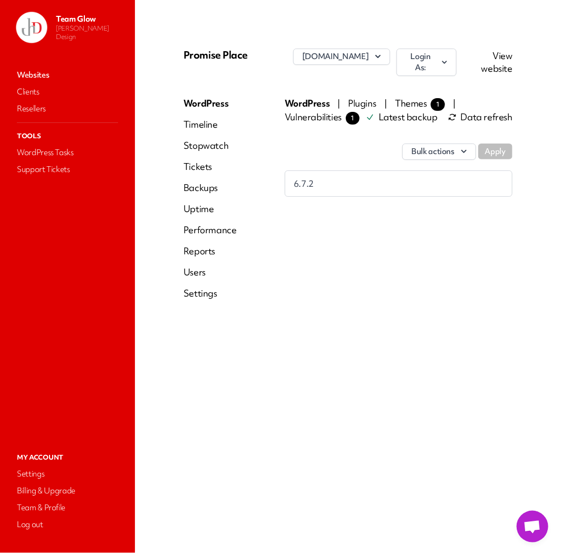
click at [191, 269] on link "Users" at bounding box center [210, 272] width 53 height 13
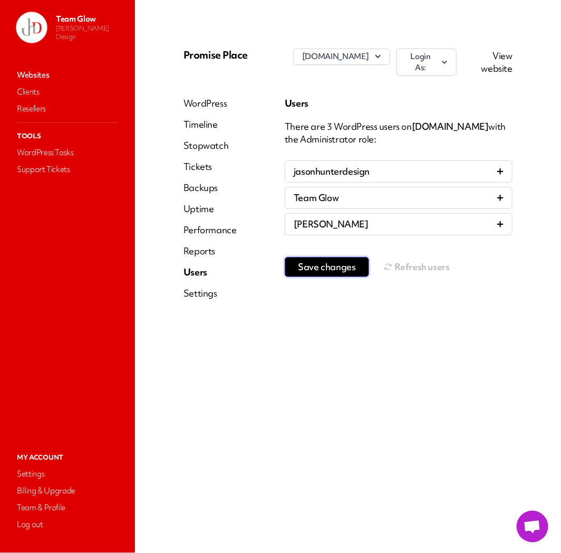
click at [351, 266] on span "Save changes" at bounding box center [327, 267] width 58 height 11
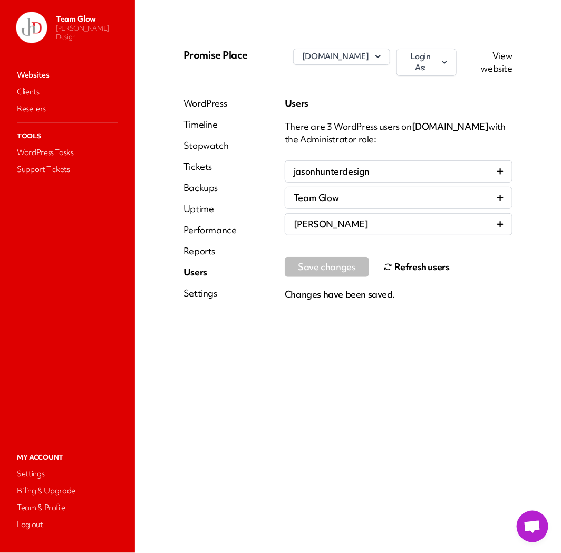
click at [423, 260] on button "Refresh users" at bounding box center [417, 266] width 66 height 21
click at [409, 257] on button "Refresh users" at bounding box center [417, 266] width 66 height 21
click at [49, 77] on link "Websites" at bounding box center [68, 75] width 106 height 15
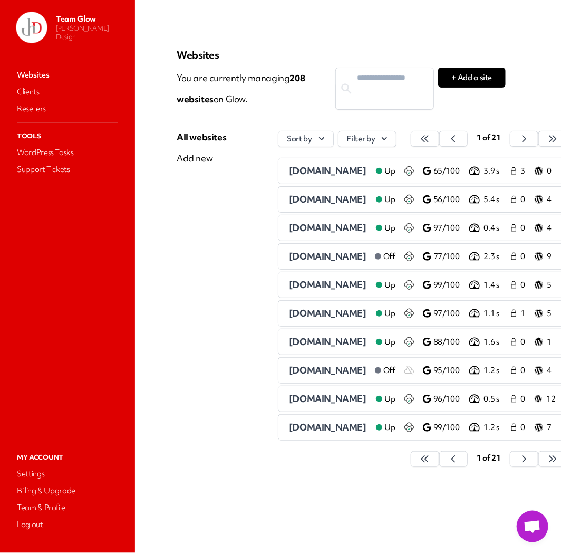
scroll to position [0, 39]
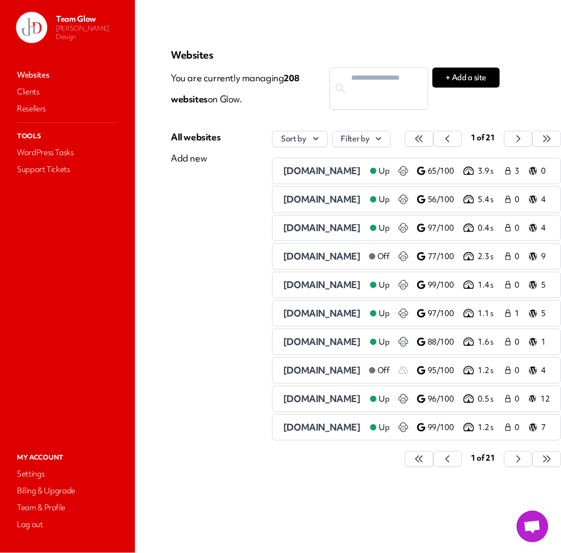
click at [434, 140] on button "button" at bounding box center [419, 139] width 28 height 16
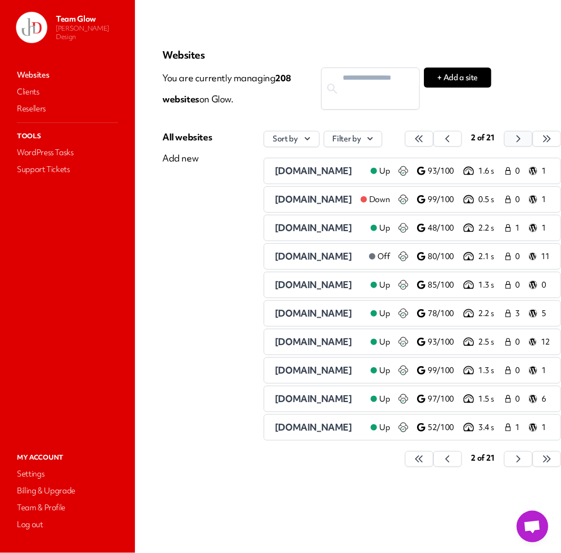
click at [425, 140] on icon "button" at bounding box center [419, 138] width 11 height 11
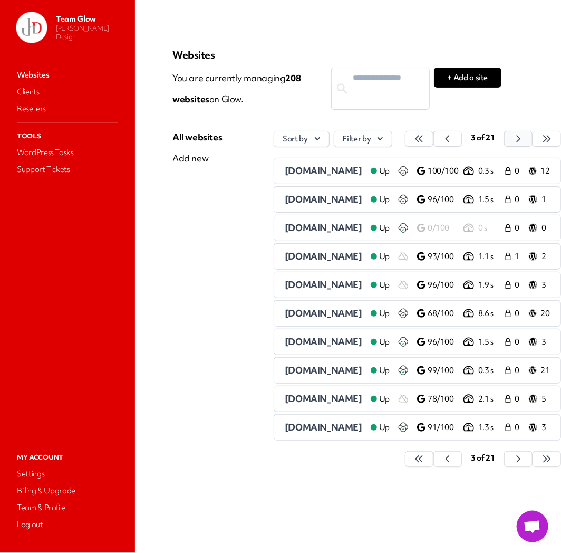
click at [425, 140] on icon "button" at bounding box center [419, 138] width 11 height 11
click at [434, 140] on button "button" at bounding box center [419, 139] width 28 height 16
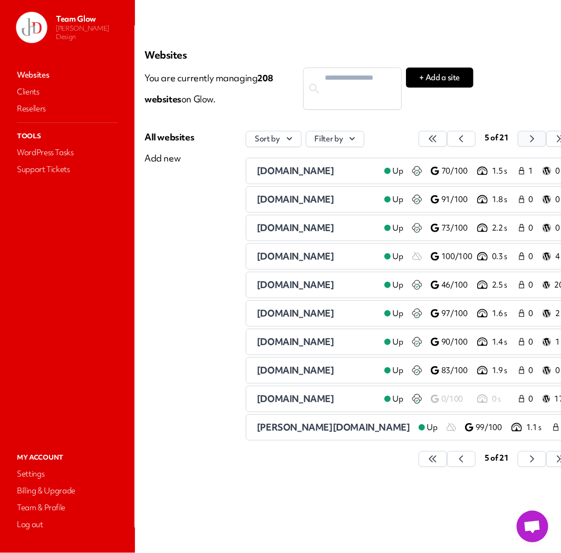
click at [447, 140] on button "button" at bounding box center [433, 139] width 28 height 16
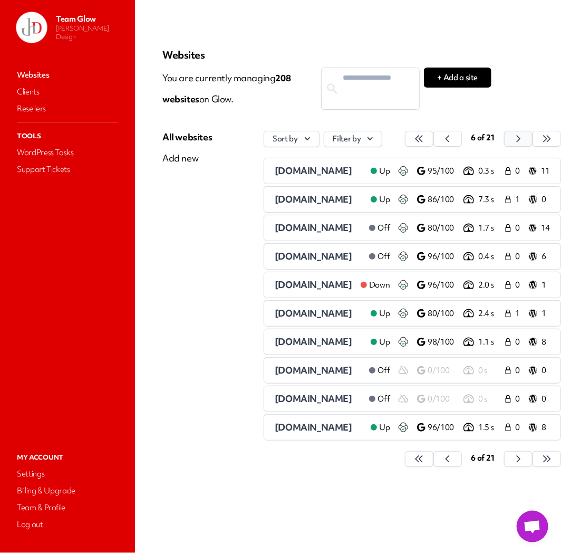
click at [425, 140] on icon "button" at bounding box center [419, 138] width 11 height 11
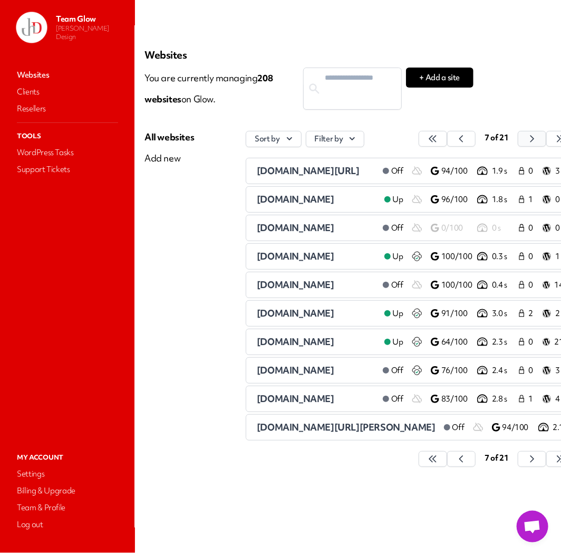
click at [438, 140] on icon "button" at bounding box center [433, 138] width 11 height 11
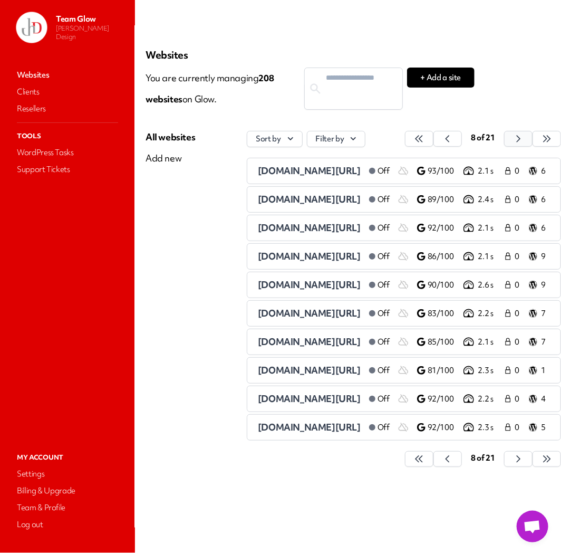
click at [425, 140] on icon "button" at bounding box center [419, 138] width 11 height 11
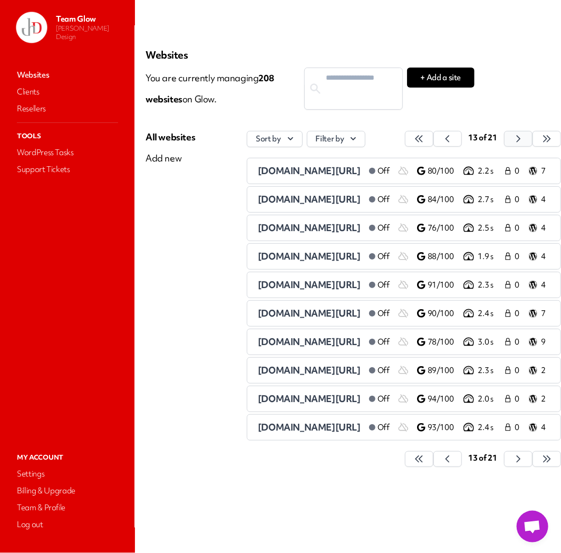
click at [425, 140] on icon "button" at bounding box center [419, 138] width 11 height 11
click at [281, 403] on span "[DOMAIN_NAME]" at bounding box center [297, 399] width 78 height 12
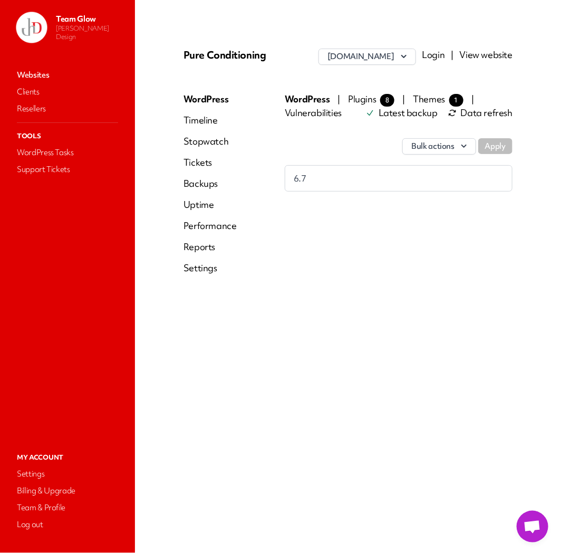
click at [436, 56] on link "Login" at bounding box center [434, 55] width 23 height 12
click at [42, 72] on link "Websites" at bounding box center [68, 75] width 106 height 15
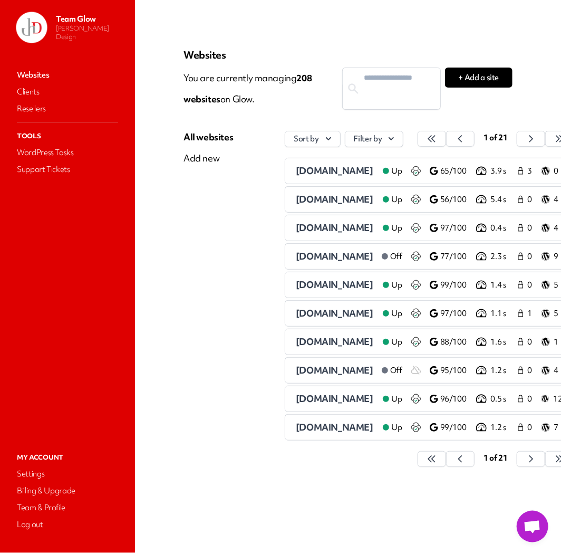
scroll to position [0, 39]
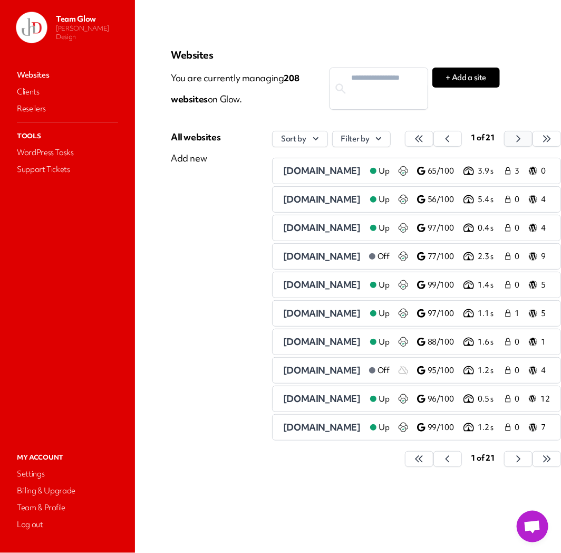
click at [423, 139] on icon "button" at bounding box center [419, 139] width 7 height 6
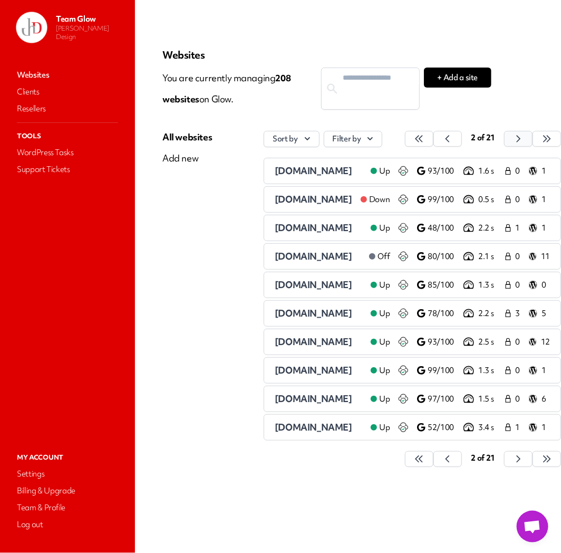
click at [434, 139] on button "button" at bounding box center [419, 139] width 28 height 16
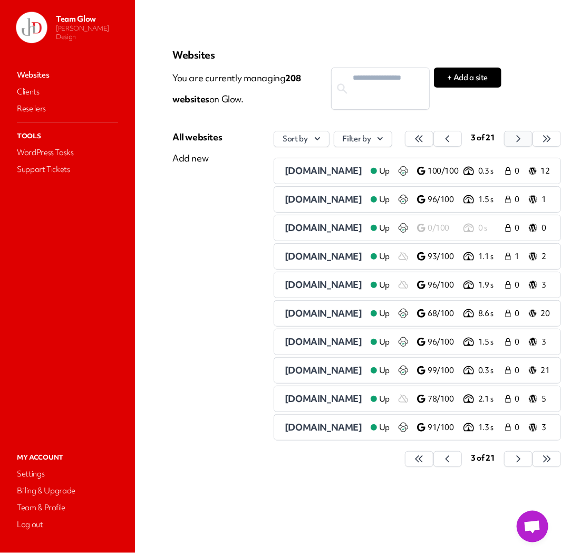
click at [434, 139] on button "button" at bounding box center [419, 139] width 28 height 16
click at [423, 139] on icon "button" at bounding box center [419, 139] width 7 height 6
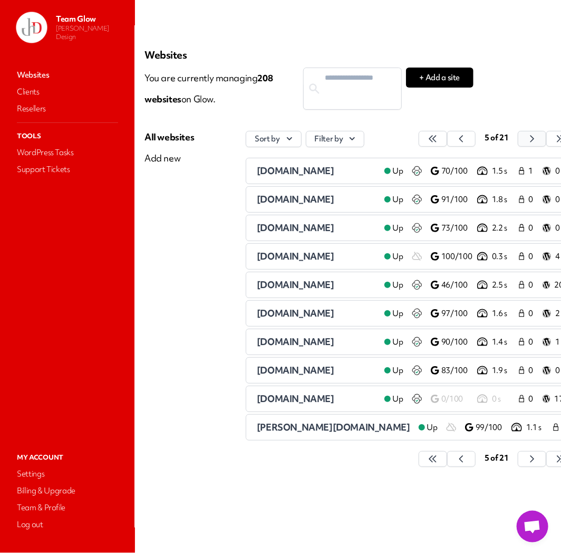
click at [438, 139] on icon "button" at bounding box center [433, 138] width 11 height 11
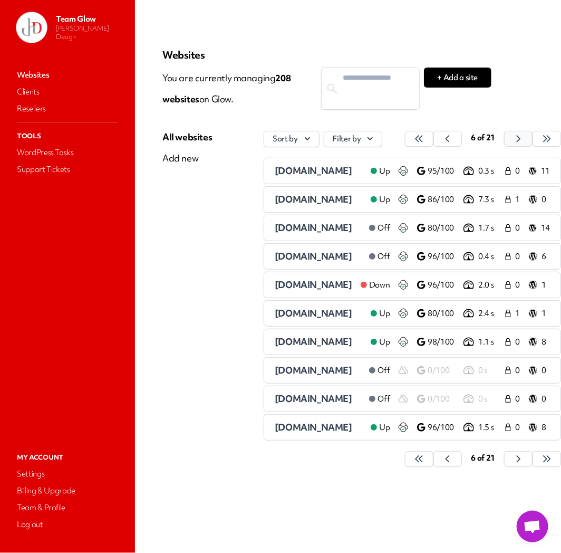
click at [434, 139] on button "button" at bounding box center [419, 139] width 28 height 16
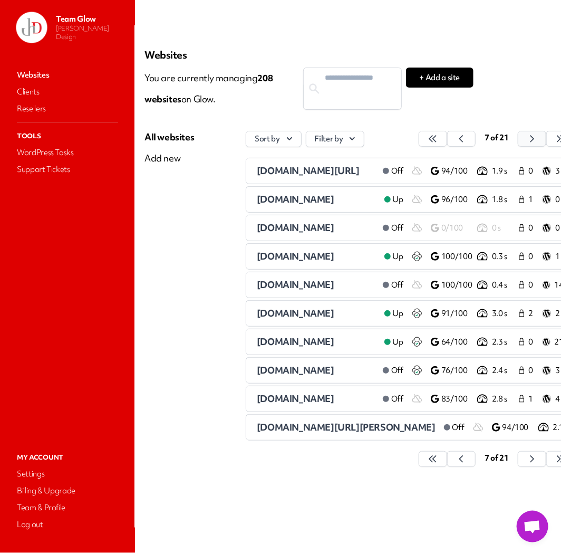
click at [447, 139] on button "button" at bounding box center [433, 139] width 28 height 16
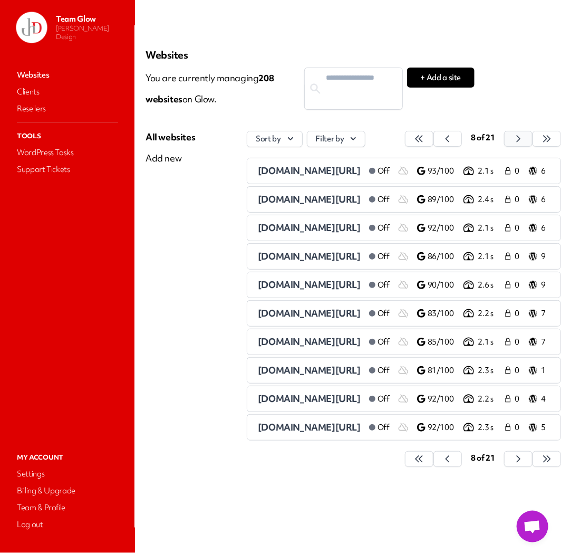
click at [434, 139] on button "button" at bounding box center [419, 139] width 28 height 16
click at [434, 138] on button "button" at bounding box center [419, 139] width 28 height 16
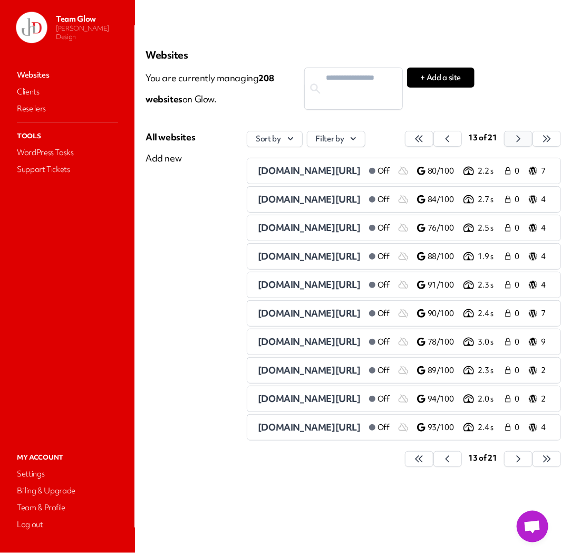
click at [434, 138] on button "button" at bounding box center [419, 139] width 28 height 16
click at [434, 139] on button "button" at bounding box center [419, 139] width 28 height 16
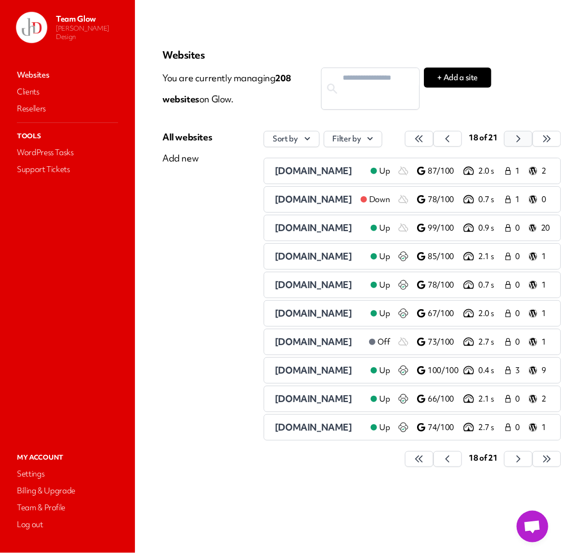
click at [425, 139] on icon "button" at bounding box center [419, 138] width 11 height 11
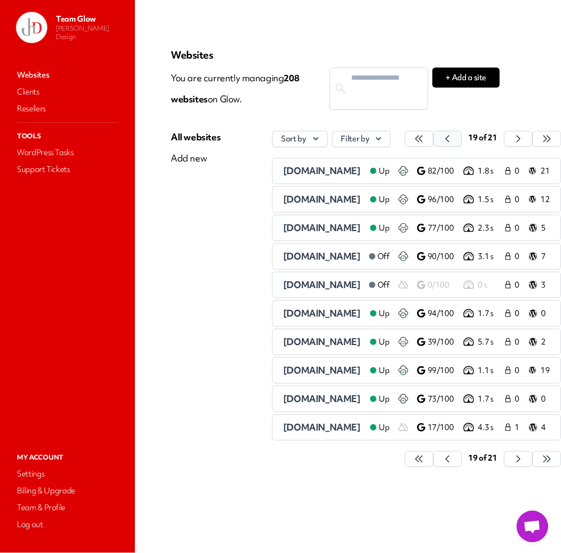
click at [434, 138] on button "button" at bounding box center [419, 139] width 28 height 16
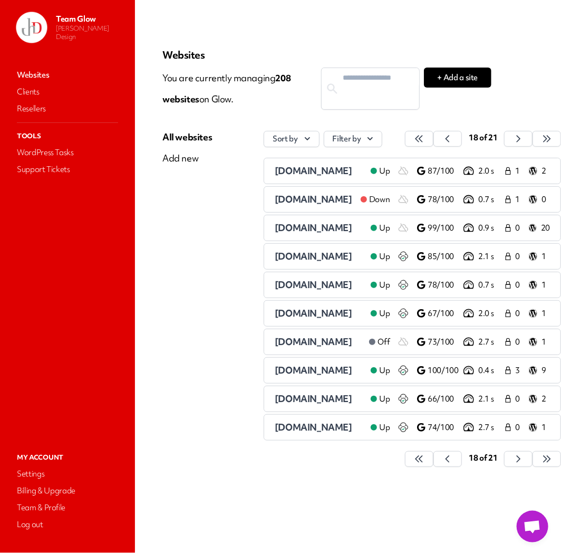
click at [310, 171] on span "[DOMAIN_NAME]" at bounding box center [314, 171] width 78 height 12
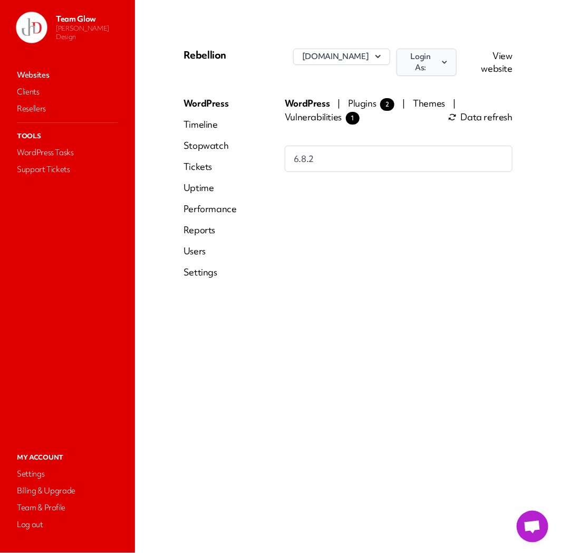
click at [440, 59] on icon "button" at bounding box center [444, 62] width 9 height 11
click at [421, 101] on link "JasonHunter Design" at bounding box center [397, 111] width 117 height 20
click at [29, 78] on link "Websites" at bounding box center [68, 75] width 106 height 15
